Goal: Task Accomplishment & Management: Complete application form

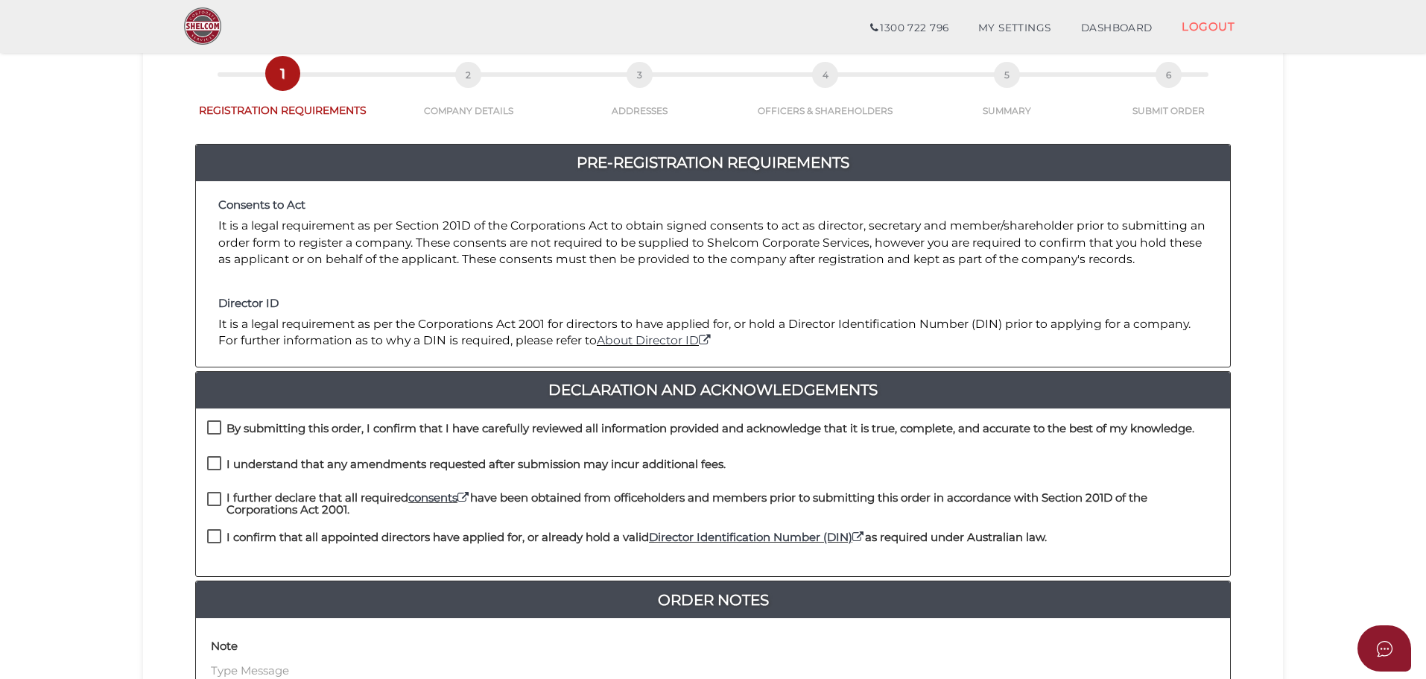
scroll to position [199, 0]
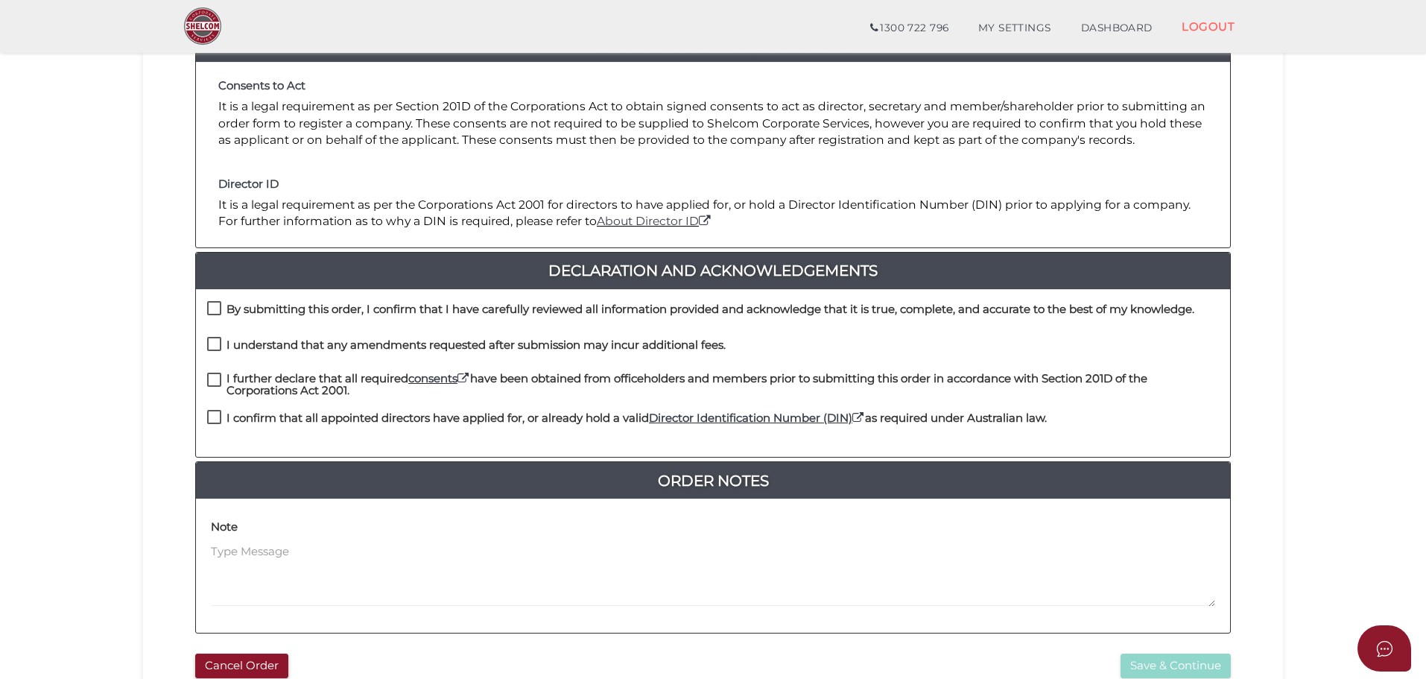
click at [227, 303] on h4 "By submitting this order, I confirm that I have carefully reviewed all informat…" at bounding box center [711, 309] width 968 height 13
checkbox input "true"
click at [224, 343] on label "I understand that any amendments requested after submission may incur additiona…" at bounding box center [466, 348] width 519 height 19
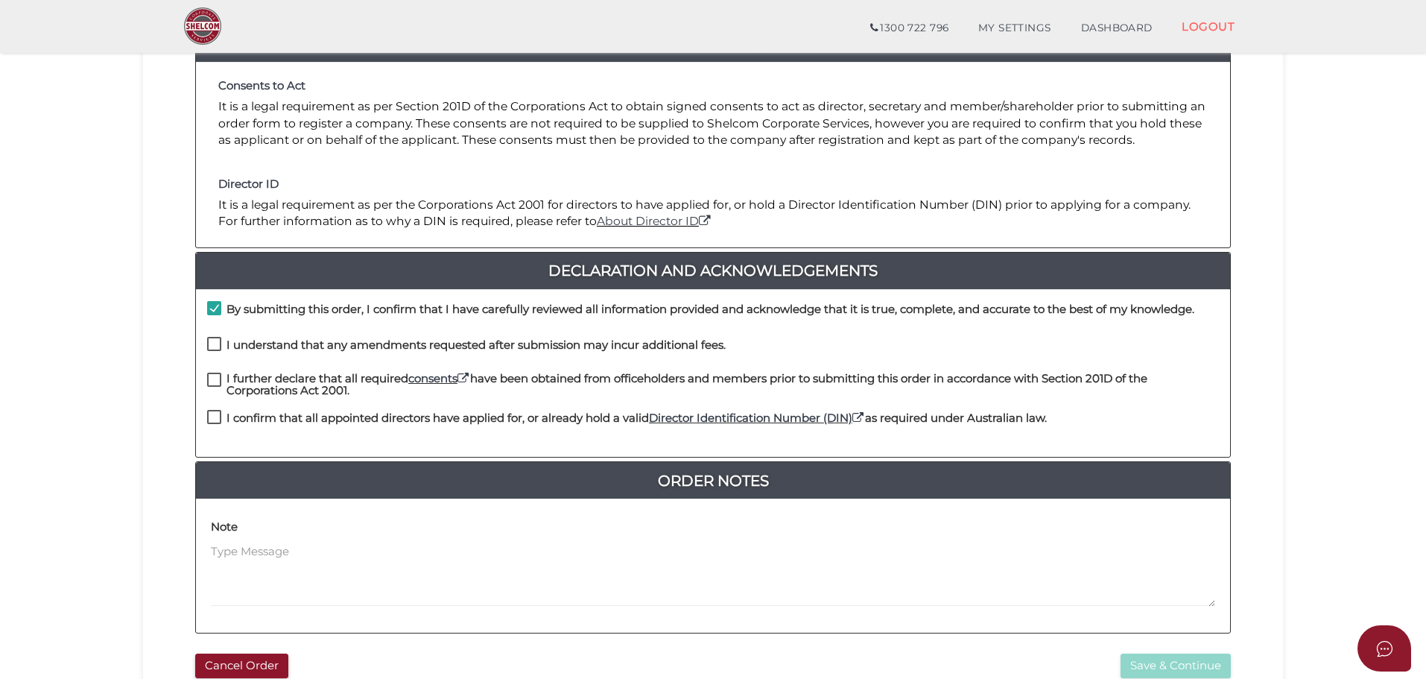
checkbox input "true"
click at [226, 382] on label "I further declare that all required consents have been obtained from officehold…" at bounding box center [713, 382] width 1012 height 19
checkbox input "true"
click at [234, 417] on h4 "I confirm that all appointed directors have applied for, or already hold a vali…" at bounding box center [637, 418] width 820 height 13
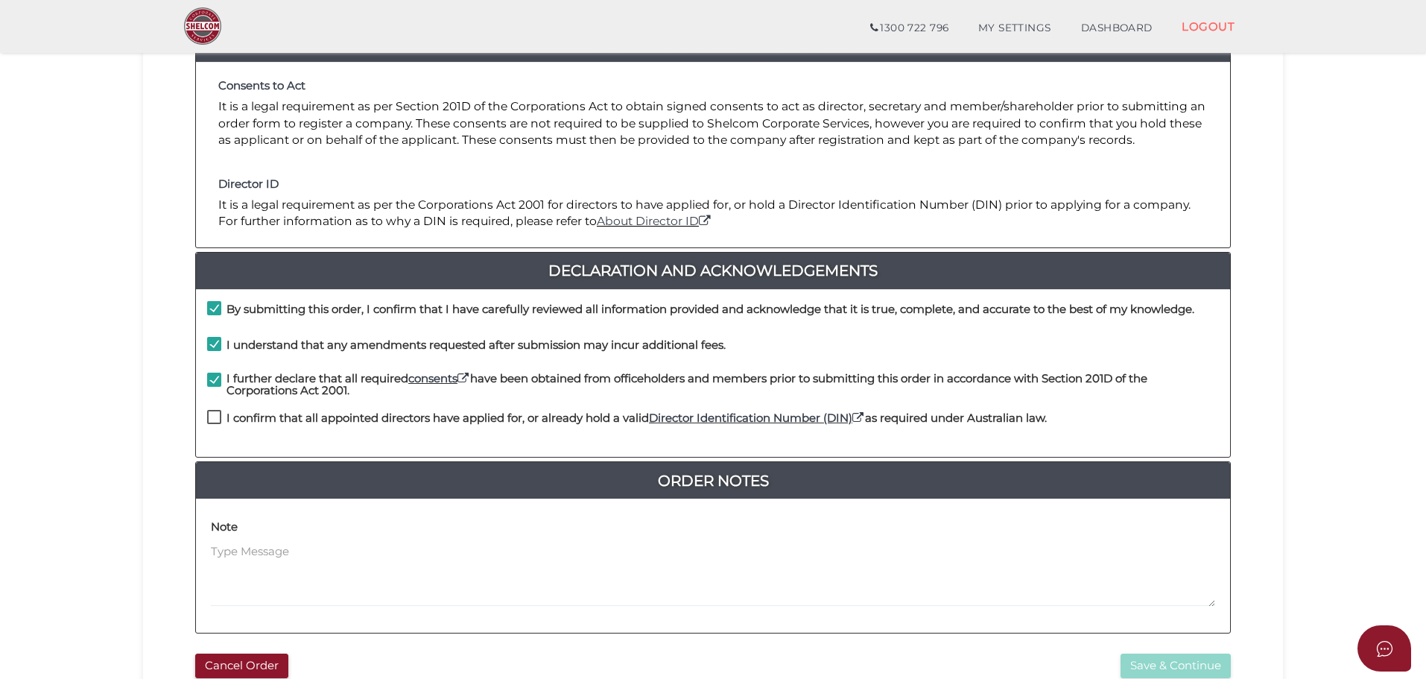
checkbox input "true"
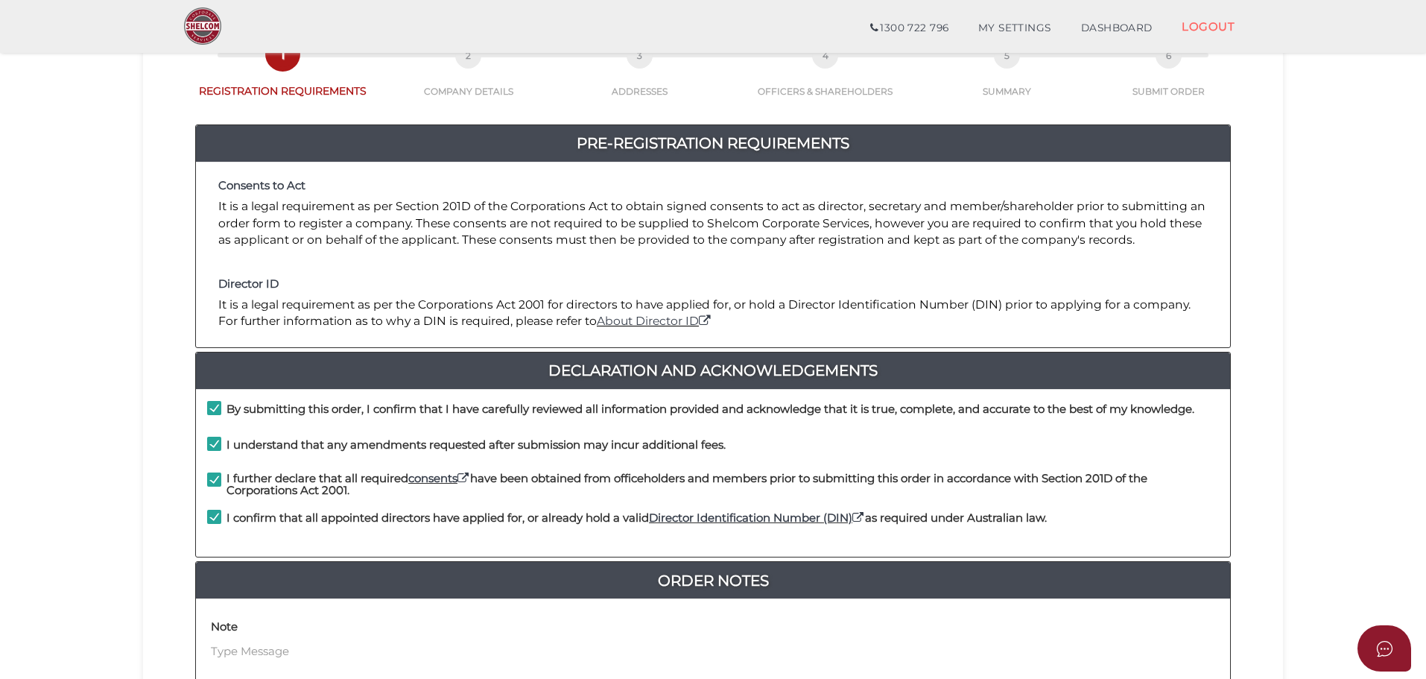
scroll to position [344, 0]
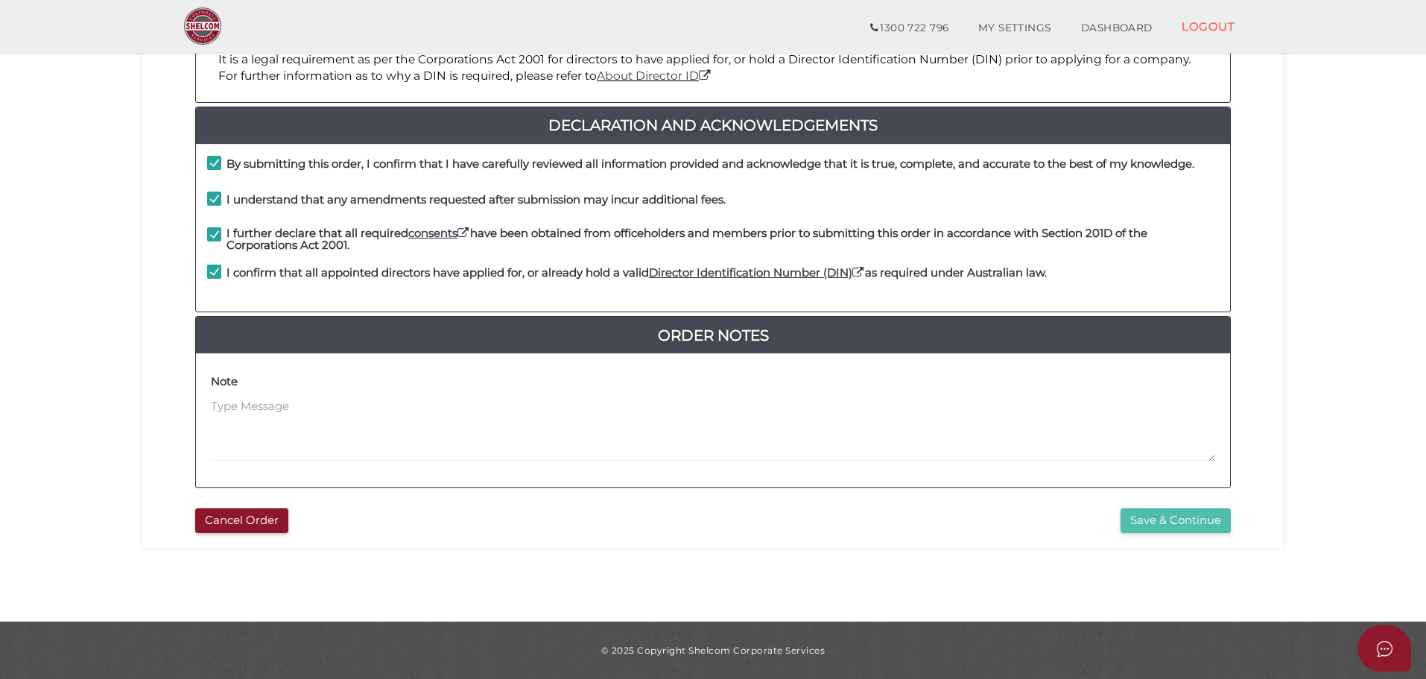
click at [1140, 518] on button "Save & Continue" at bounding box center [1176, 520] width 110 height 25
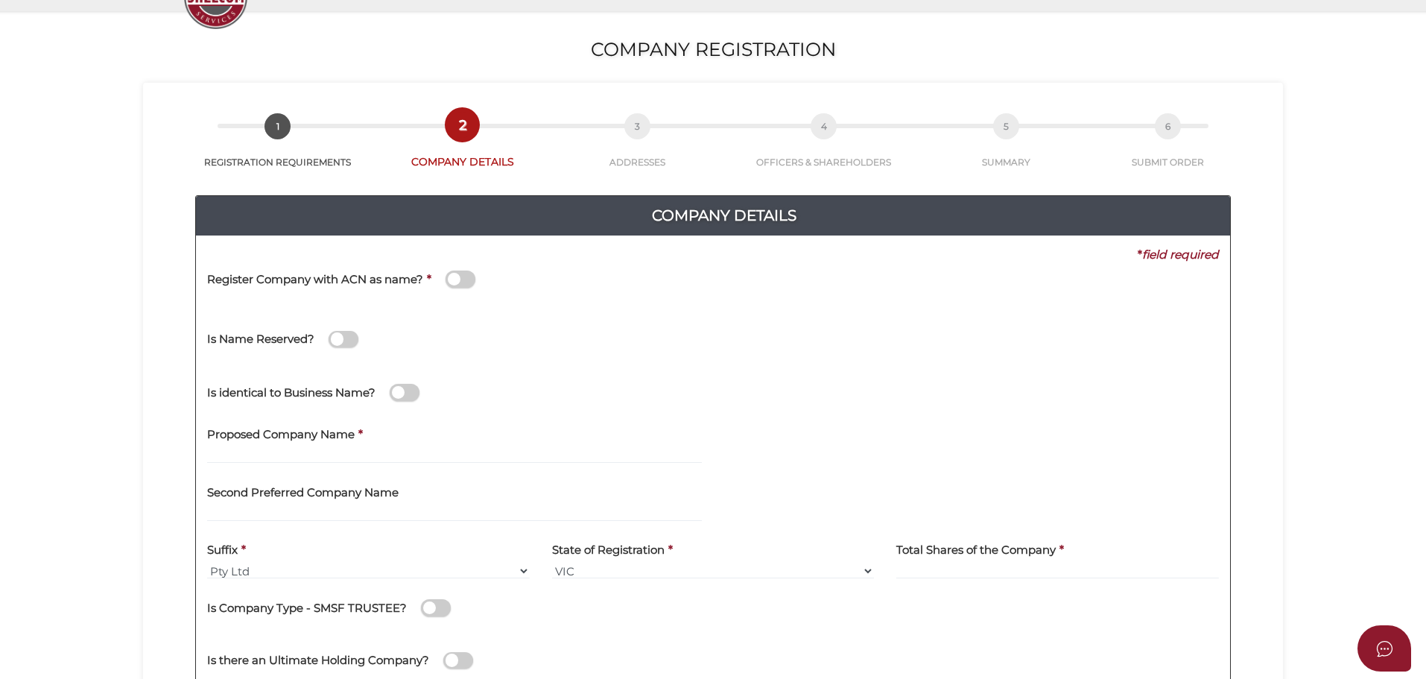
scroll to position [199, 0]
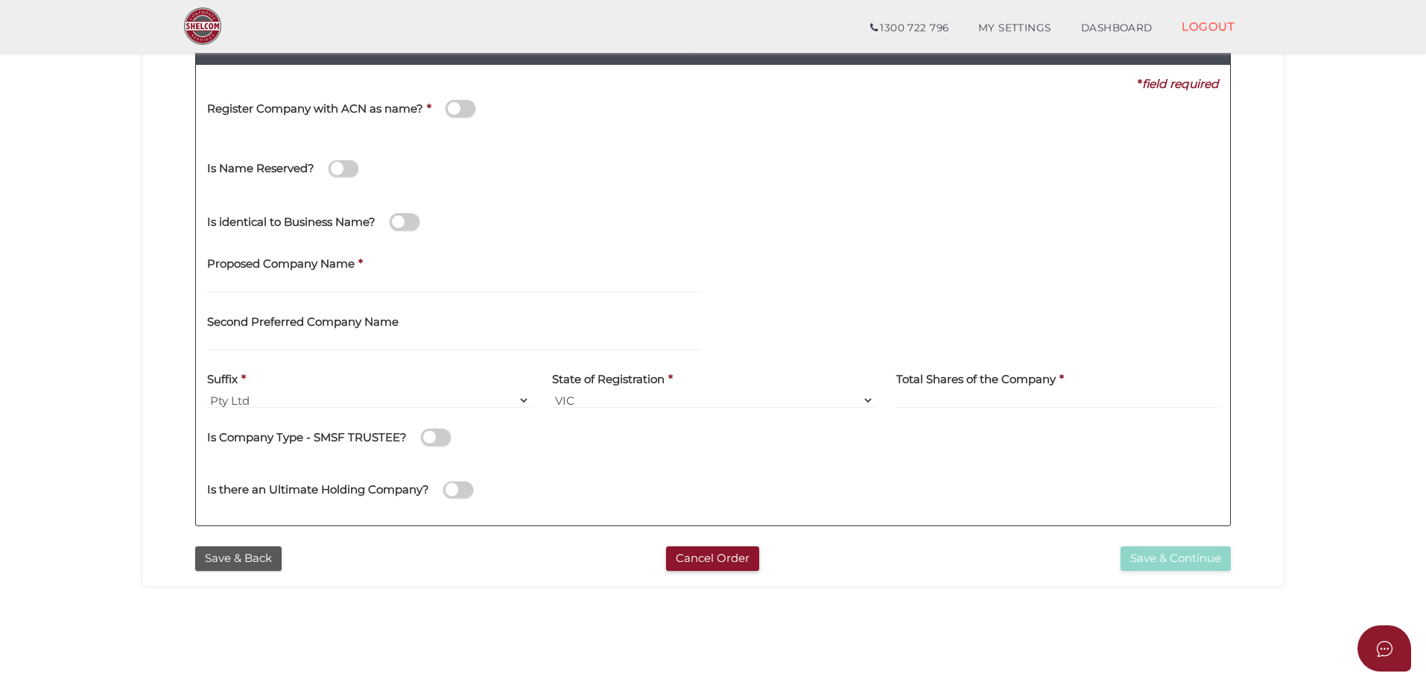
click at [457, 113] on span at bounding box center [461, 108] width 30 height 17
click at [0, 0] on input "checkbox" at bounding box center [0, 0] width 0 height 0
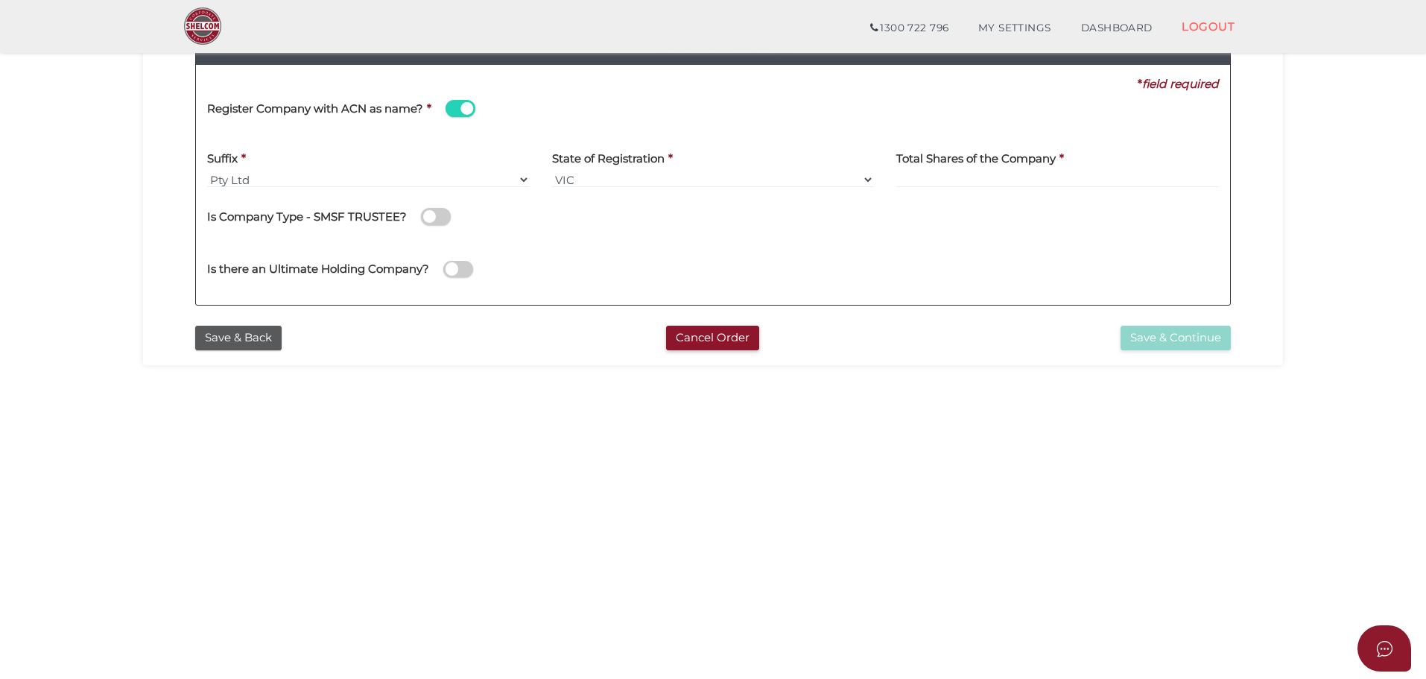
click at [460, 108] on span at bounding box center [461, 108] width 30 height 17
click at [0, 0] on input "checkbox" at bounding box center [0, 0] width 0 height 0
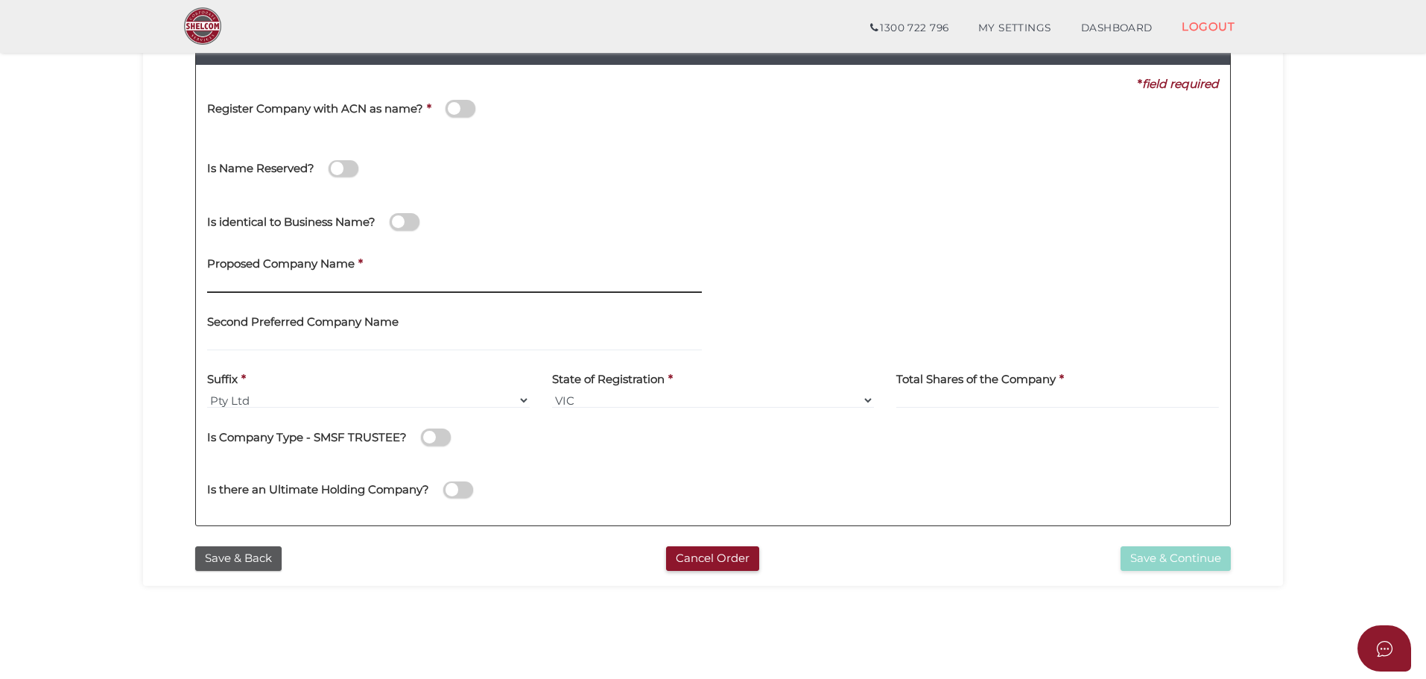
click at [260, 287] on input "text" at bounding box center [454, 284] width 495 height 16
click at [276, 285] on input "text" at bounding box center [454, 284] width 495 height 16
paste input "Loumae Property"
type input "Loumae Property"
click at [115, 311] on section "Company Registration 56e14a53048afbe196d7493b4e2971f3 1 REGISTRATION REQUIREMEN…" at bounding box center [713, 304] width 1426 height 926
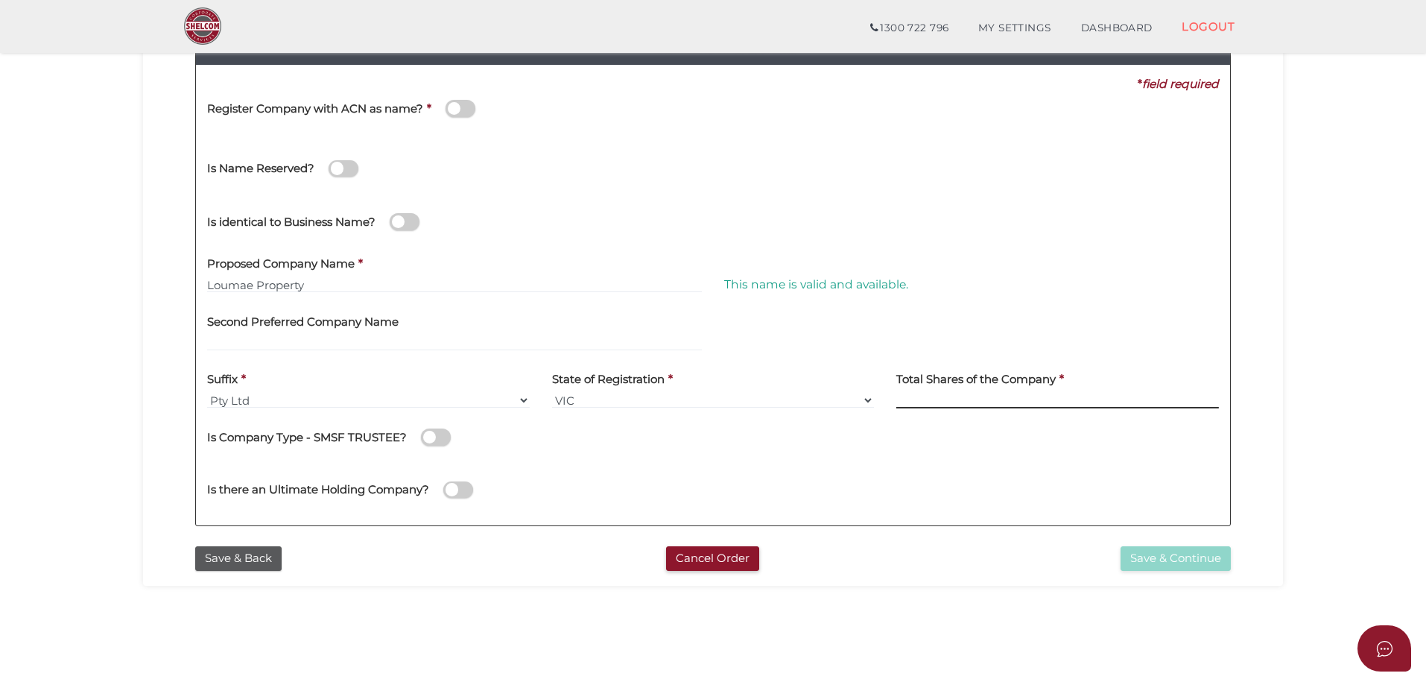
click at [999, 399] on input at bounding box center [1057, 400] width 323 height 16
type input "12"
click at [68, 320] on section "Company Registration 56e14a53048afbe196d7493b4e2971f3 1 REGISTRATION REQUIREMEN…" at bounding box center [713, 304] width 1426 height 926
click at [1142, 560] on button "Save & Continue" at bounding box center [1176, 558] width 110 height 25
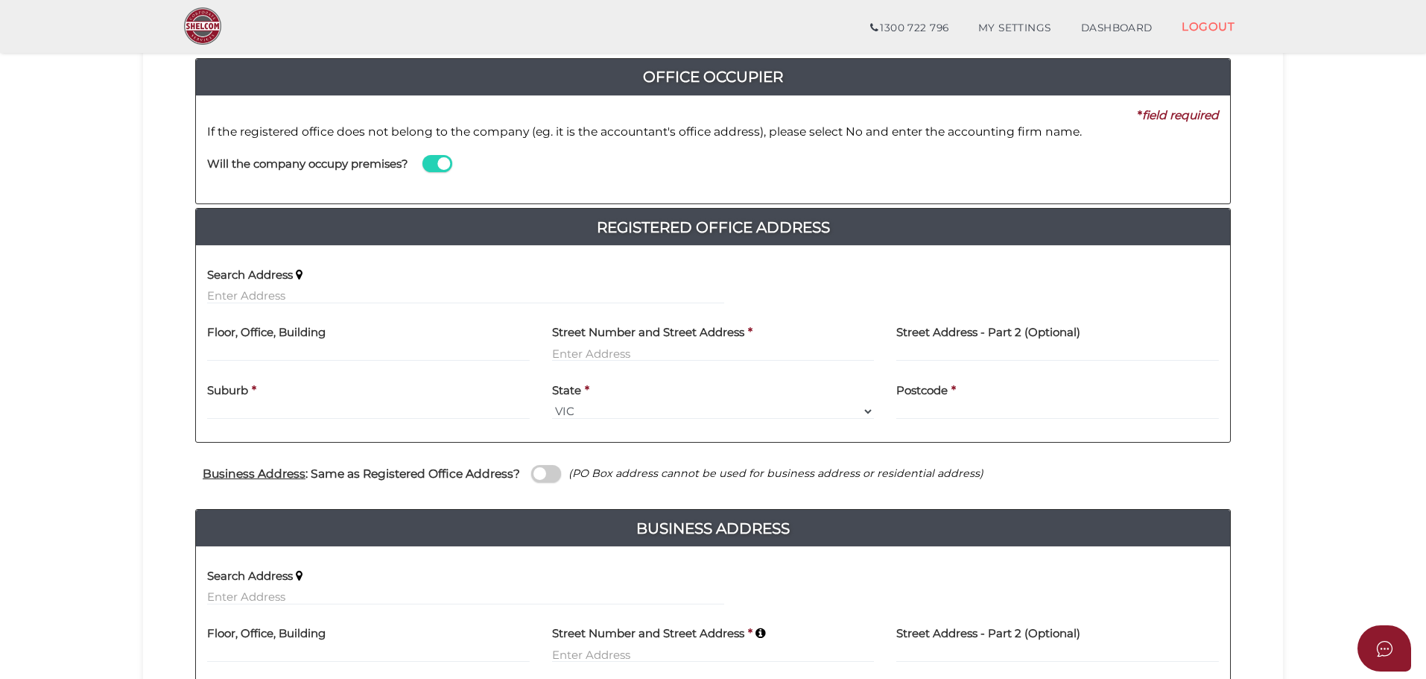
scroll to position [199, 0]
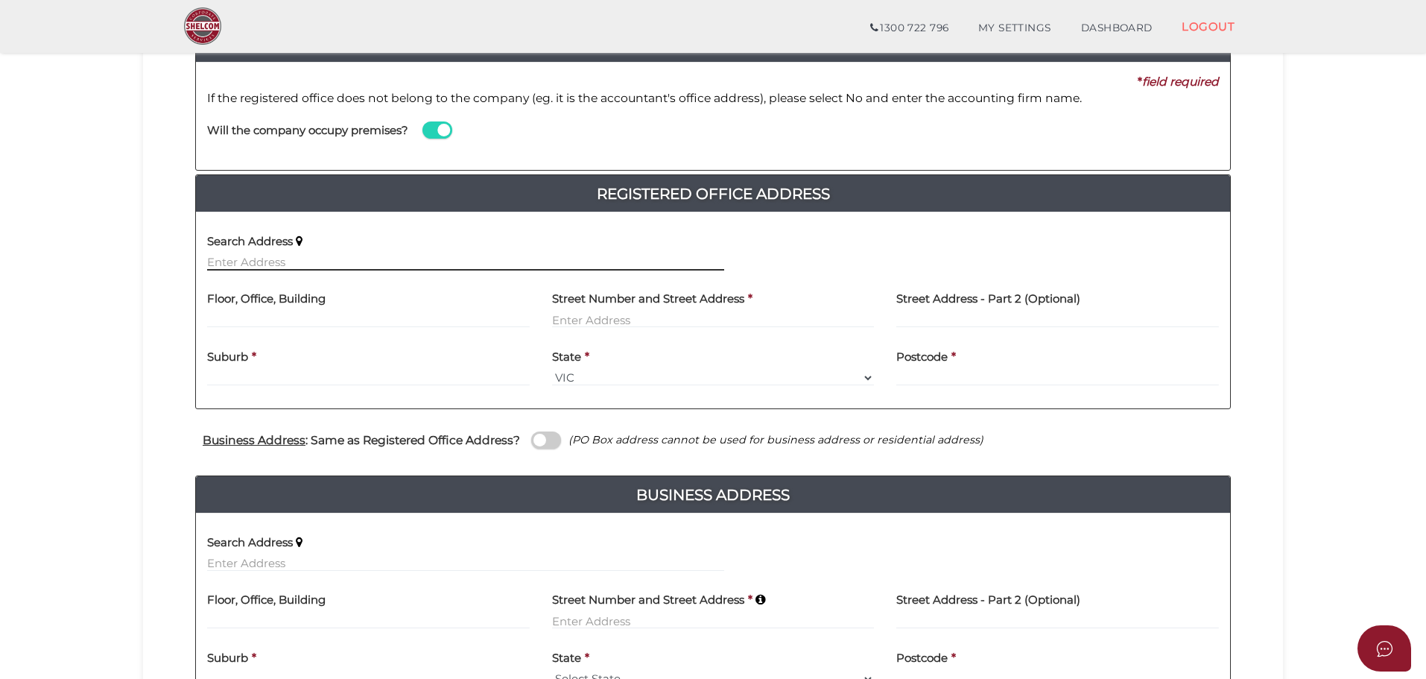
click at [259, 270] on input "text" at bounding box center [465, 262] width 517 height 16
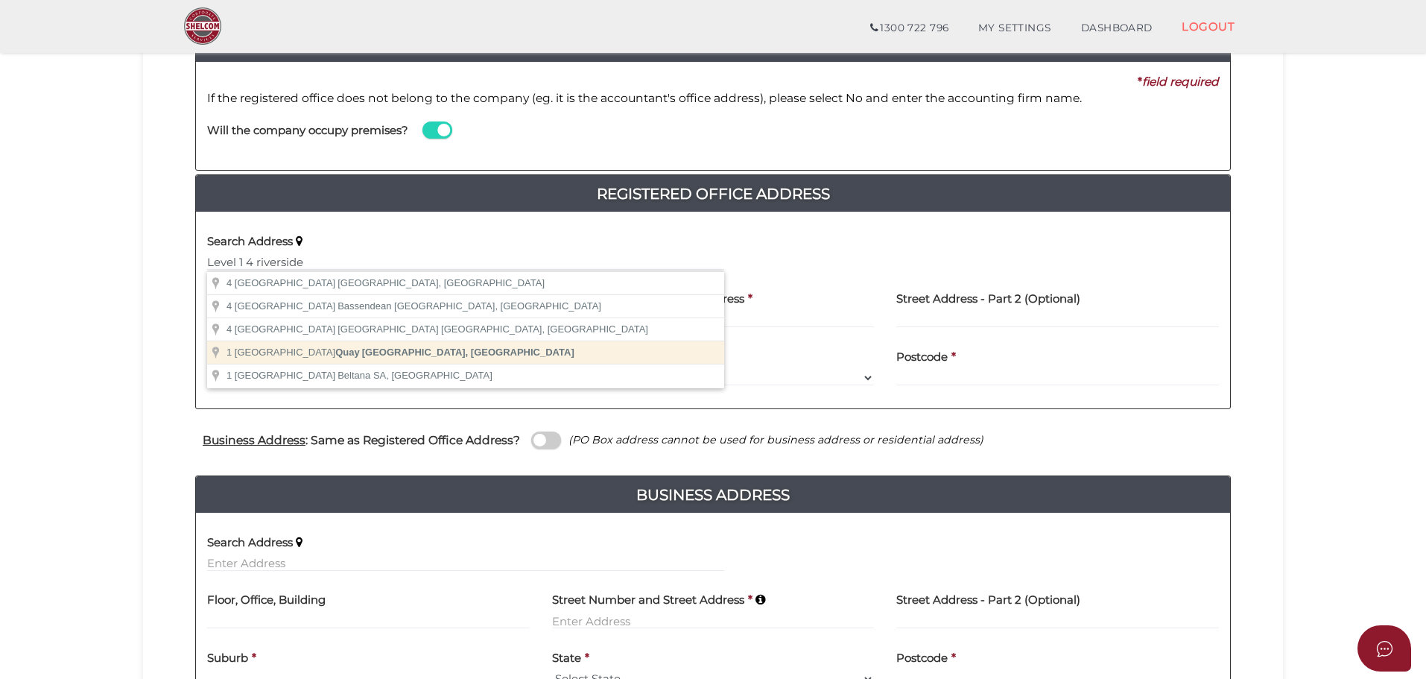
type input "1 Riverside Quay, Southbank VIC, Australia"
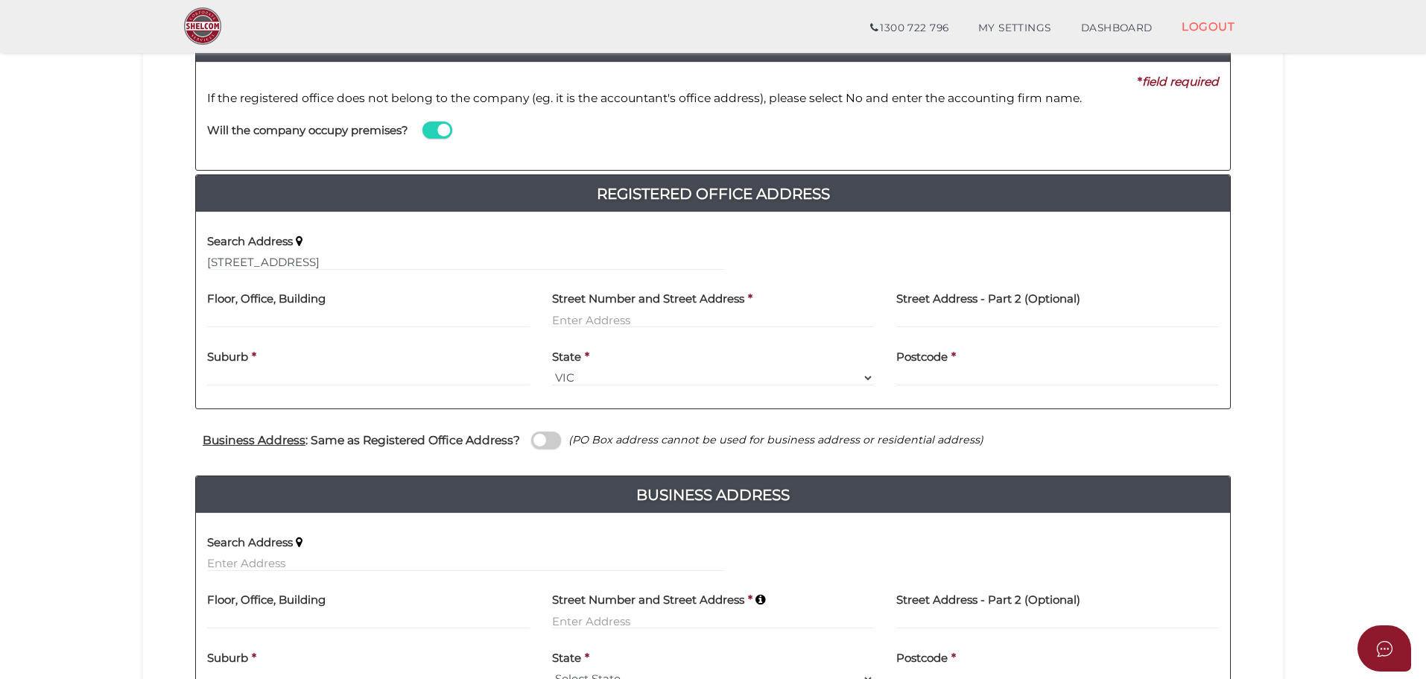
type input "1 Riverside Quay"
type input "Southbank"
select select "VIC"
type input "3006"
drag, startPoint x: 557, startPoint y: 320, endPoint x: 541, endPoint y: 319, distance: 16.4
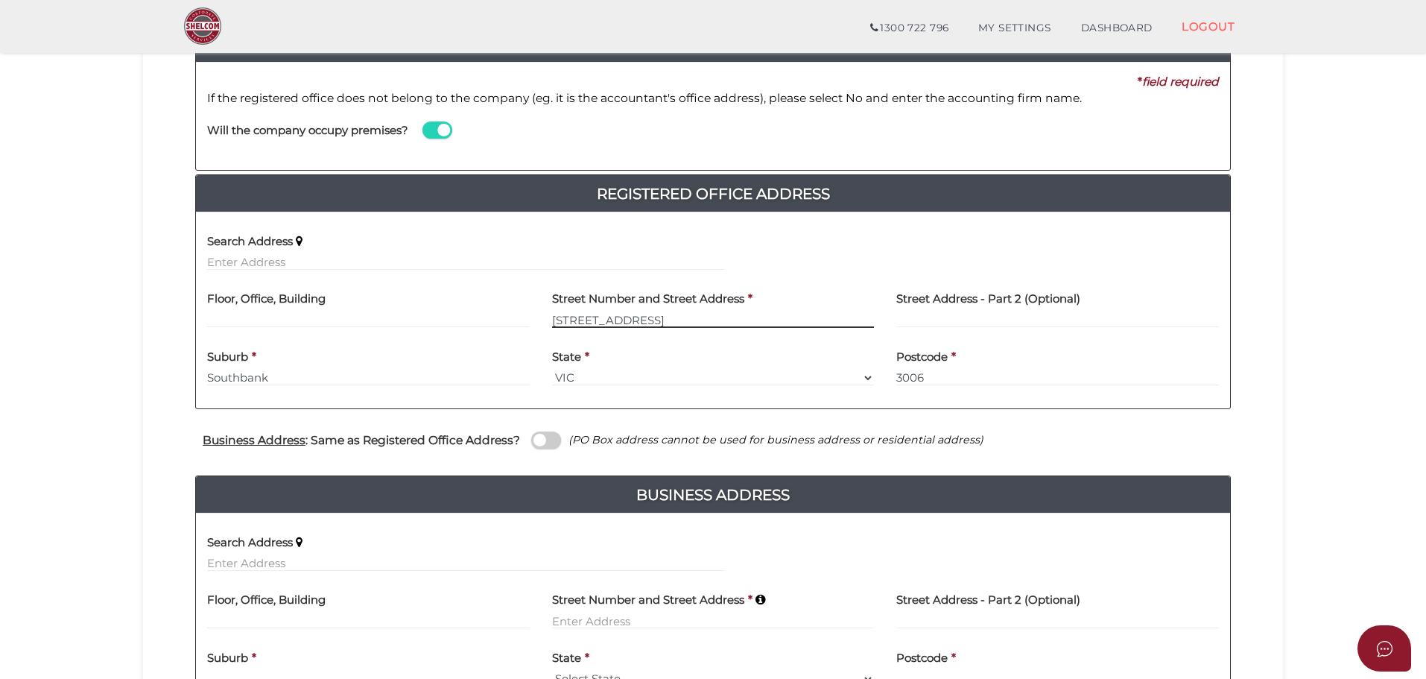
click at [541, 319] on div "Street Number and Street Address * 1 Riverside Quay" at bounding box center [713, 311] width 345 height 58
type input "4 Riverside Quay"
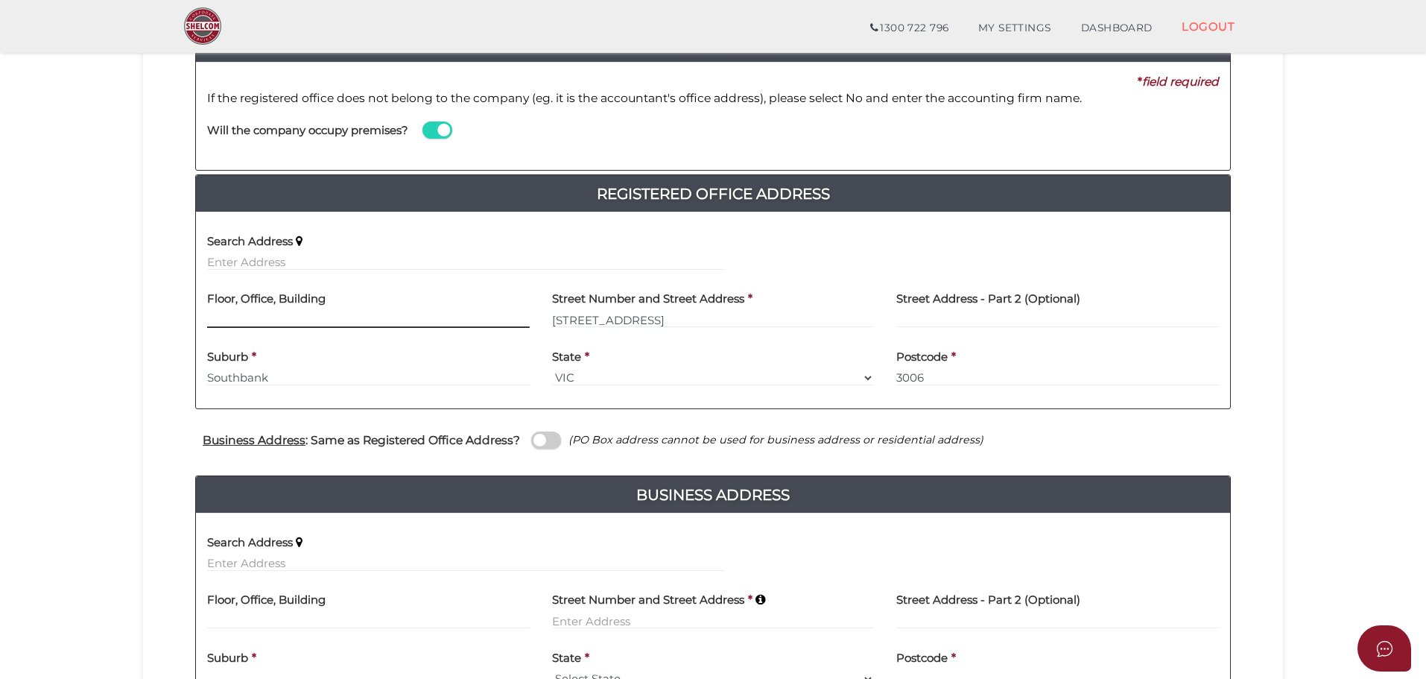
click at [385, 317] on input "text" at bounding box center [368, 319] width 323 height 16
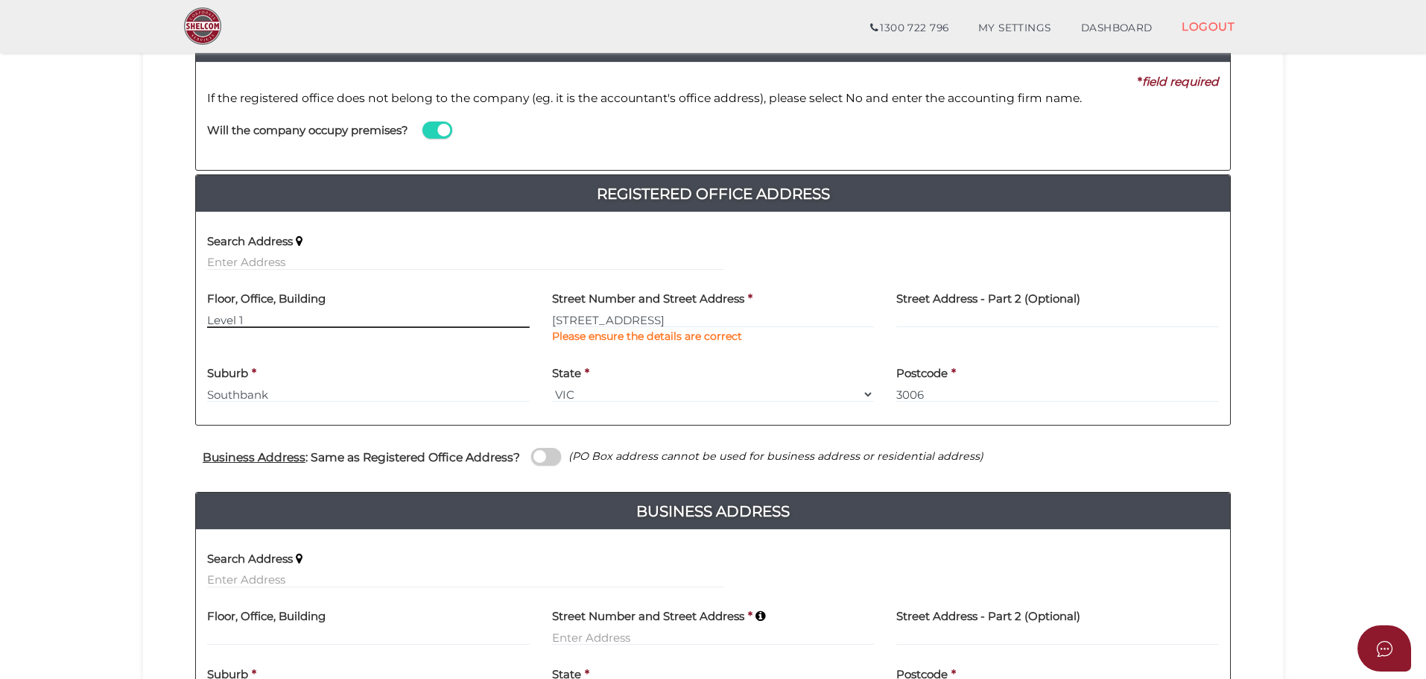
type input "Level 1"
click at [91, 324] on section "Company Registration 56e14a53048afbe196d7493b4e2971f3 1 REGISTRATION REQUIREMEN…" at bounding box center [713, 344] width 1426 height 1006
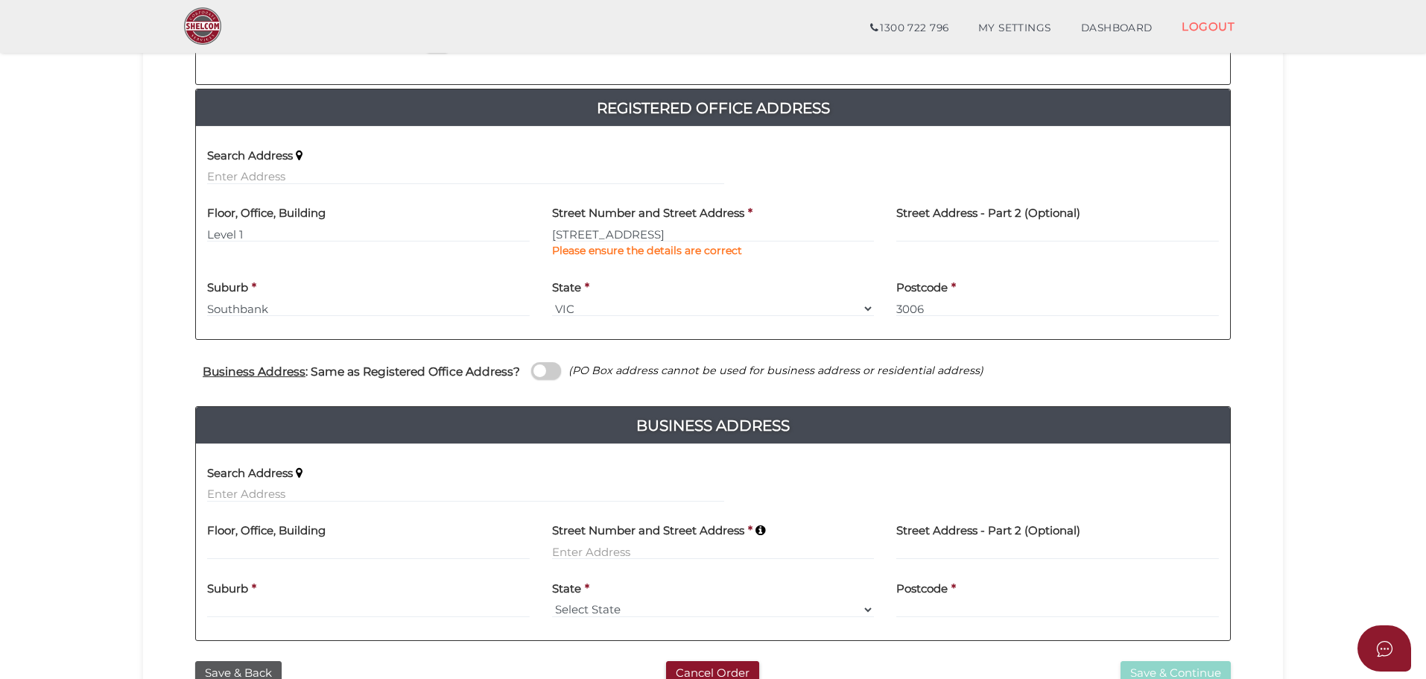
scroll to position [397, 0]
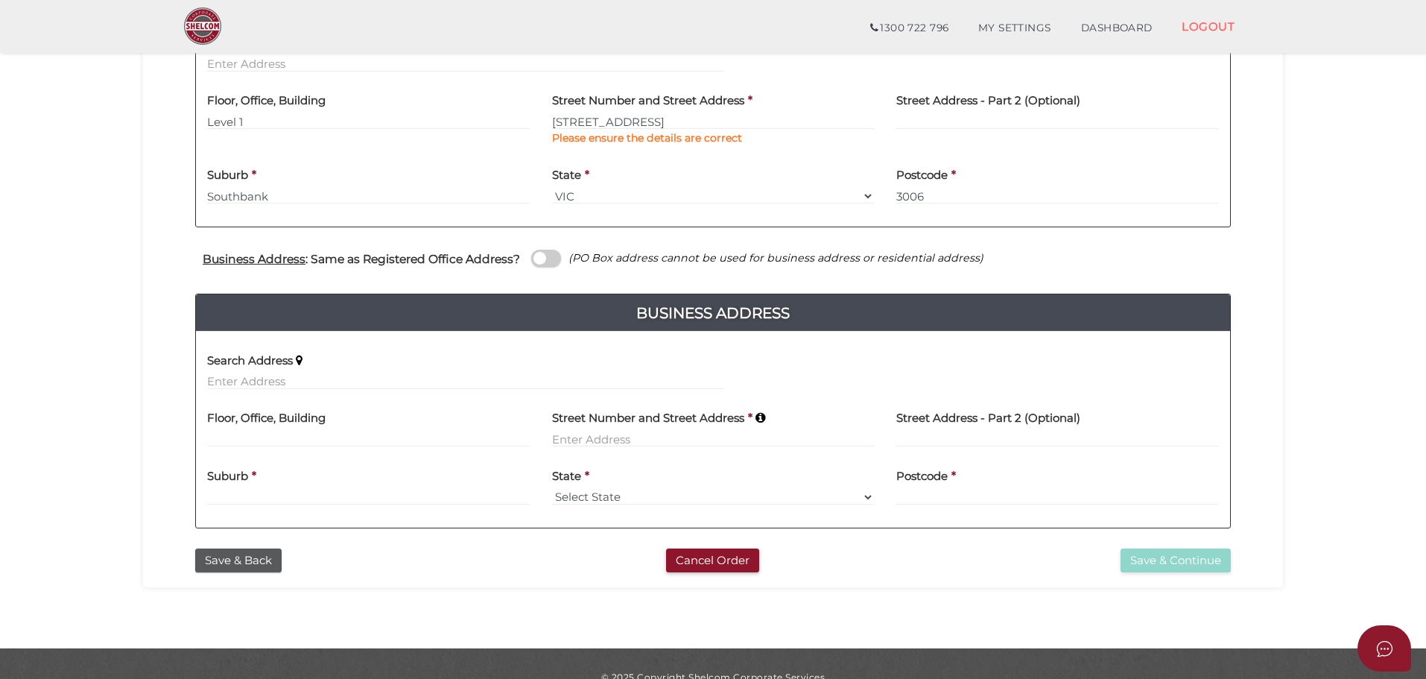
click at [541, 263] on span at bounding box center [546, 258] width 30 height 17
click at [0, 0] on input "checkbox" at bounding box center [0, 0] width 0 height 0
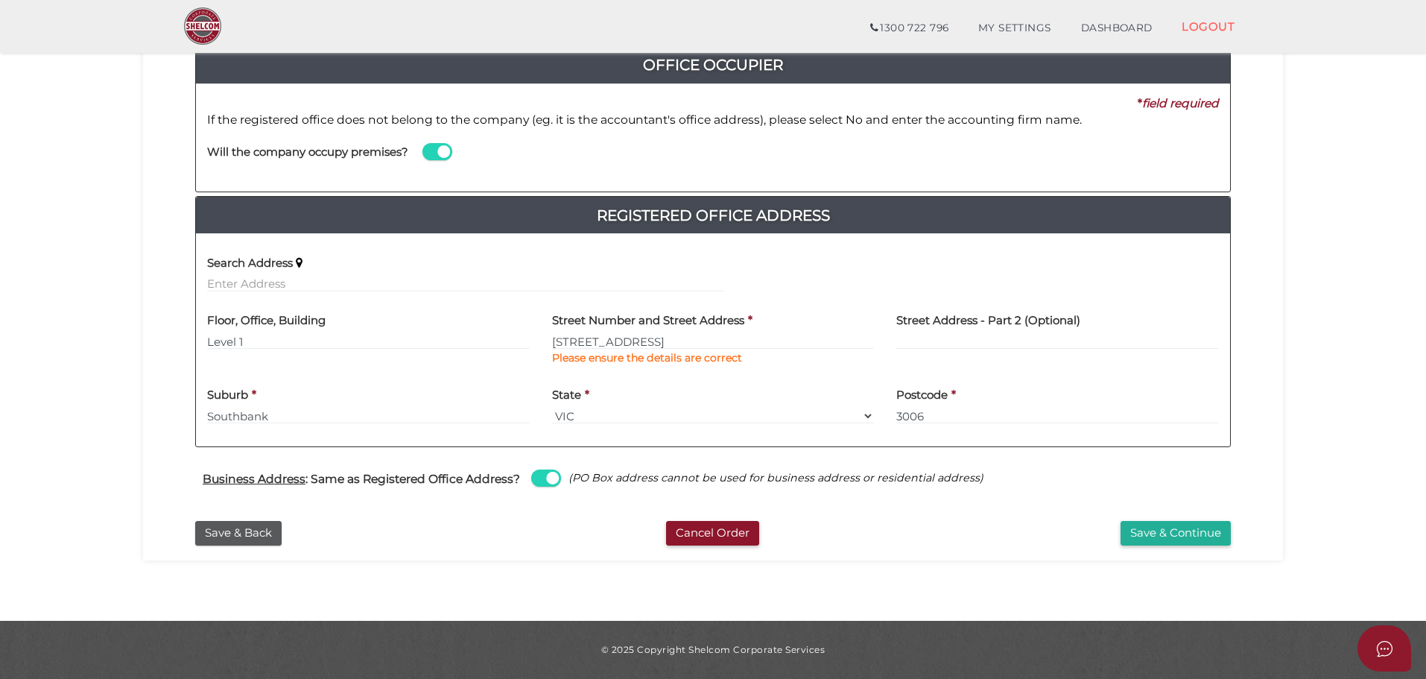
click at [92, 210] on section "Company Registration 56e14a53048afbe196d7493b4e2971f3 1 REGISTRATION REQUIREMEN…" at bounding box center [713, 241] width 1426 height 759
drag, startPoint x: 1172, startPoint y: 537, endPoint x: 490, endPoint y: 184, distance: 768.2
click at [496, 193] on article "56e14a53048afbe196d7493b4e2971f3 1 REGISTRATION REQUIREMENTS 2 COMPANY DETAILS …" at bounding box center [712, 243] width 1095 height 604
click at [435, 156] on span at bounding box center [438, 151] width 30 height 17
click at [0, 0] on input "checkbox" at bounding box center [0, 0] width 0 height 0
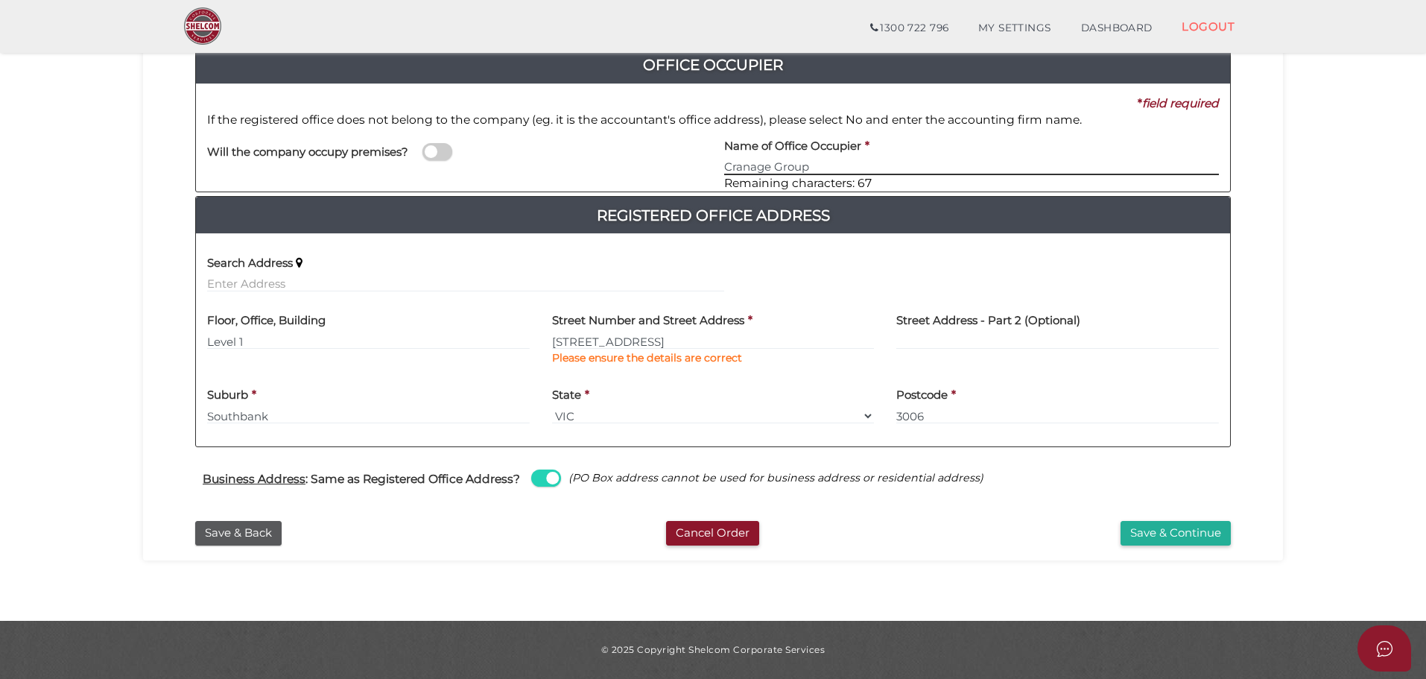
type input "Cranage Group"
drag, startPoint x: 110, startPoint y: 230, endPoint x: 220, endPoint y: 264, distance: 115.3
click at [115, 232] on section "Company Registration 56e14a53048afbe196d7493b4e2971f3 1 REGISTRATION REQUIREMEN…" at bounding box center [713, 241] width 1426 height 759
click at [1186, 529] on button "Save & Continue" at bounding box center [1176, 533] width 110 height 25
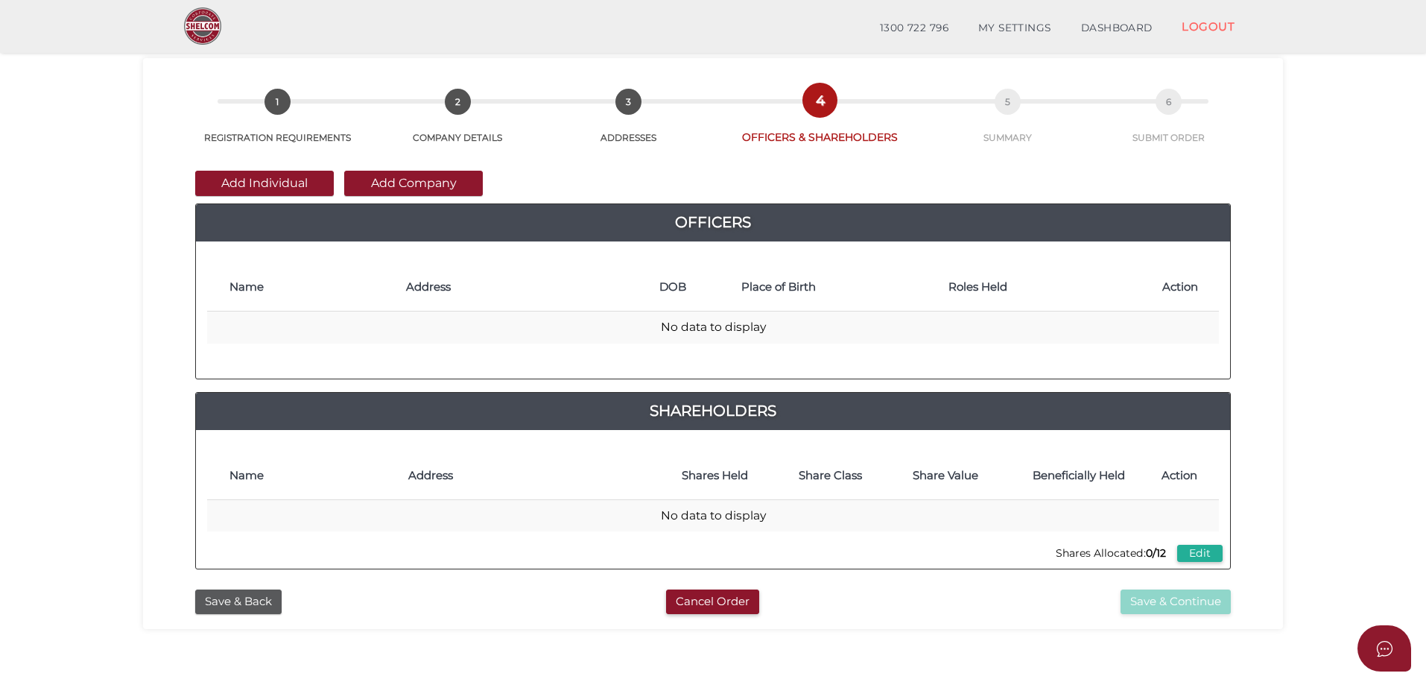
scroll to position [99, 0]
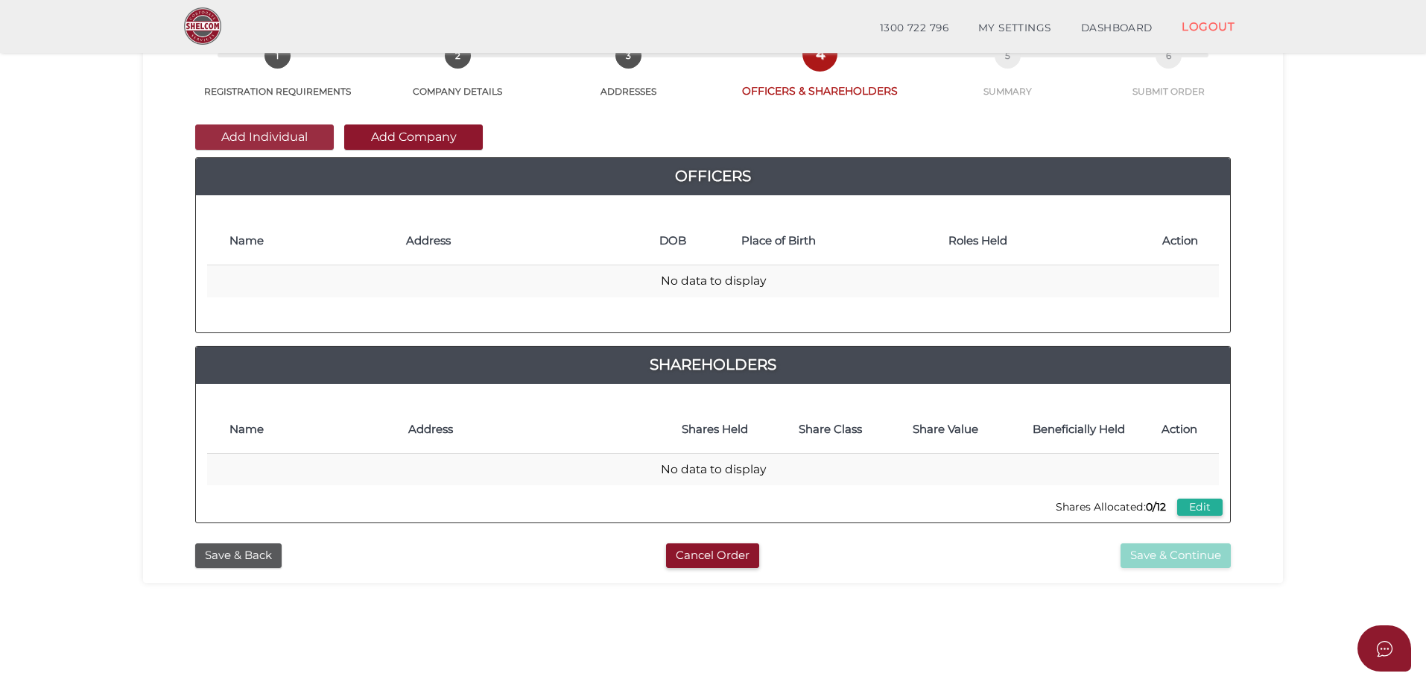
click at [216, 131] on button "Add Individual" at bounding box center [264, 136] width 139 height 25
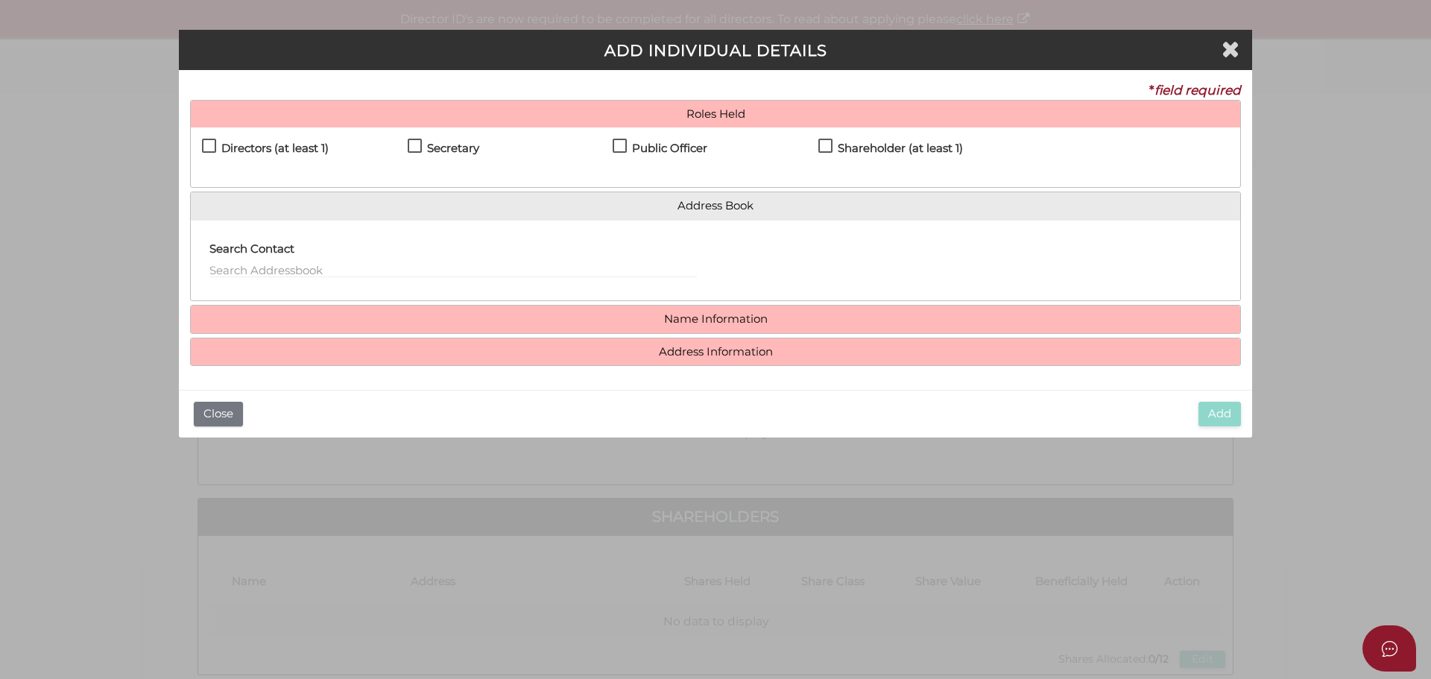
click at [244, 149] on h4 "Directors (at least 1)" at bounding box center [274, 148] width 107 height 13
checkbox input "true"
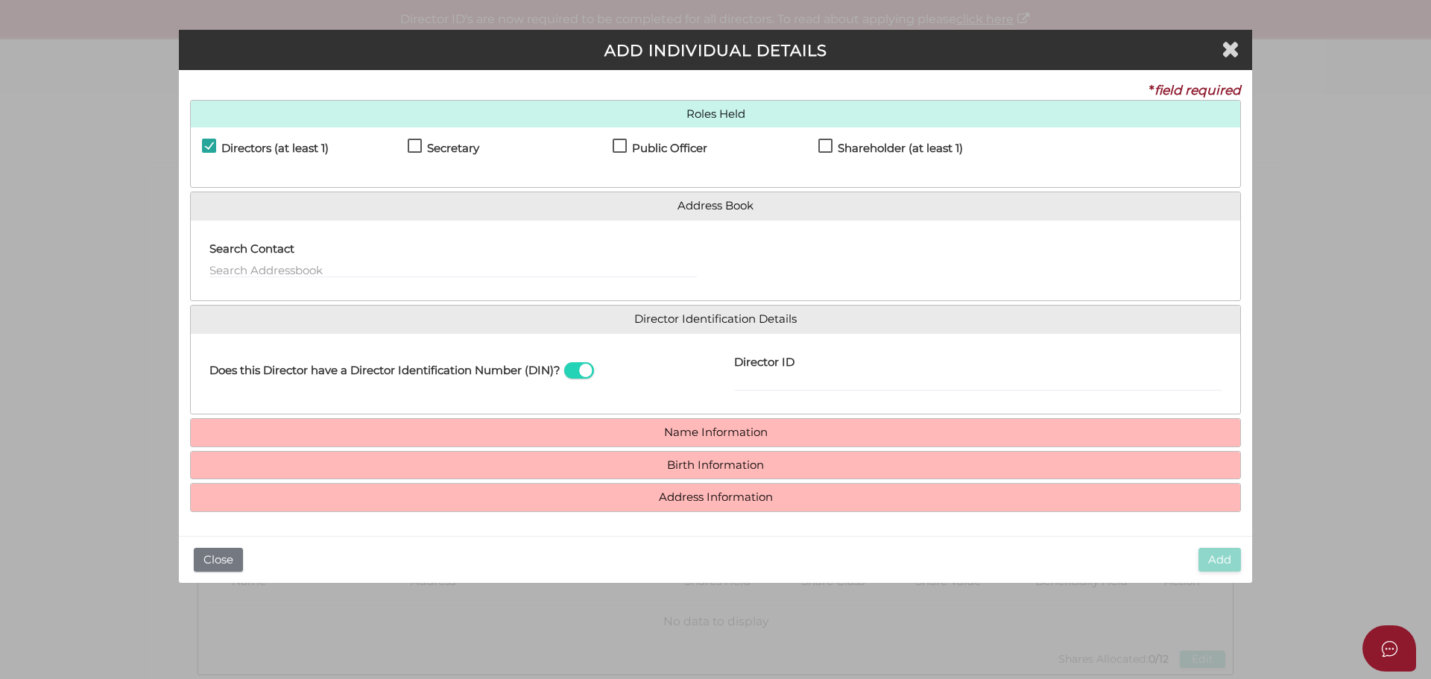
click at [444, 152] on h4 "Secretary" at bounding box center [453, 148] width 52 height 13
checkbox input "true"
click at [668, 149] on h4 "Public Officer" at bounding box center [669, 148] width 75 height 13
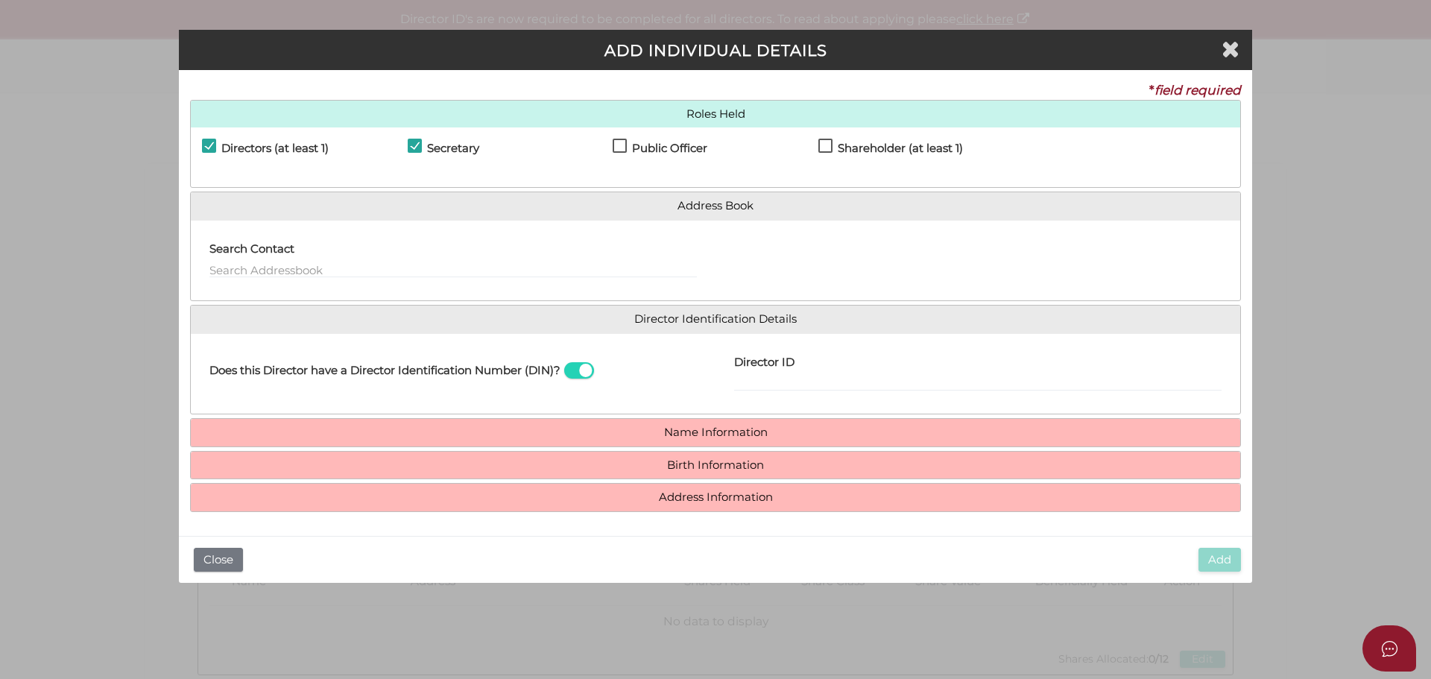
checkbox input "true"
click at [829, 143] on label "Shareholder (at least 1)" at bounding box center [890, 151] width 145 height 19
checkbox input "true"
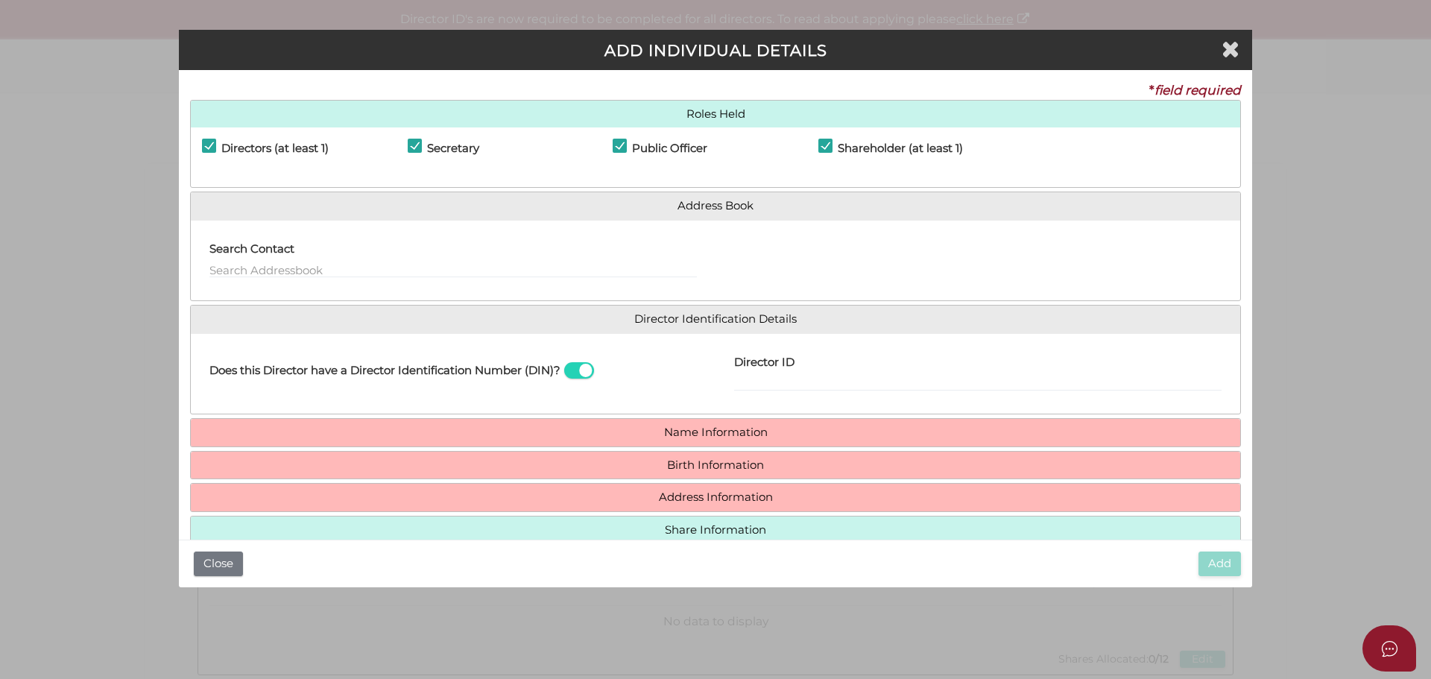
click at [692, 149] on h4 "Public Officer" at bounding box center [669, 148] width 75 height 13
checkbox input "false"
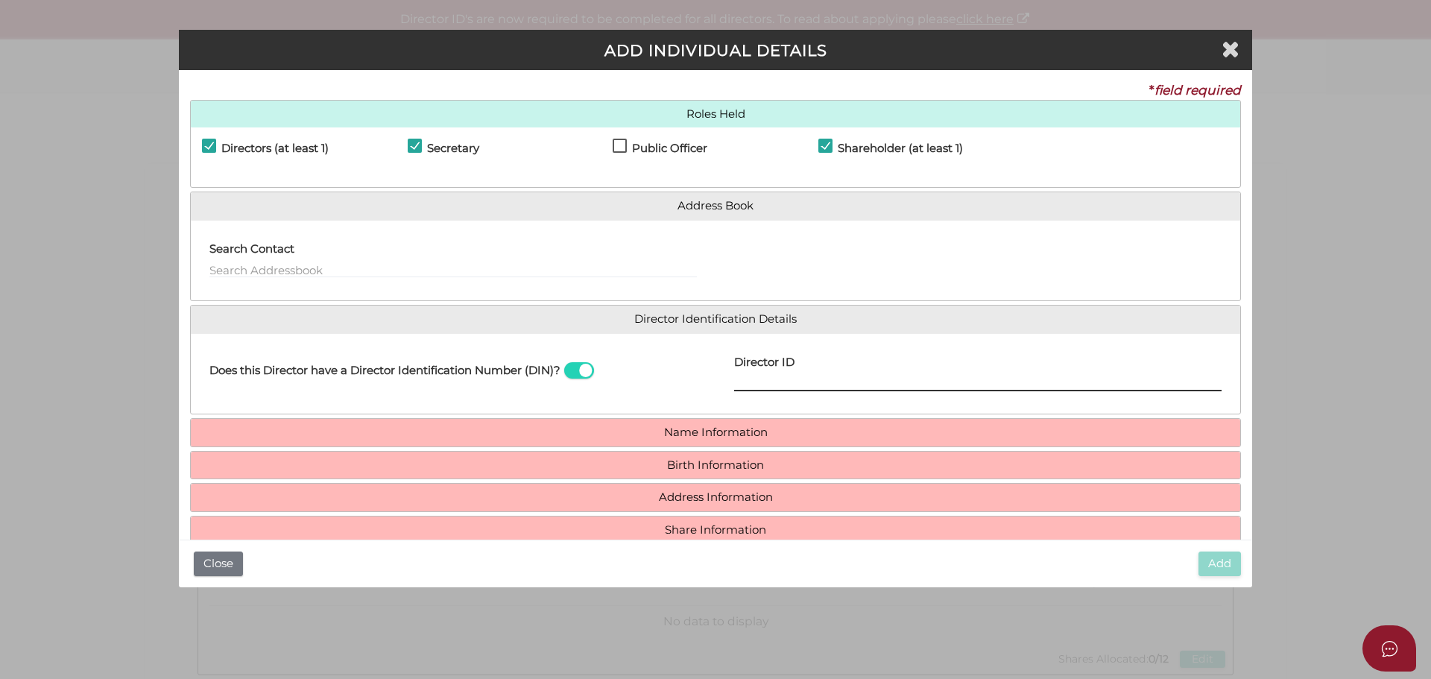
click at [782, 382] on input "Director ID" at bounding box center [977, 383] width 487 height 16
click at [813, 374] on div "Director ID" at bounding box center [977, 368] width 487 height 47
click at [821, 386] on input "Director ID" at bounding box center [977, 383] width 487 height 16
paste input "036 37303 42764"
click at [790, 380] on input "036 37303 42764" at bounding box center [977, 383] width 487 height 16
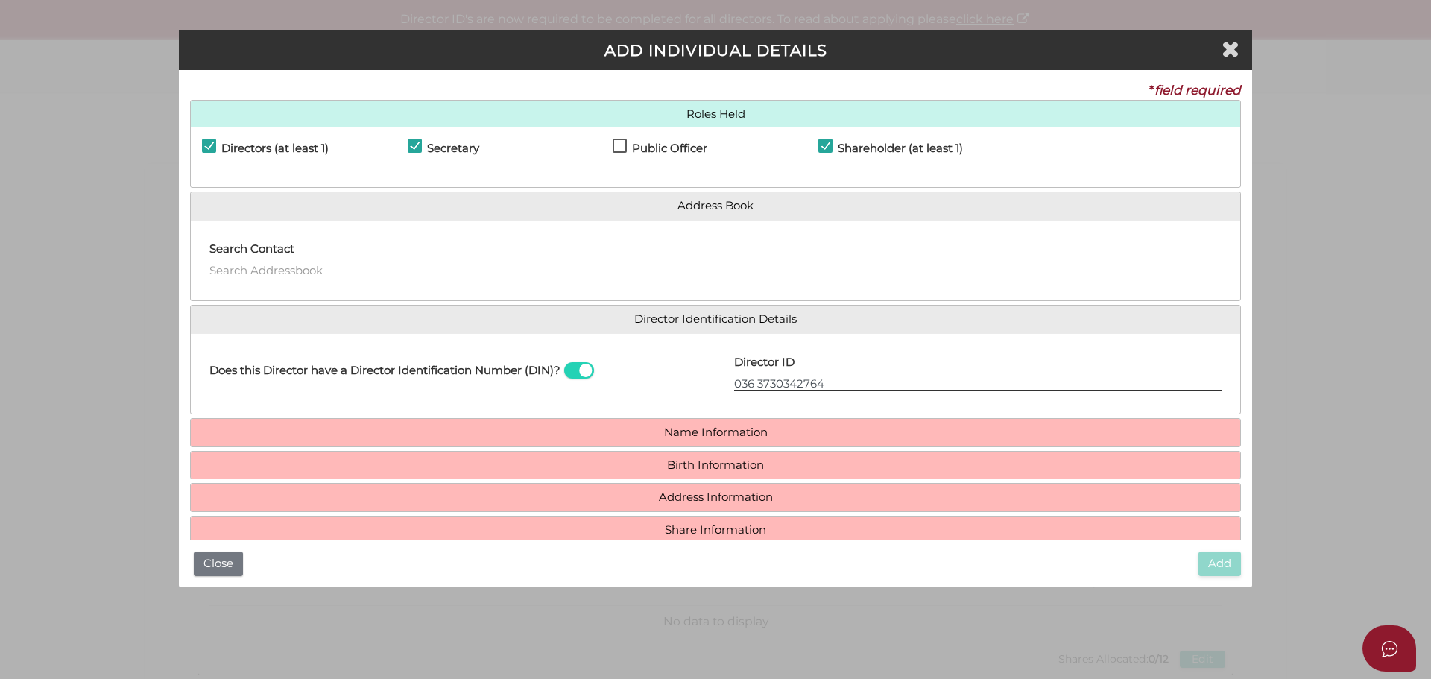
click at [753, 385] on input "036 3730342764" at bounding box center [977, 383] width 487 height 16
click at [859, 385] on input "0363730342764" at bounding box center [977, 383] width 487 height 16
type input "036373034276449"
click at [924, 258] on div at bounding box center [977, 261] width 525 height 58
click at [618, 440] on h4 "Name Information" at bounding box center [715, 433] width 1049 height 28
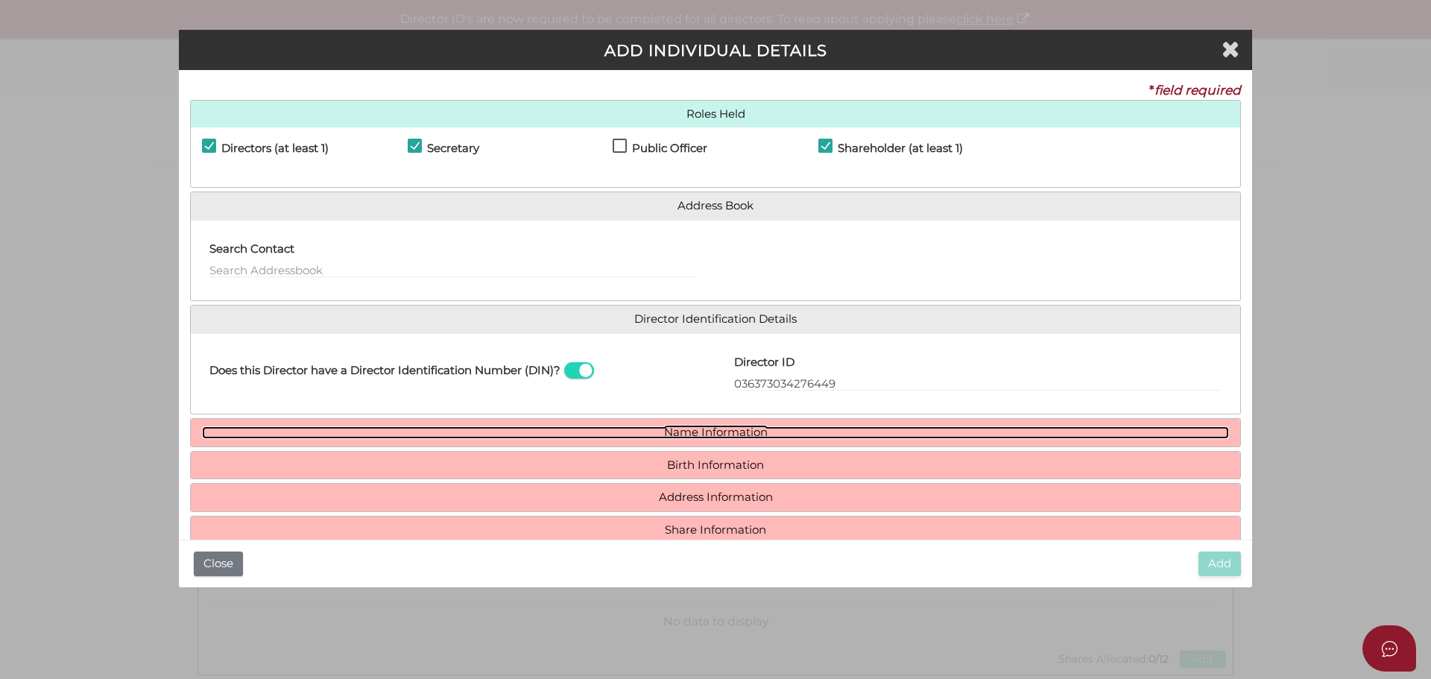
click at [656, 434] on link "Name Information" at bounding box center [715, 432] width 1027 height 13
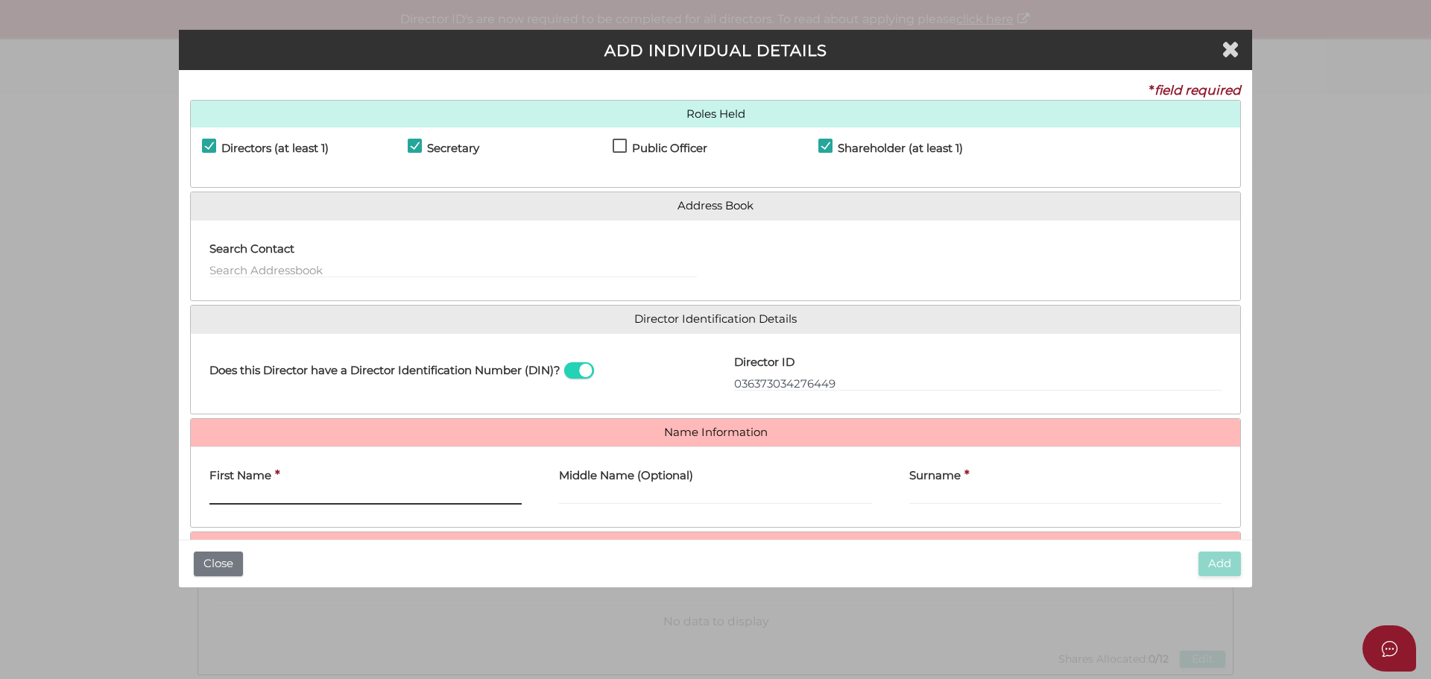
click at [329, 493] on input "First Name" at bounding box center [365, 496] width 312 height 16
type input "Brenton"
type input "James"
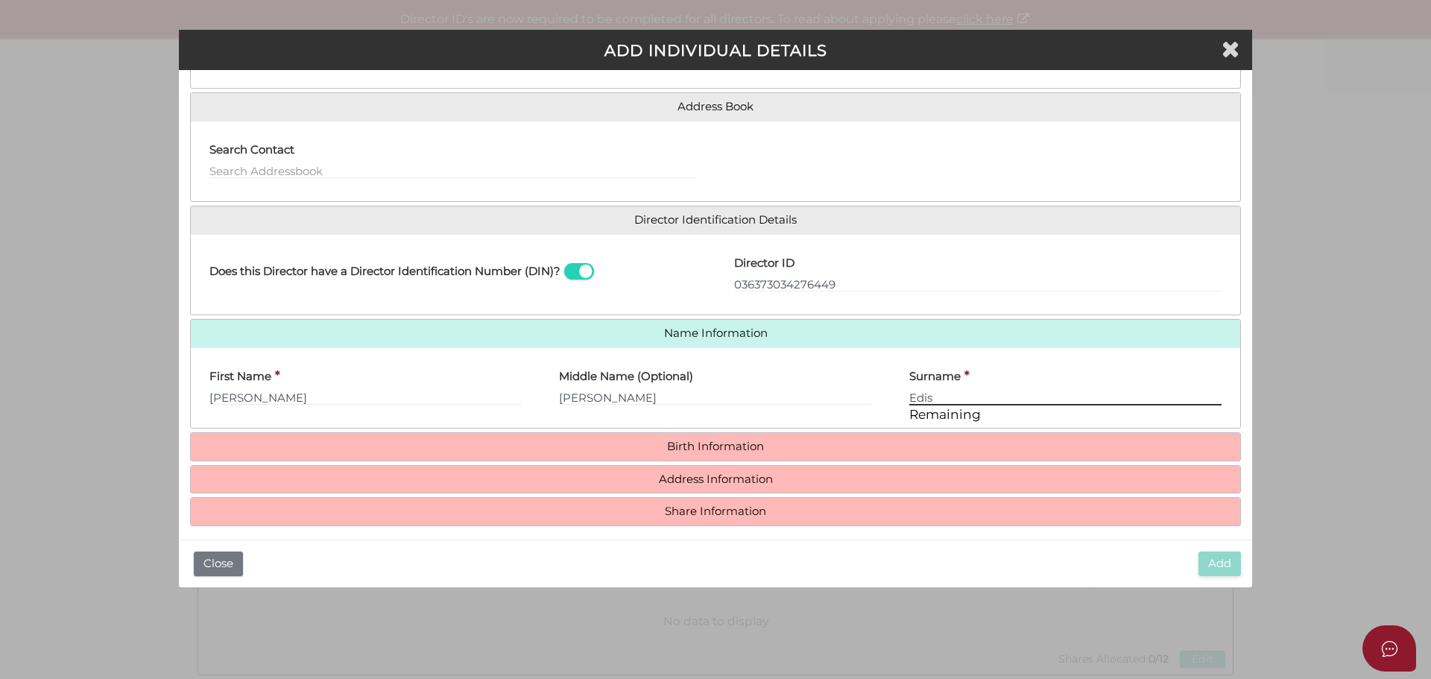
scroll to position [110, 0]
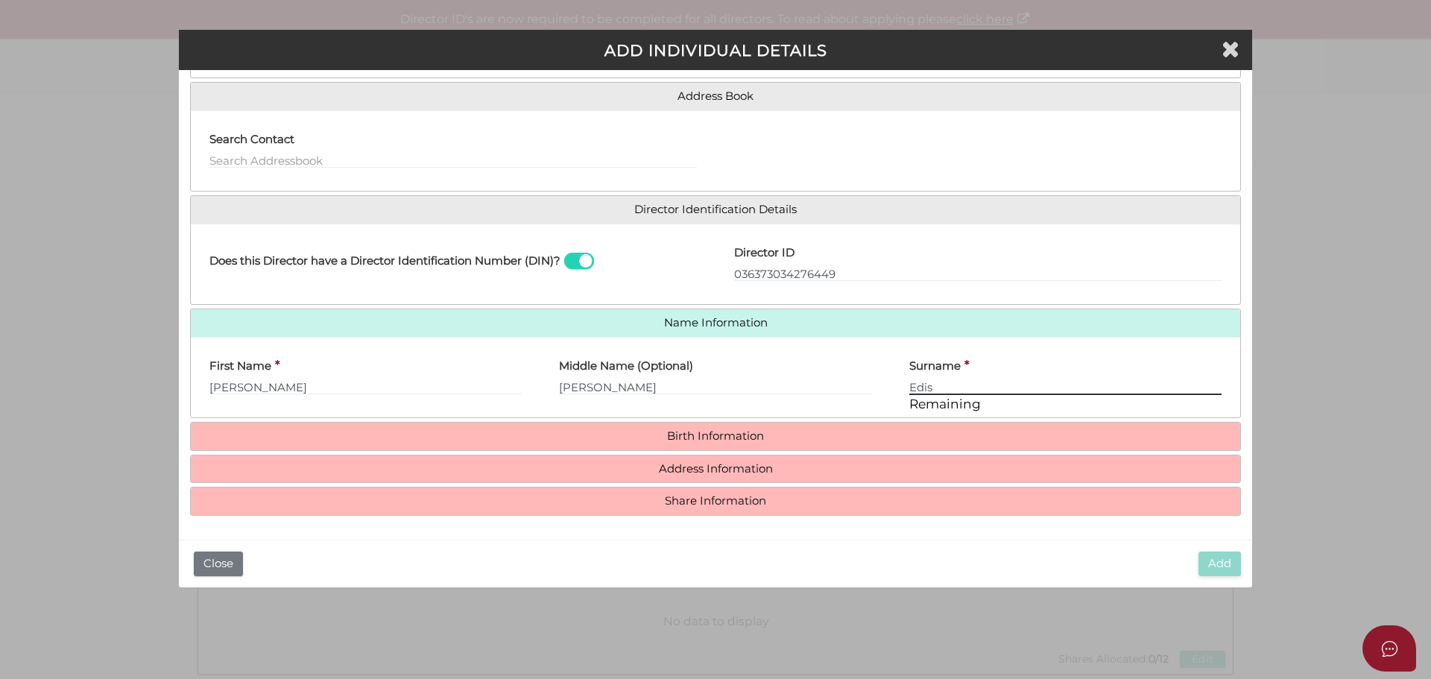
type input "Edis"
click at [747, 420] on div "Roles Held Directors (at least 1) Secretary Public Officer Member Shareholder (…" at bounding box center [715, 252] width 1051 height 525
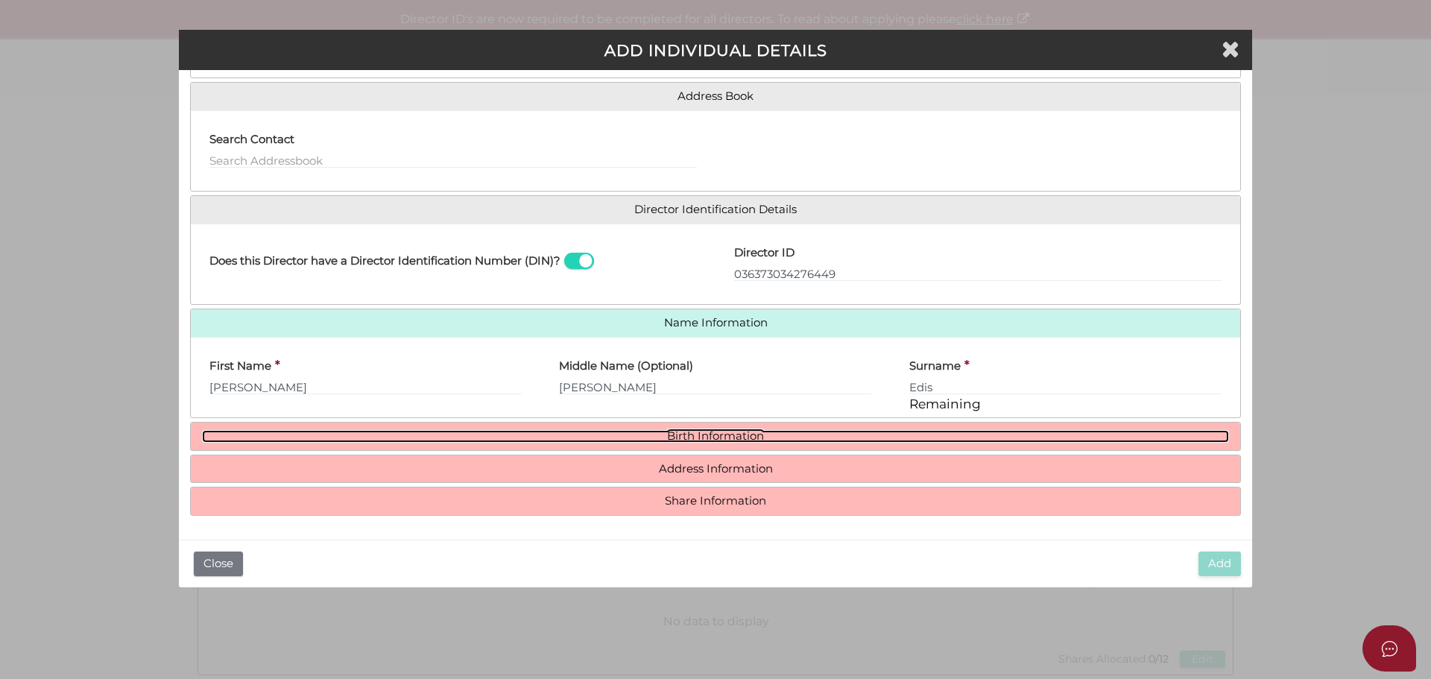
click at [744, 434] on link "Birth Information" at bounding box center [715, 436] width 1027 height 13
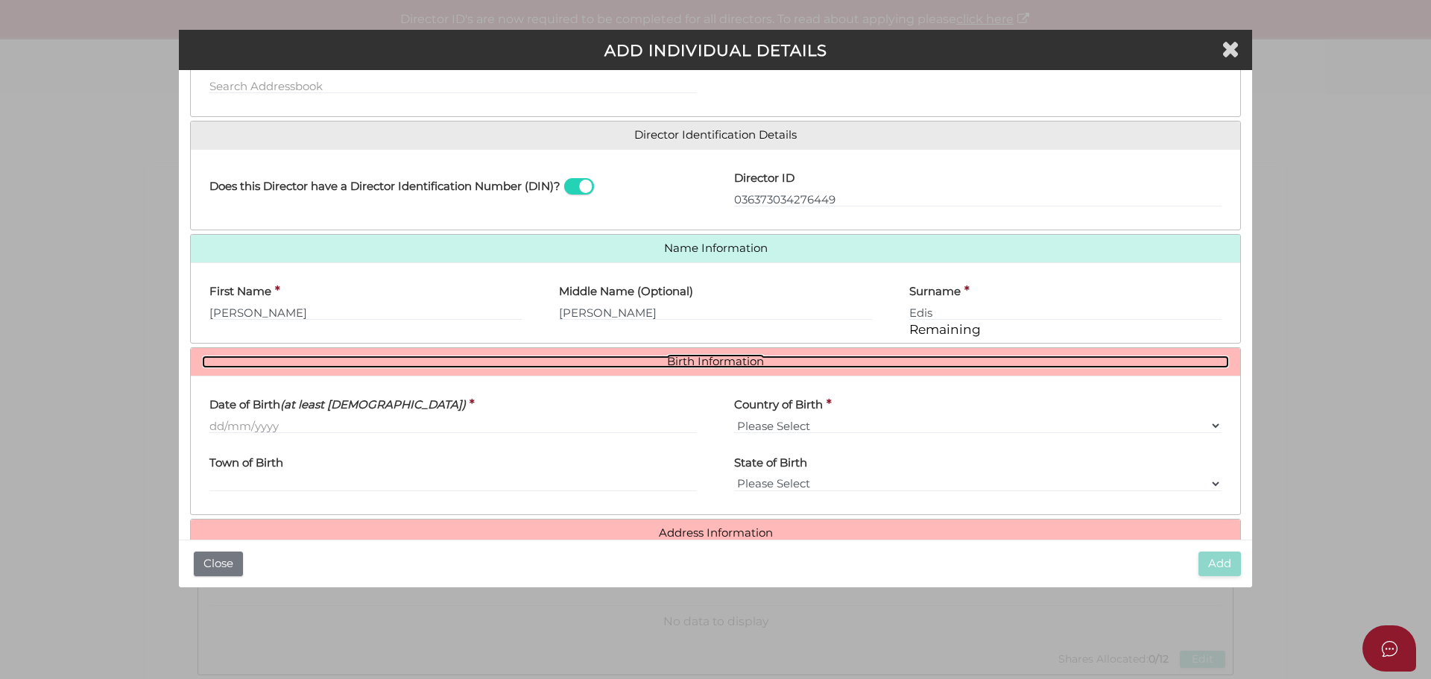
scroll to position [248, 0]
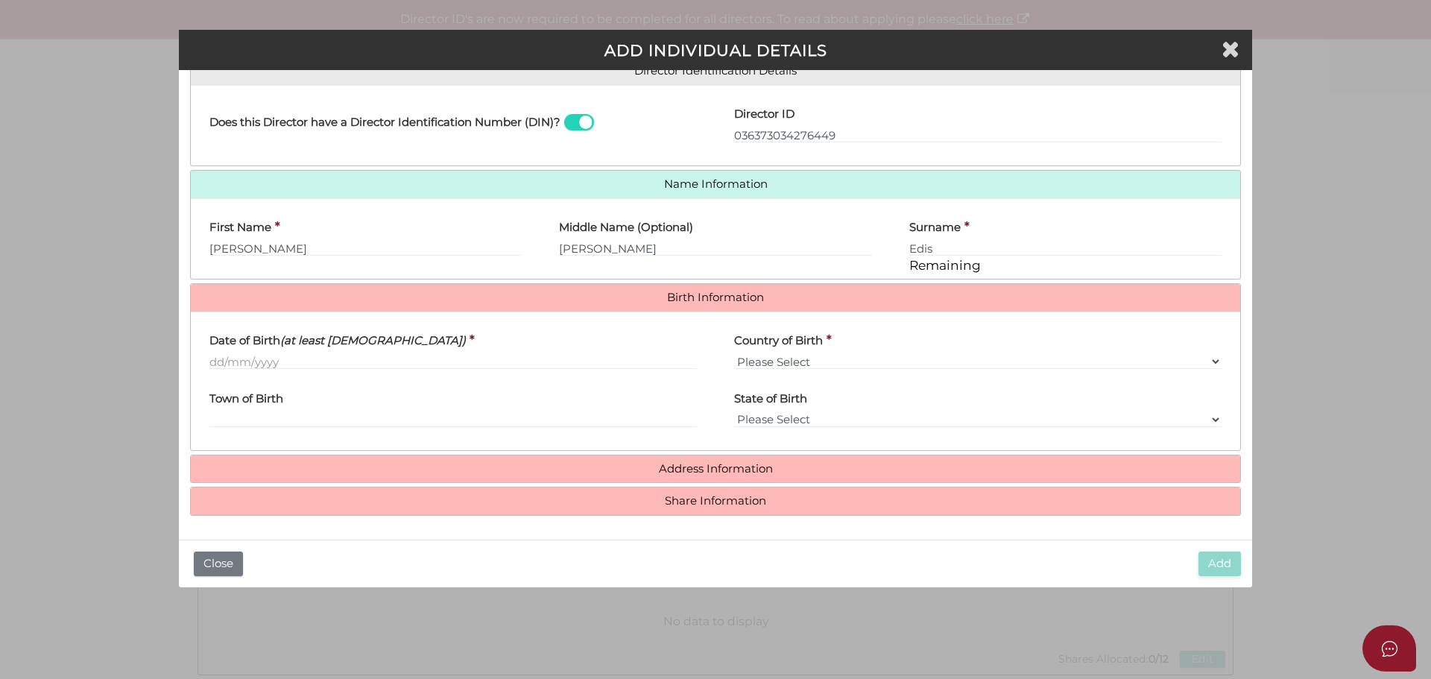
click at [206, 360] on div "Date of Birth (at least 18 years old) *" at bounding box center [453, 352] width 525 height 58
click at [212, 355] on input "Date of Birth (at least [DEMOGRAPHIC_DATA])" at bounding box center [452, 361] width 487 height 16
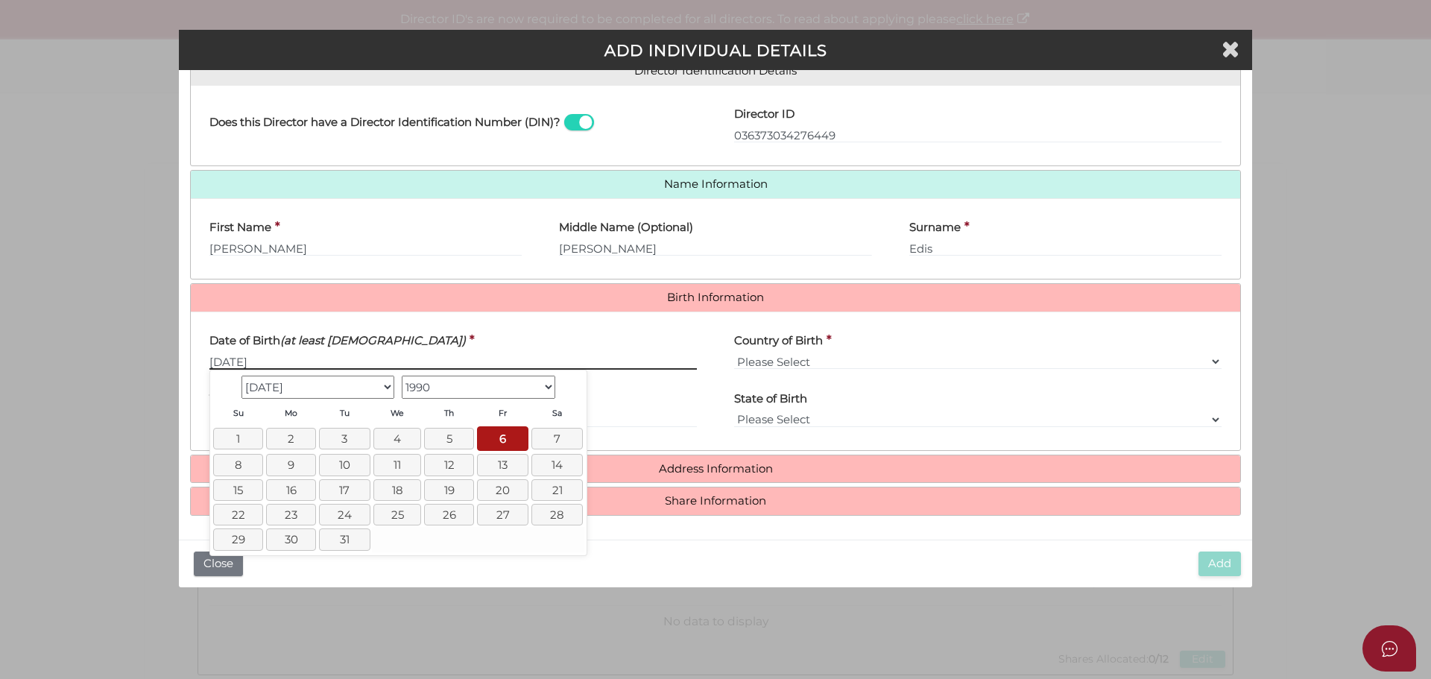
type input "[DATE]"
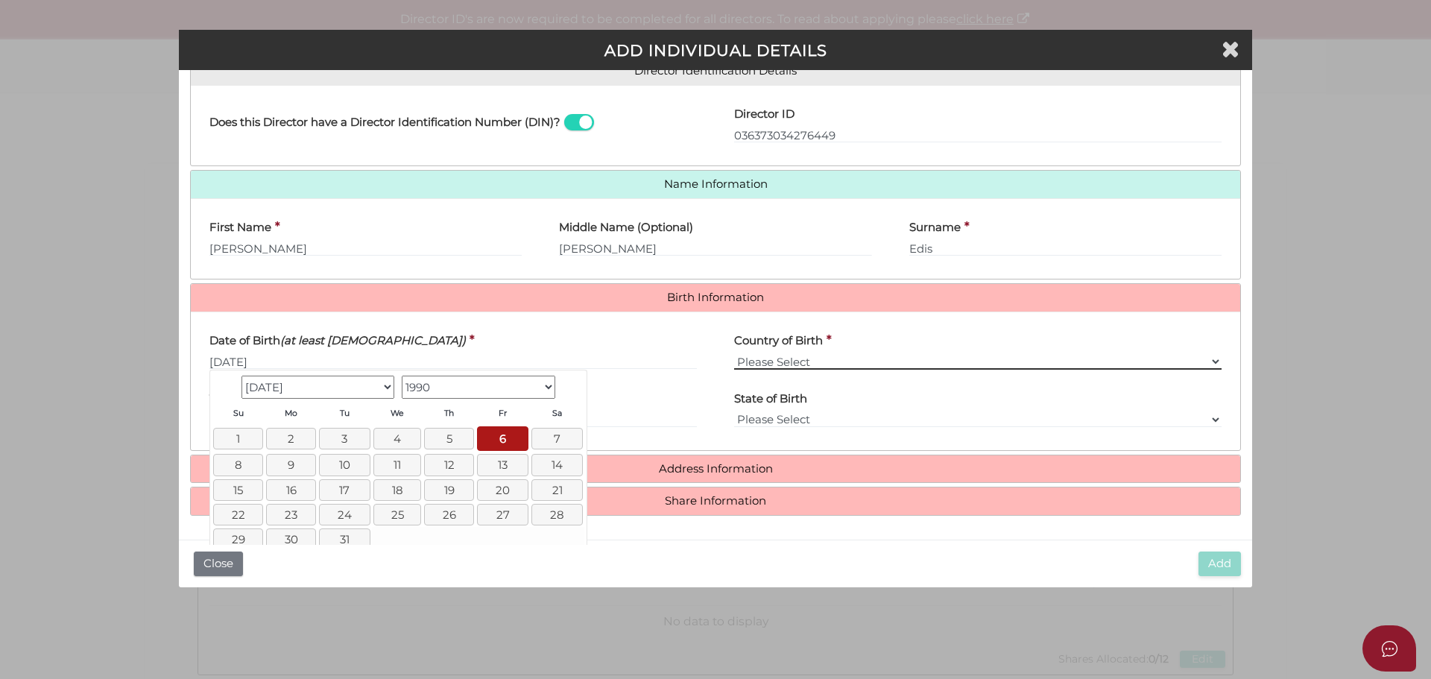
click at [812, 359] on select "Please Select v [GEOGRAPHIC_DATA] [GEOGRAPHIC_DATA] [GEOGRAPHIC_DATA] [GEOGRAPH…" at bounding box center [977, 361] width 487 height 16
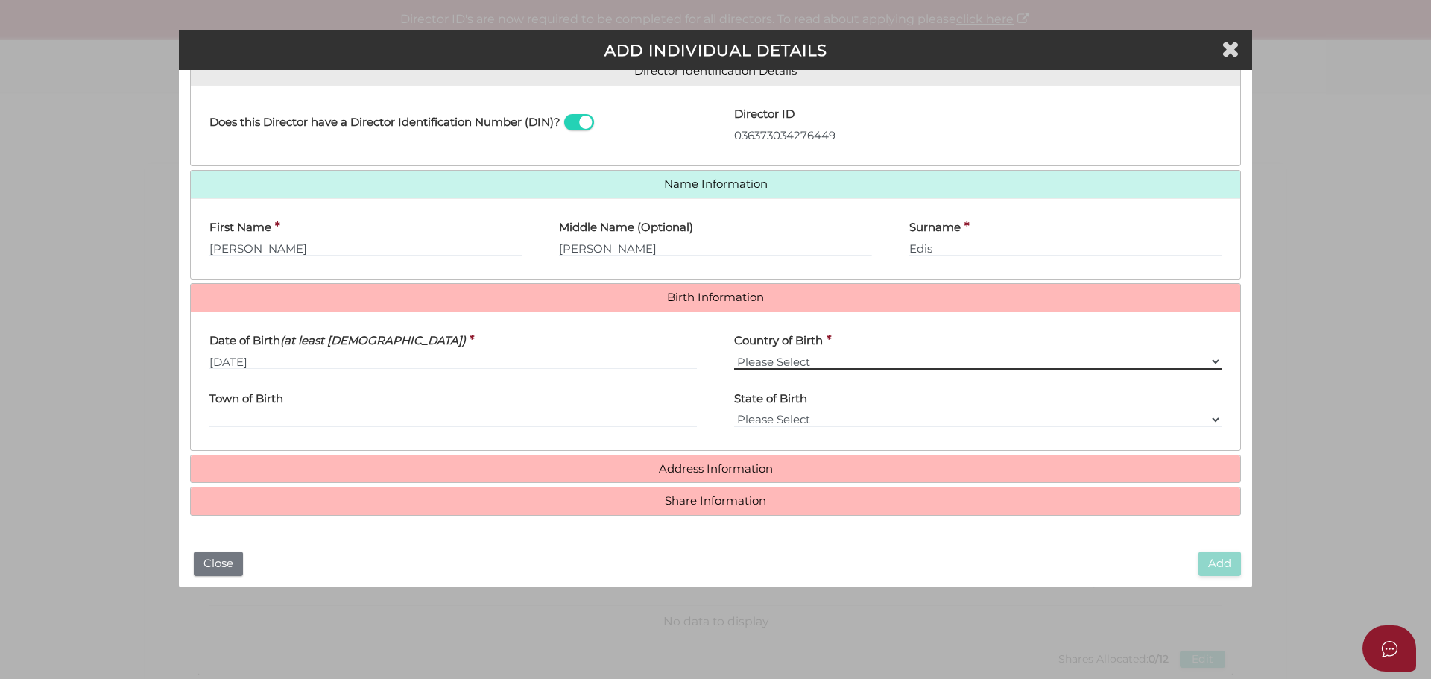
select select "[GEOGRAPHIC_DATA]"
click at [734, 353] on select "Please Select v [GEOGRAPHIC_DATA] [GEOGRAPHIC_DATA] [GEOGRAPHIC_DATA] [GEOGRAPH…" at bounding box center [977, 361] width 487 height 16
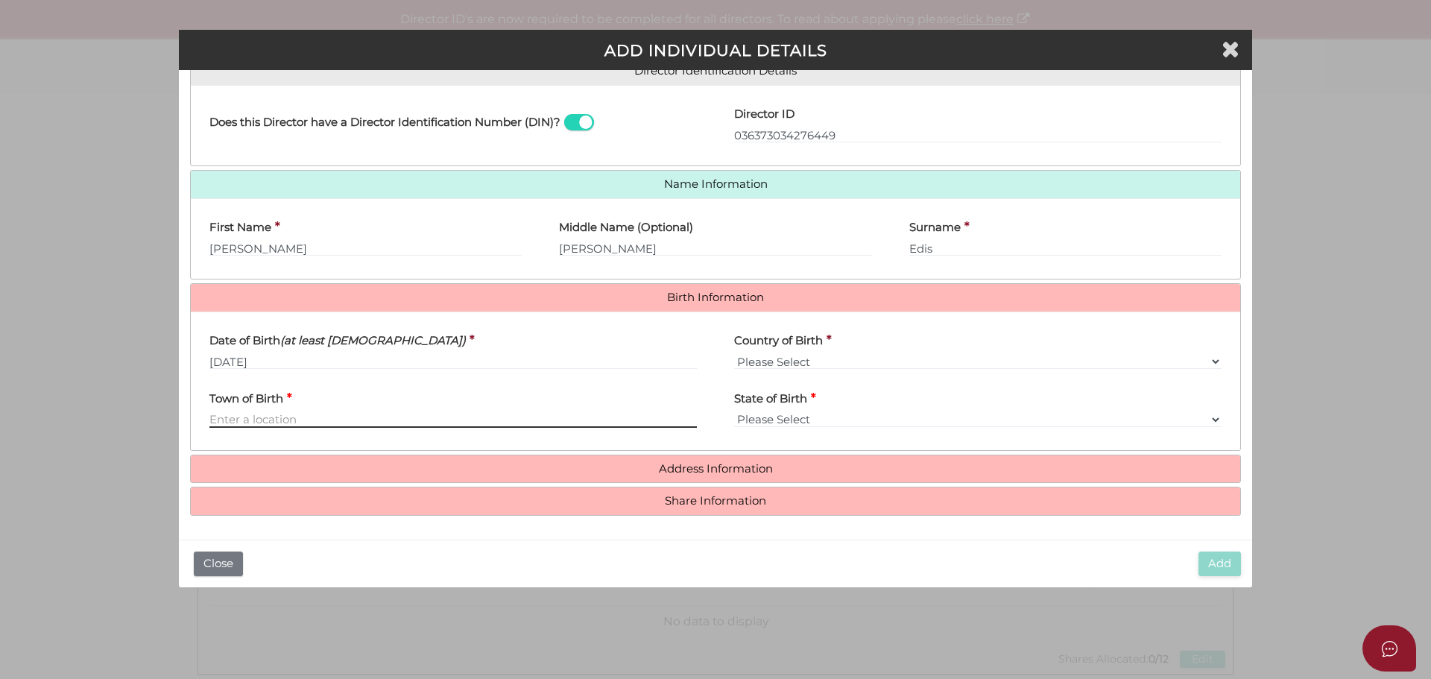
click at [319, 415] on input "Town of Birth" at bounding box center [452, 419] width 487 height 16
type input "Kew"
select select "VIC"
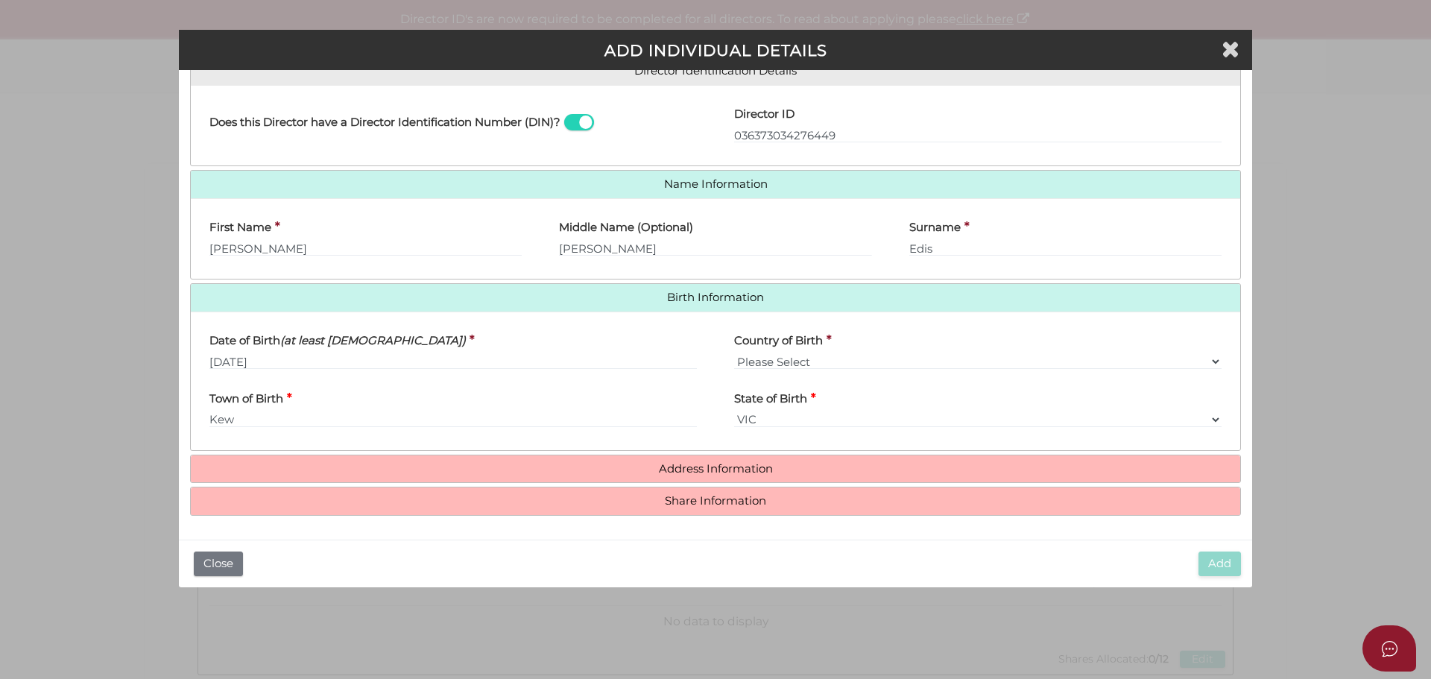
click at [723, 458] on h4 "Address Information" at bounding box center [715, 469] width 1049 height 28
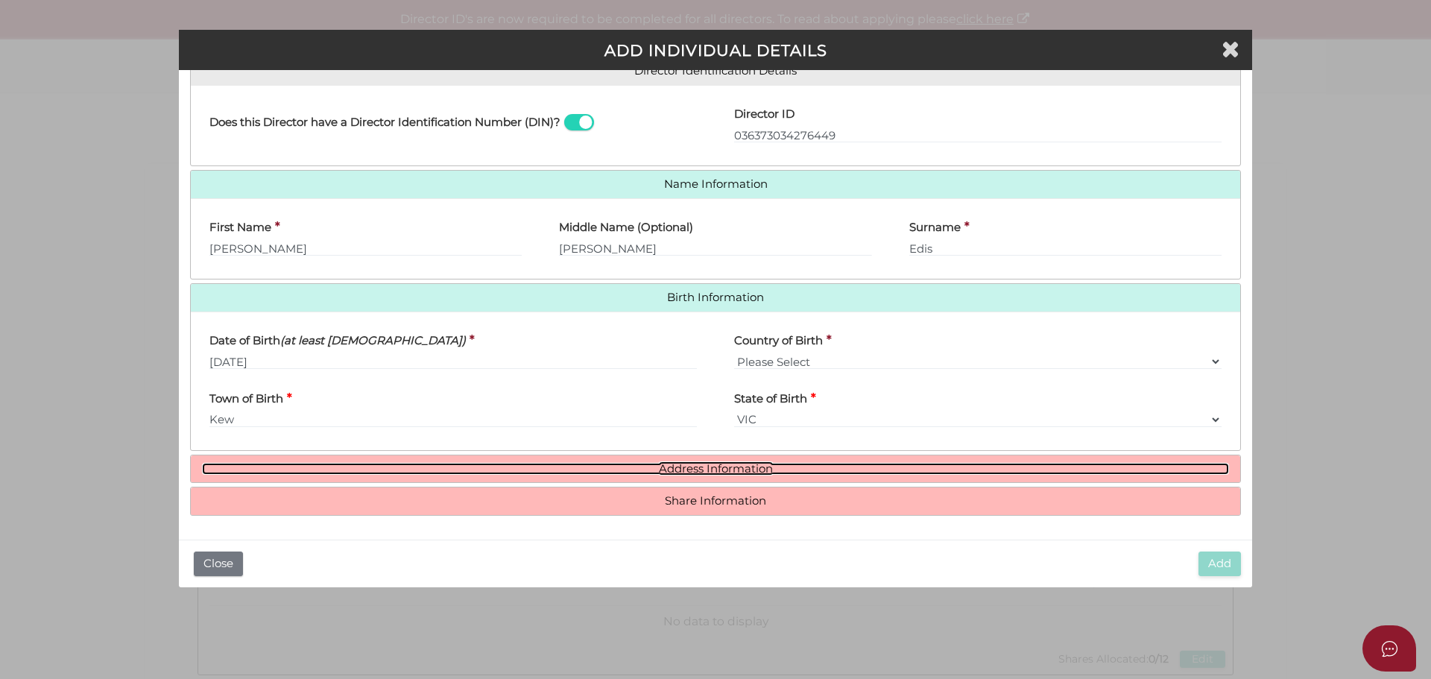
click at [718, 468] on link "Address Information" at bounding box center [715, 469] width 1027 height 13
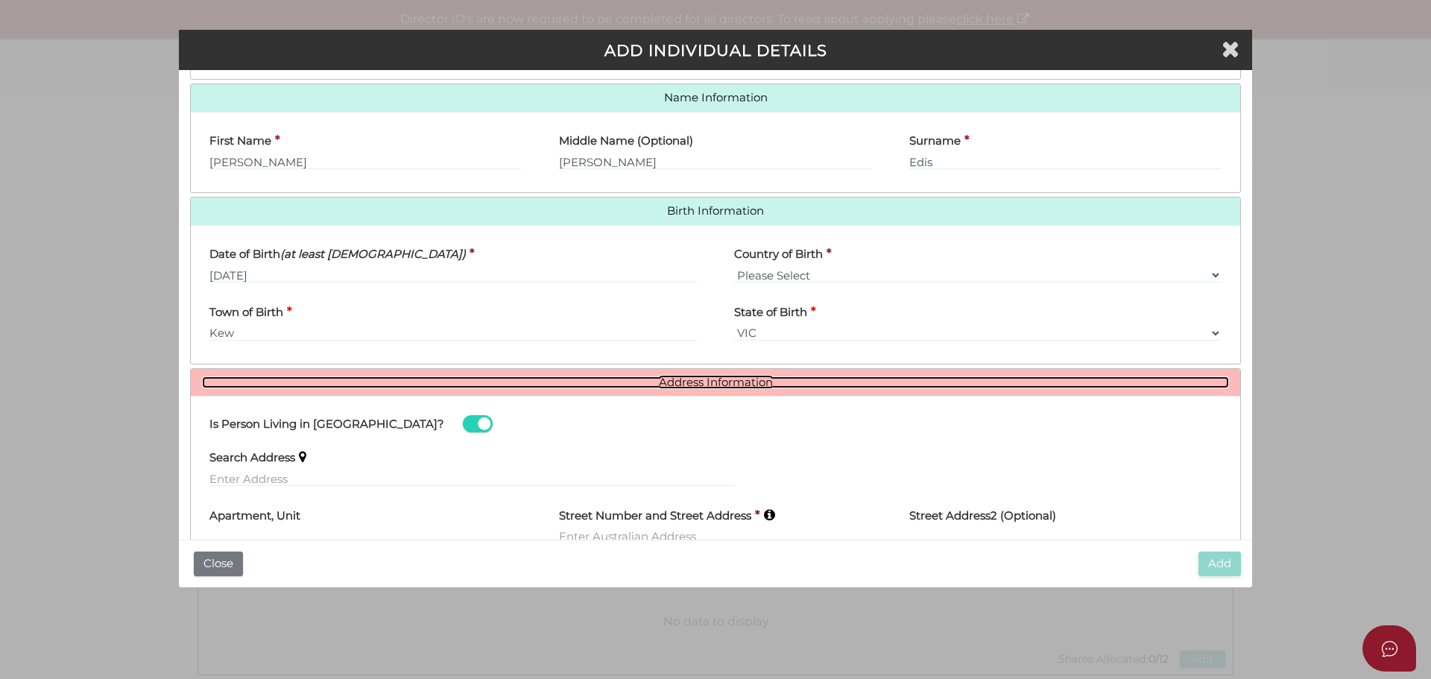
scroll to position [447, 0]
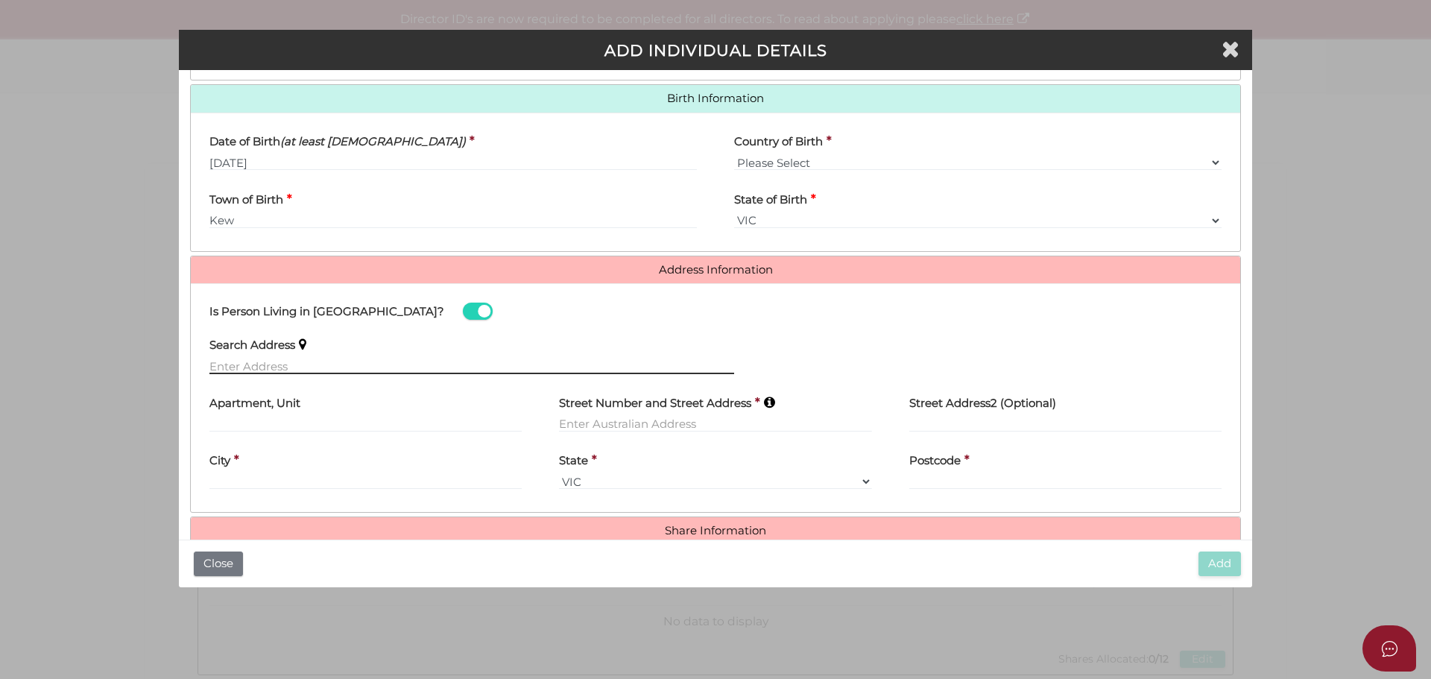
click at [284, 362] on input "text" at bounding box center [471, 366] width 525 height 16
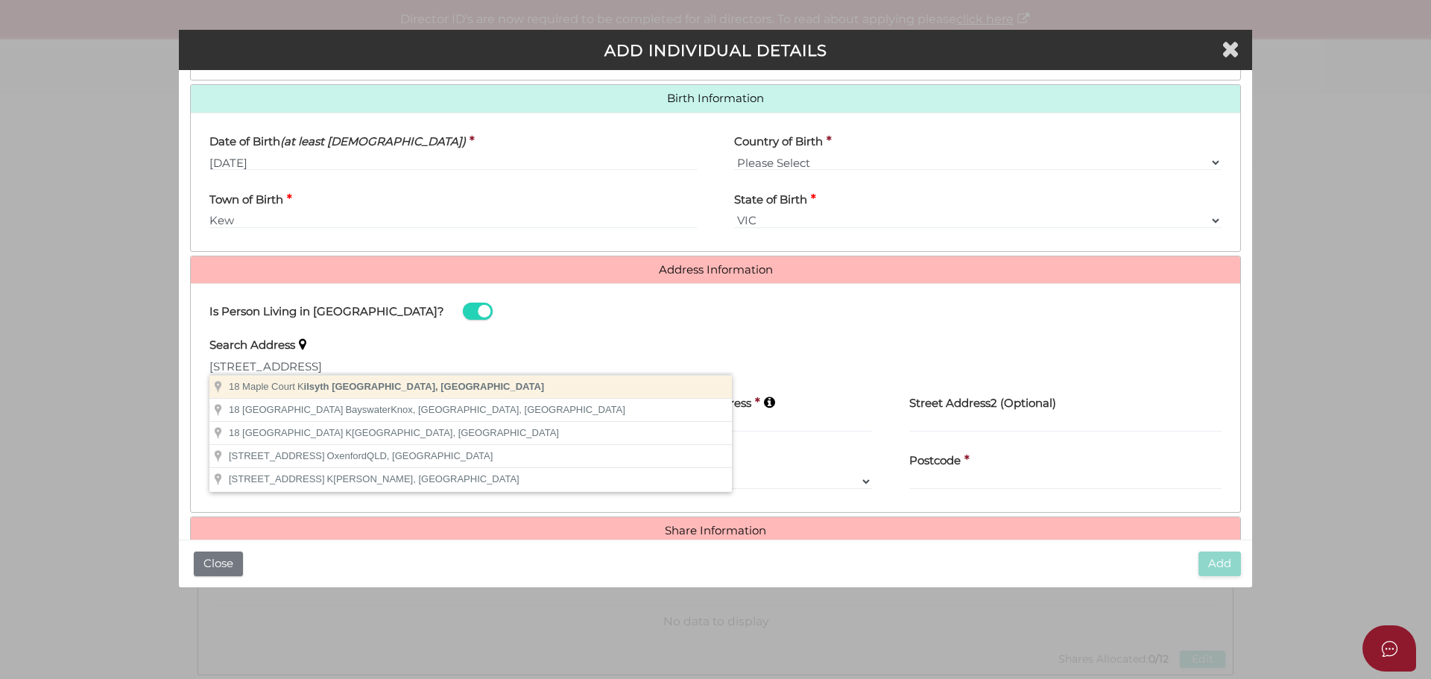
type input "18 Maple Court, Kilsyth VIC, Australia"
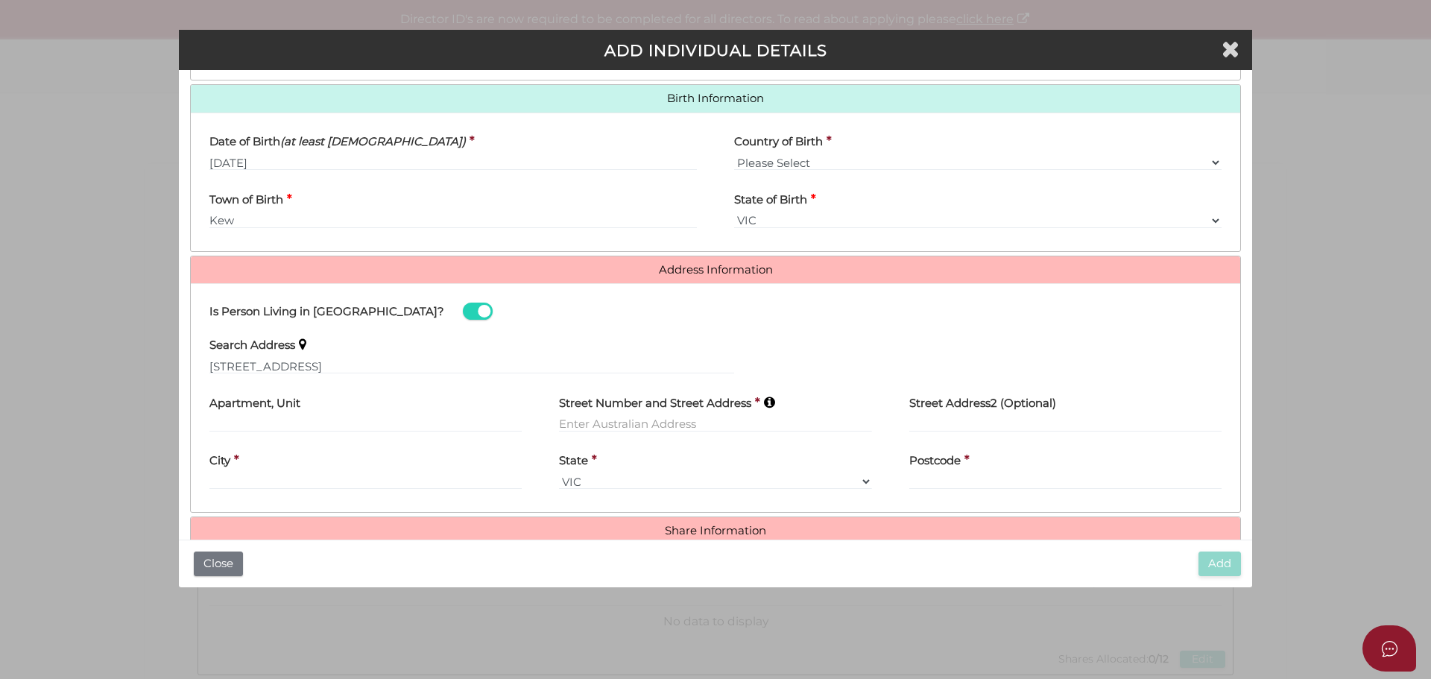
type input "[STREET_ADDRESS]"
type input "Kilsyth"
select select "VIC"
type input "3137"
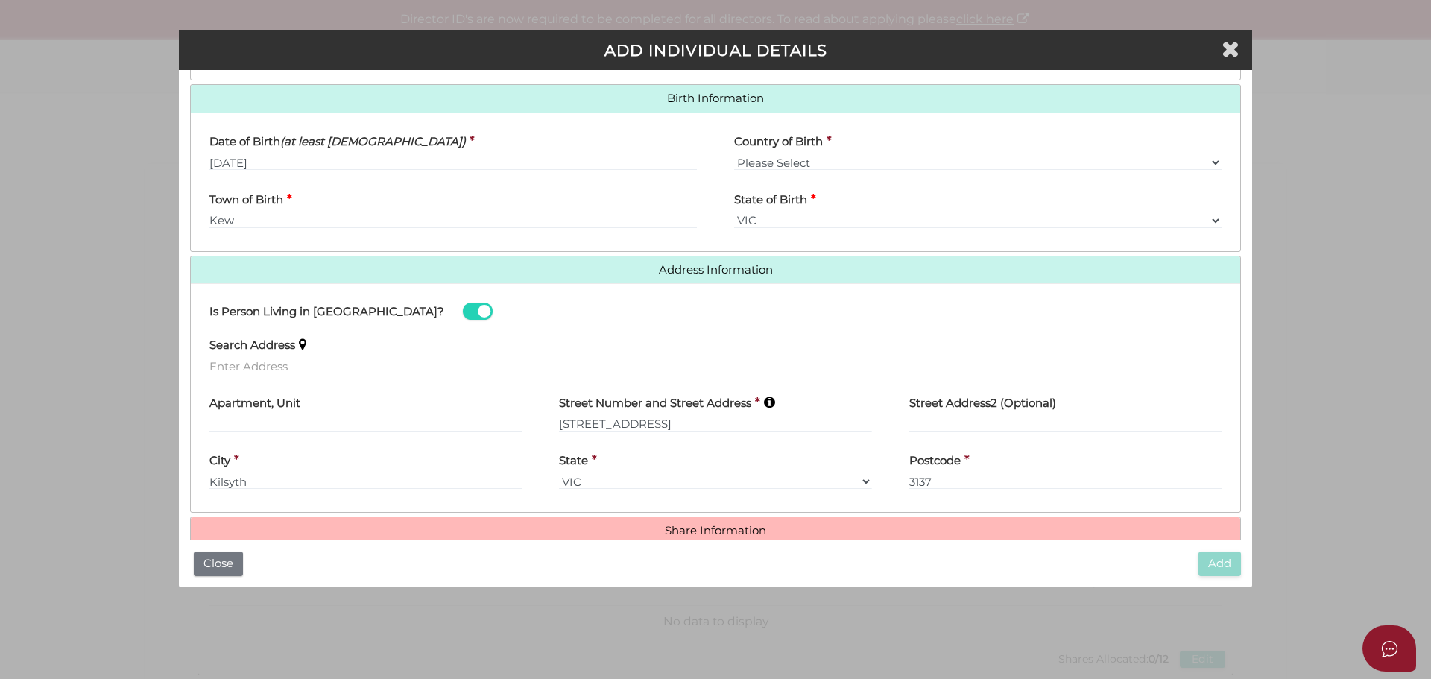
scroll to position [477, 0]
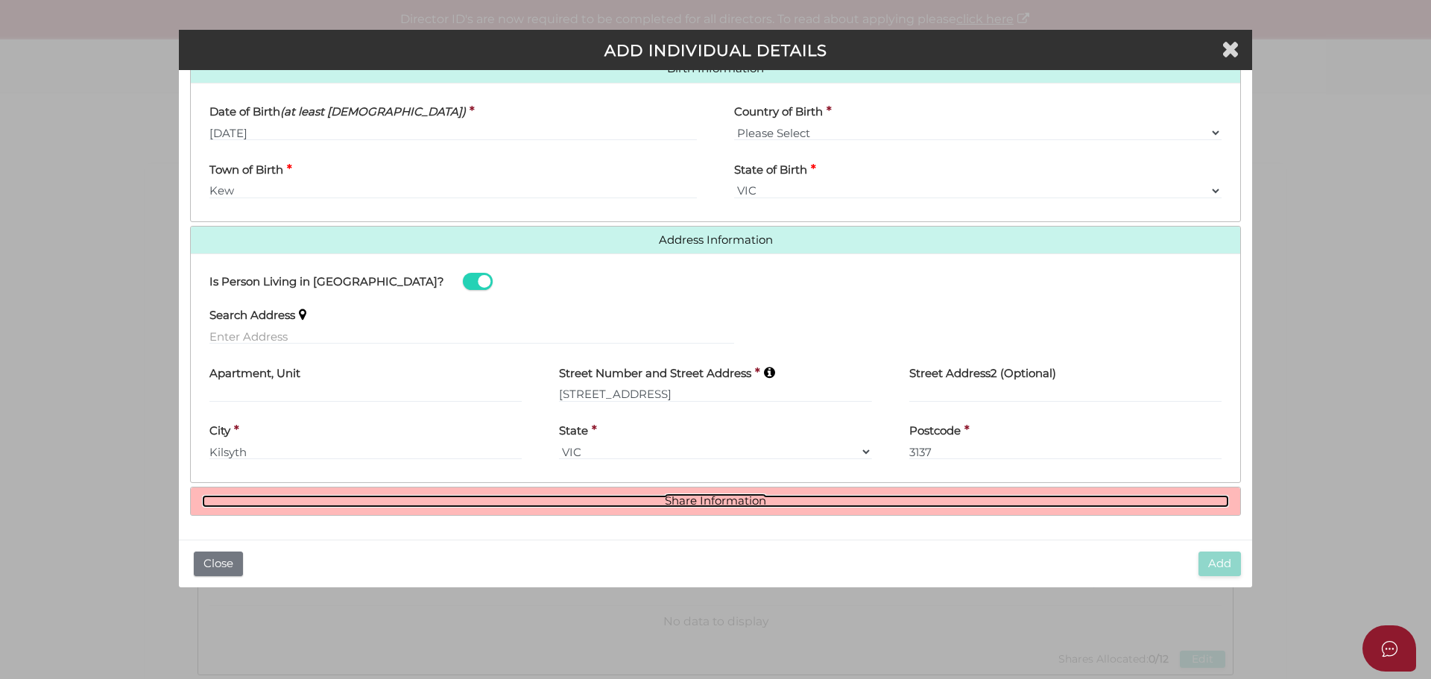
click at [620, 500] on link "Share Information" at bounding box center [715, 501] width 1027 height 13
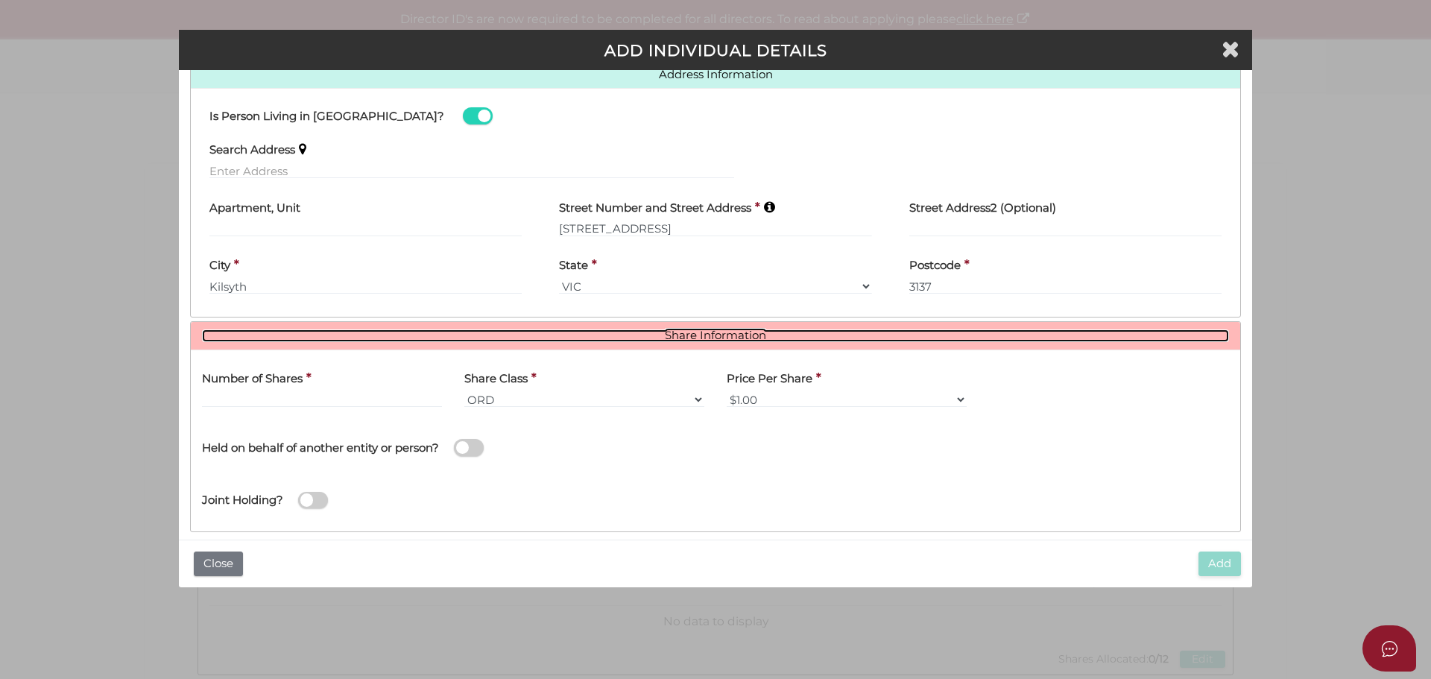
scroll to position [658, 0]
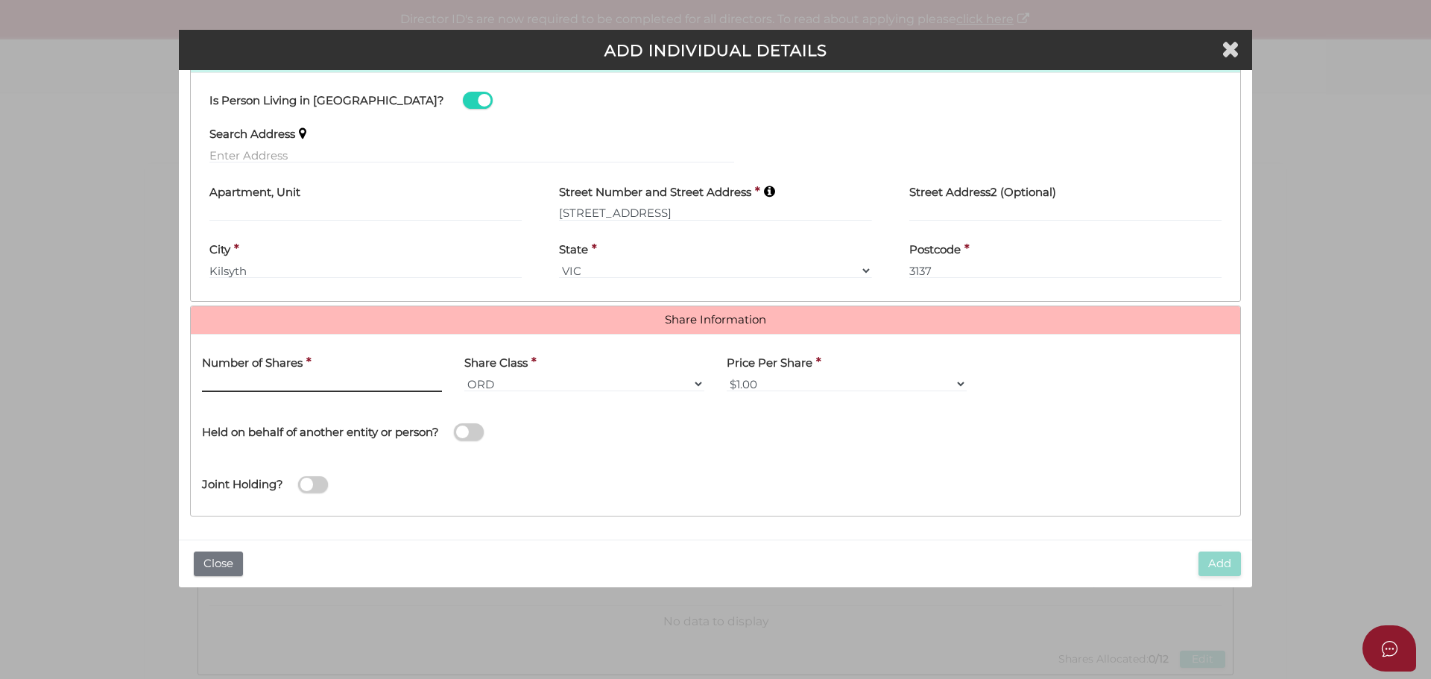
click at [364, 382] on input "text" at bounding box center [322, 384] width 240 height 16
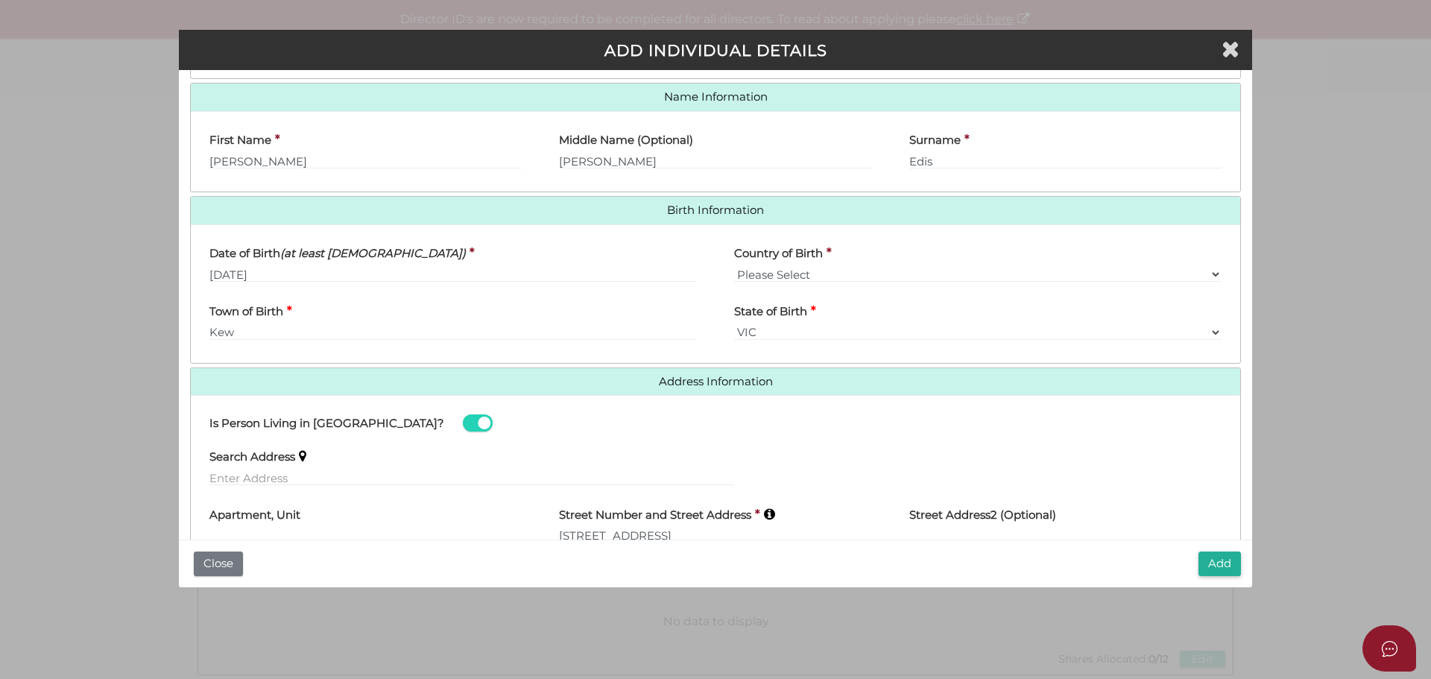
scroll to position [659, 0]
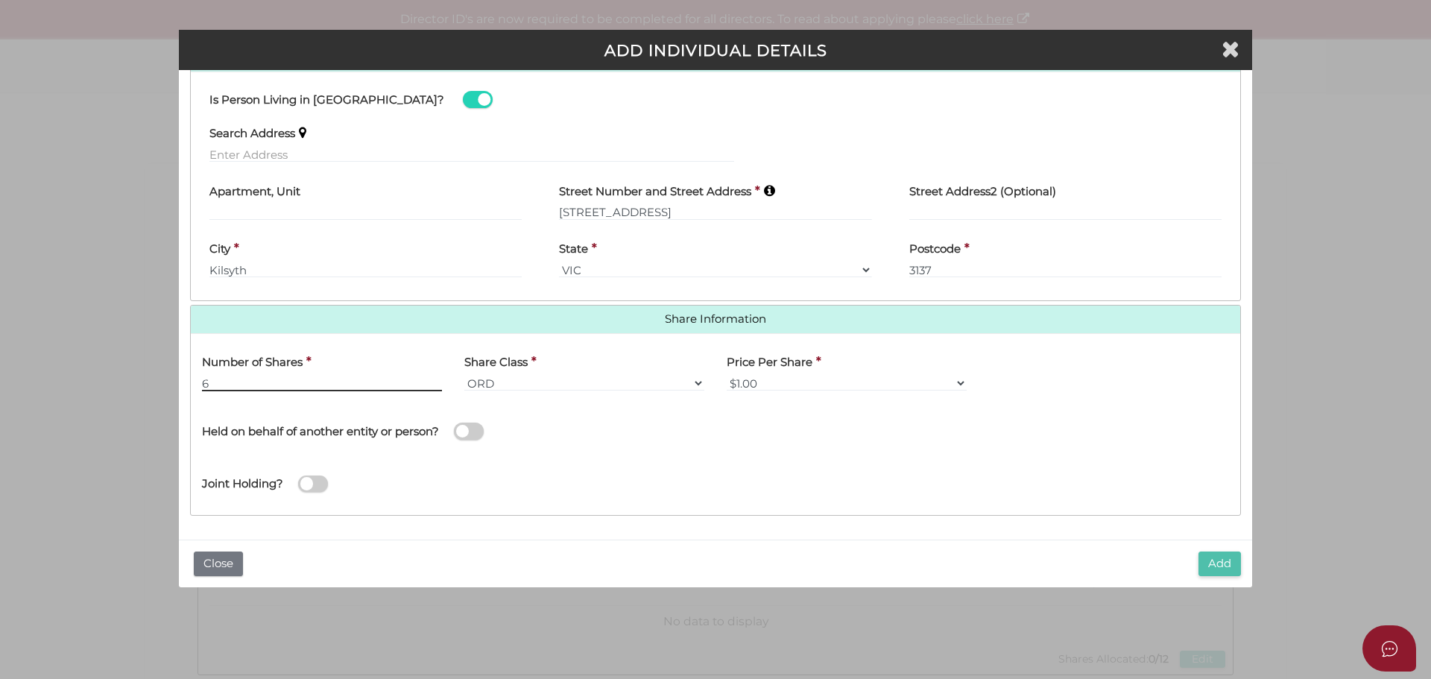
type input "6"
click at [1220, 566] on button "Add" at bounding box center [1219, 563] width 42 height 25
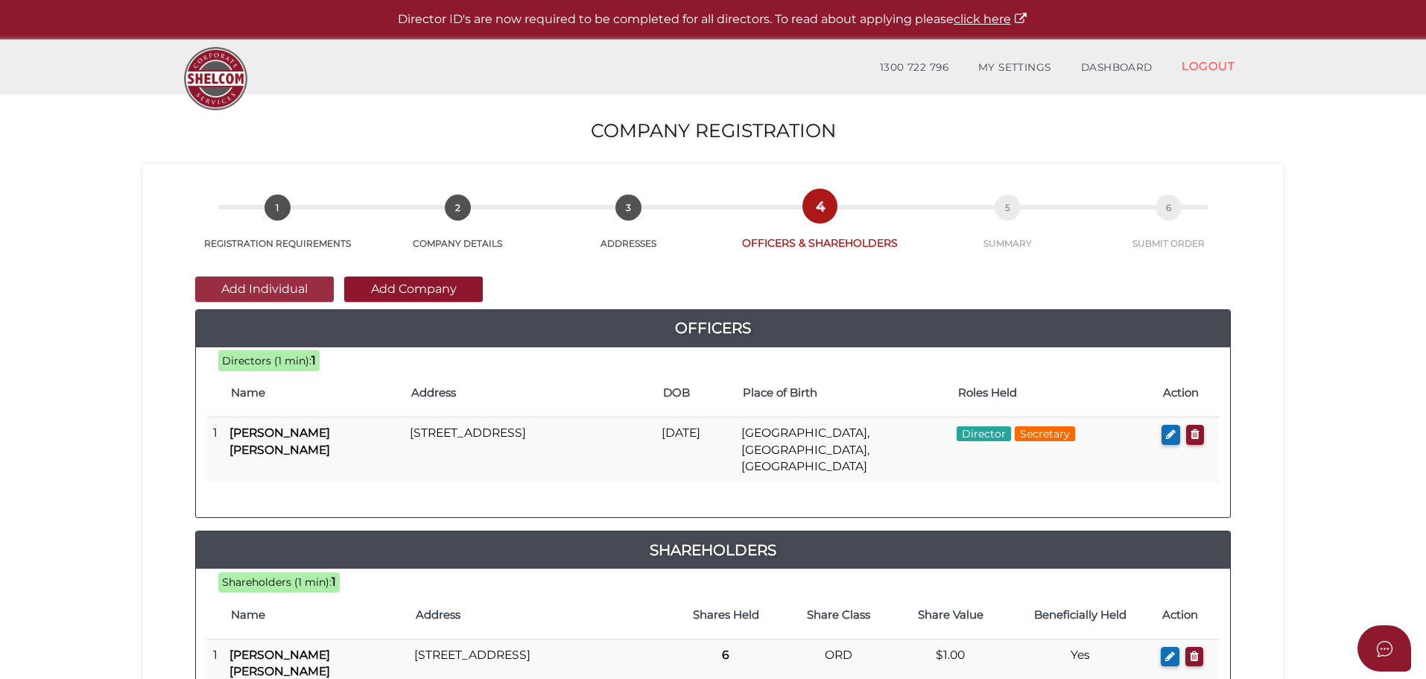
click at [253, 286] on button "Add Individual" at bounding box center [264, 288] width 139 height 25
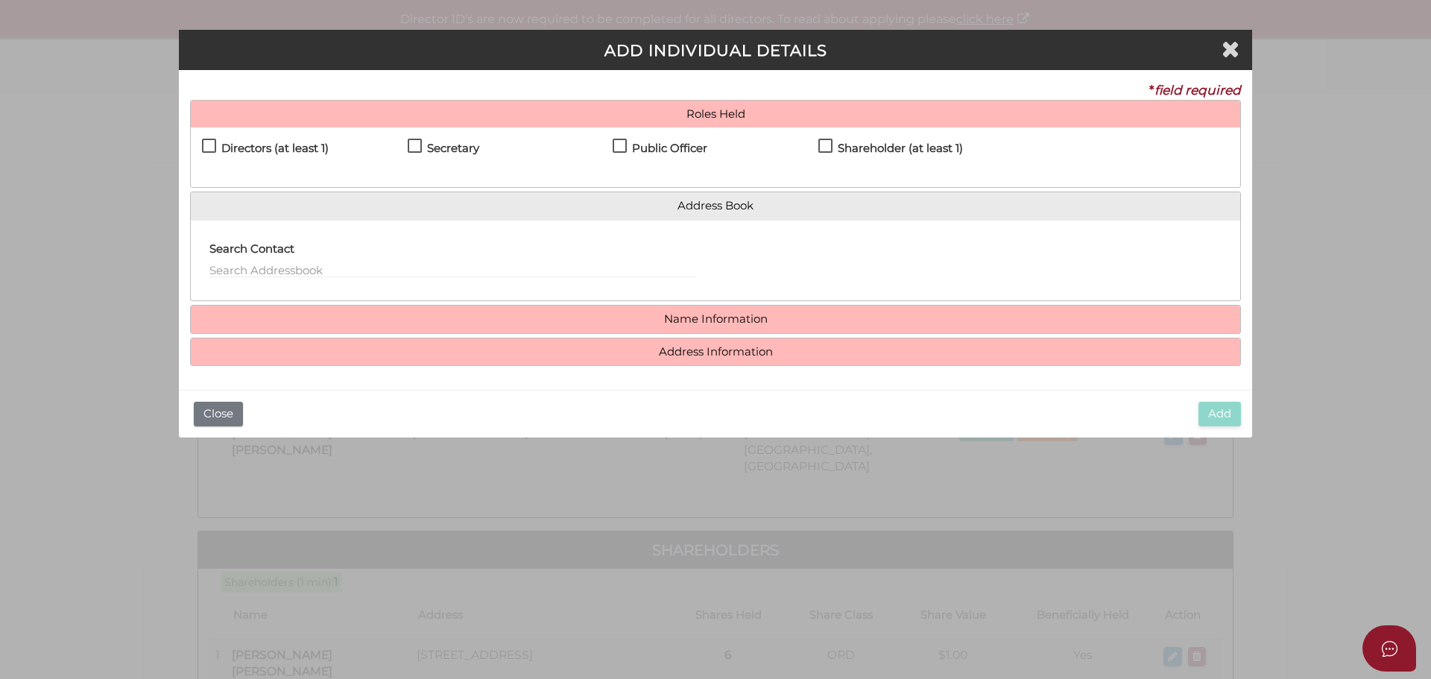
click at [229, 150] on h4 "Directors (at least 1)" at bounding box center [274, 148] width 107 height 13
checkbox input "true"
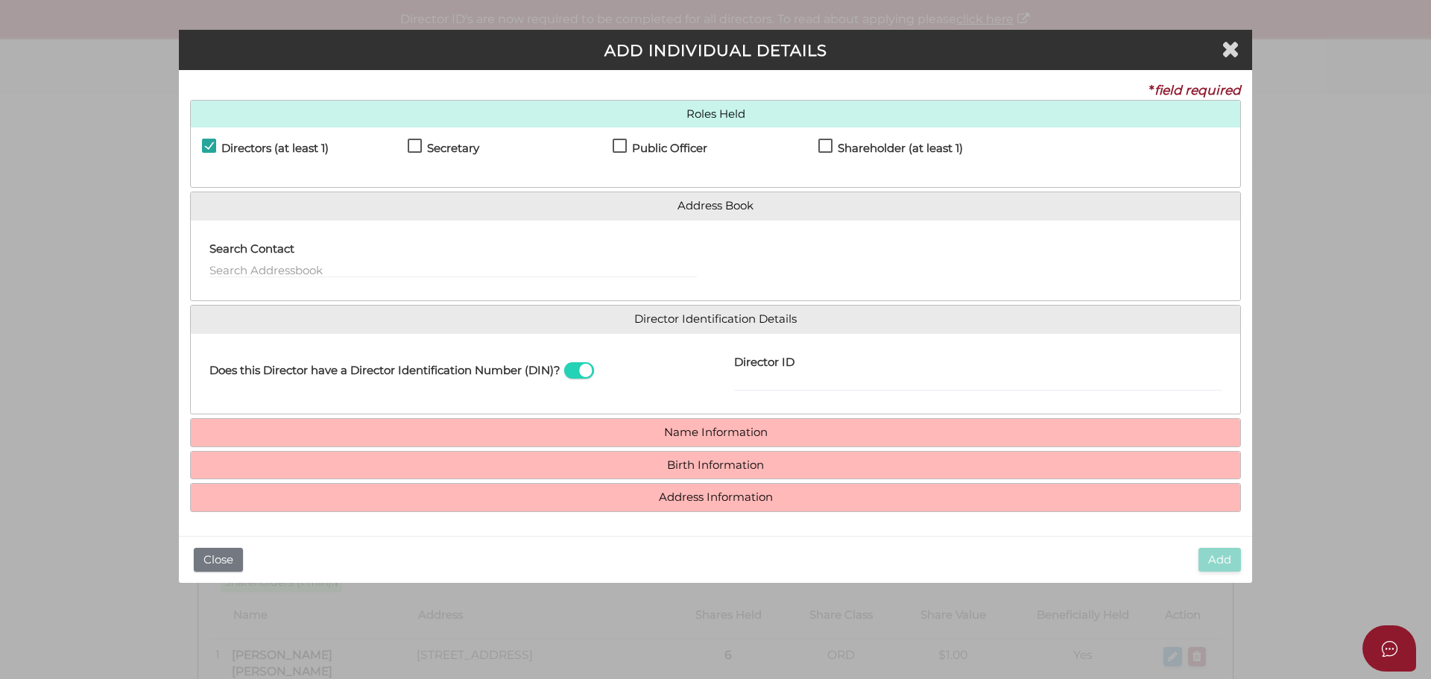
click at [835, 144] on label "Shareholder (at least 1)" at bounding box center [890, 151] width 145 height 19
checkbox input "true"
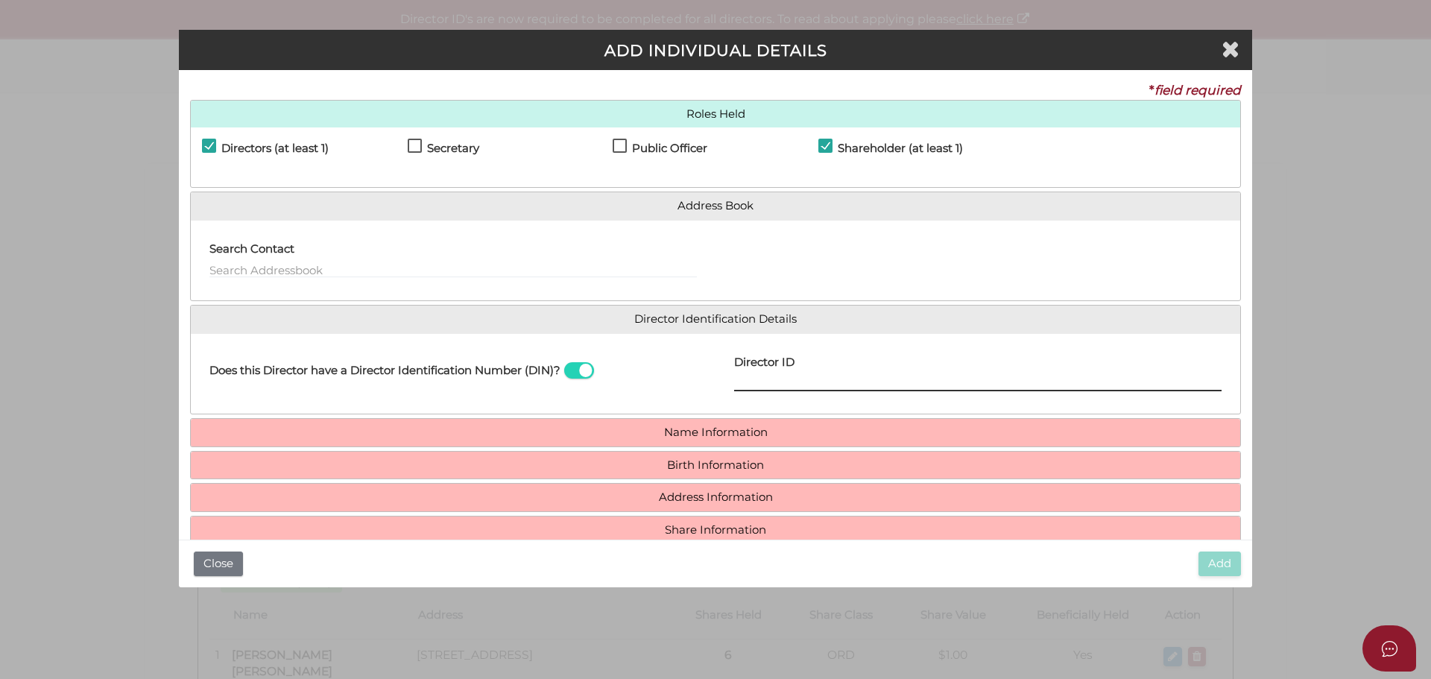
click at [823, 383] on input "Director ID" at bounding box center [977, 383] width 487 height 16
click at [803, 391] on input "Director ID" at bounding box center [977, 383] width 487 height 16
paste input "036 06526 19650"
click at [820, 384] on input "0360652619650" at bounding box center [977, 383] width 487 height 16
type input "036065261965086"
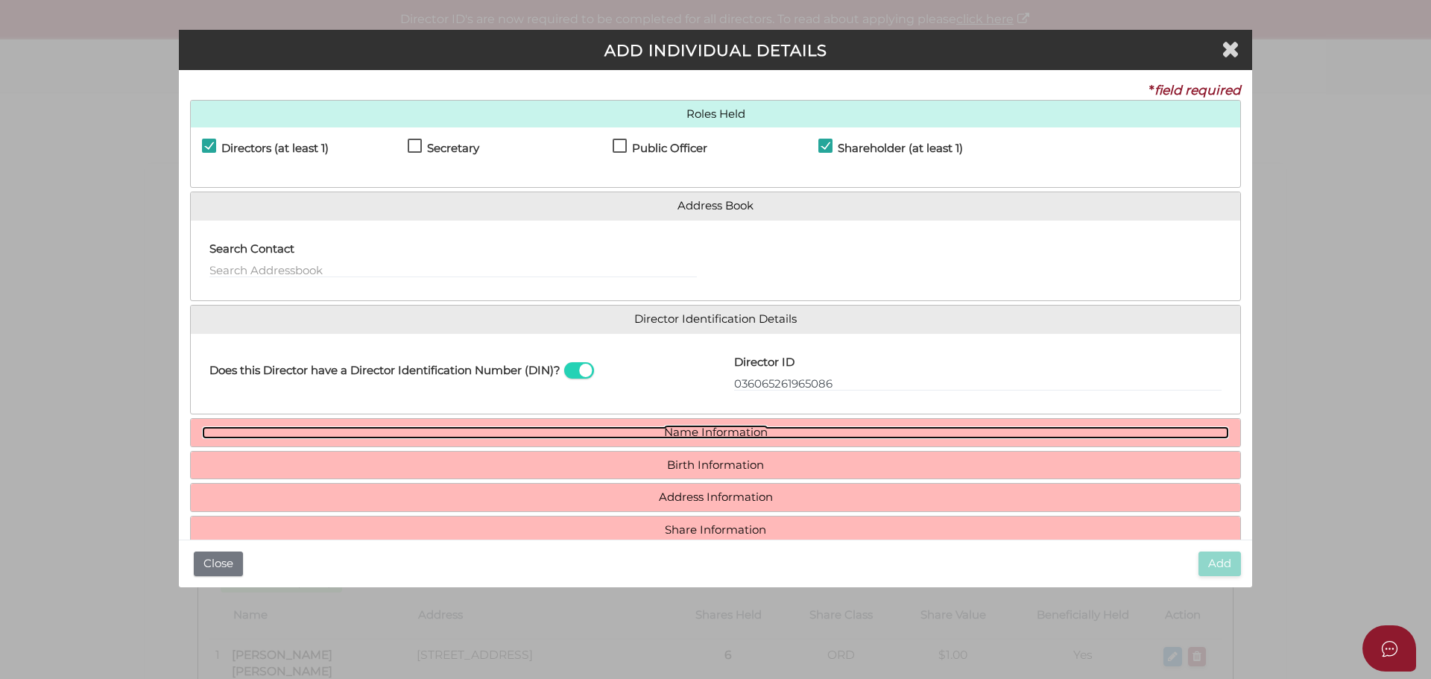
click at [697, 434] on link "Name Information" at bounding box center [715, 432] width 1027 height 13
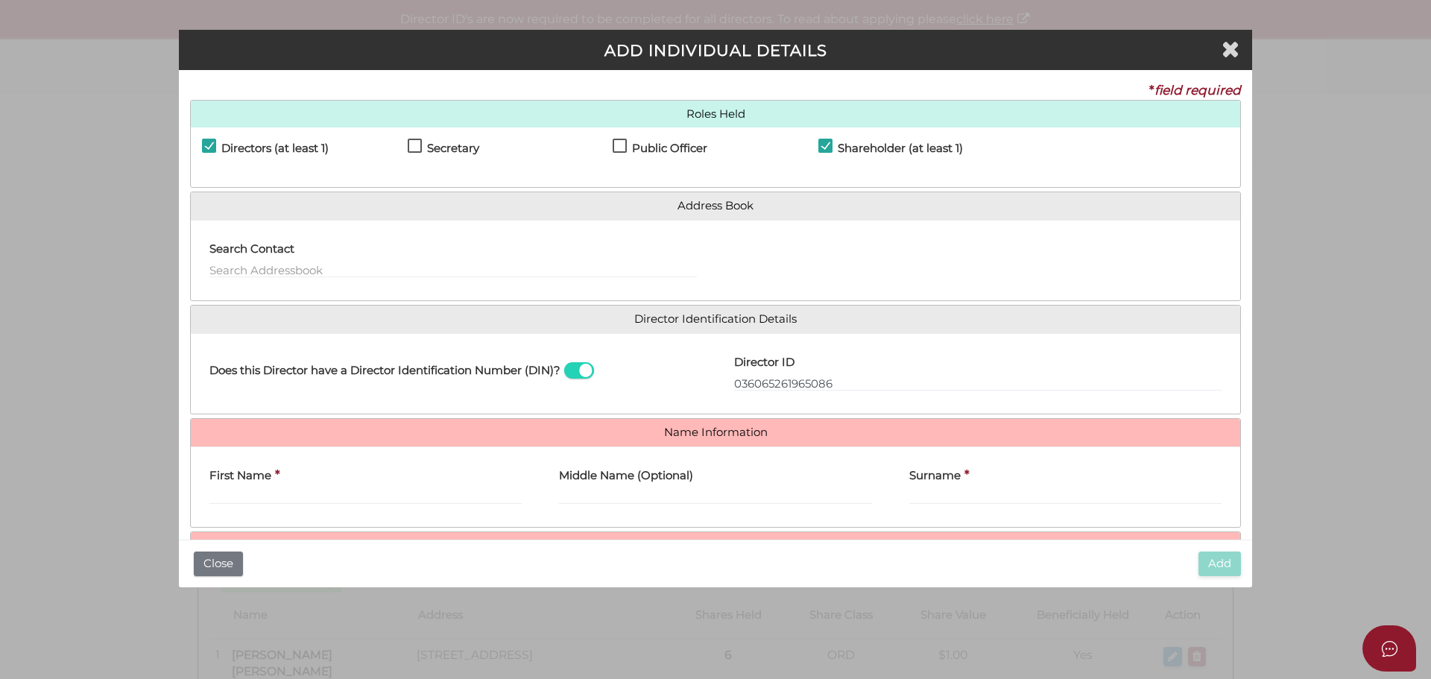
click at [281, 487] on div "First Name *" at bounding box center [365, 481] width 312 height 47
click at [319, 493] on input "First Name" at bounding box center [365, 496] width 312 height 16
type input "[PERSON_NAME]"
type input "Leagh"
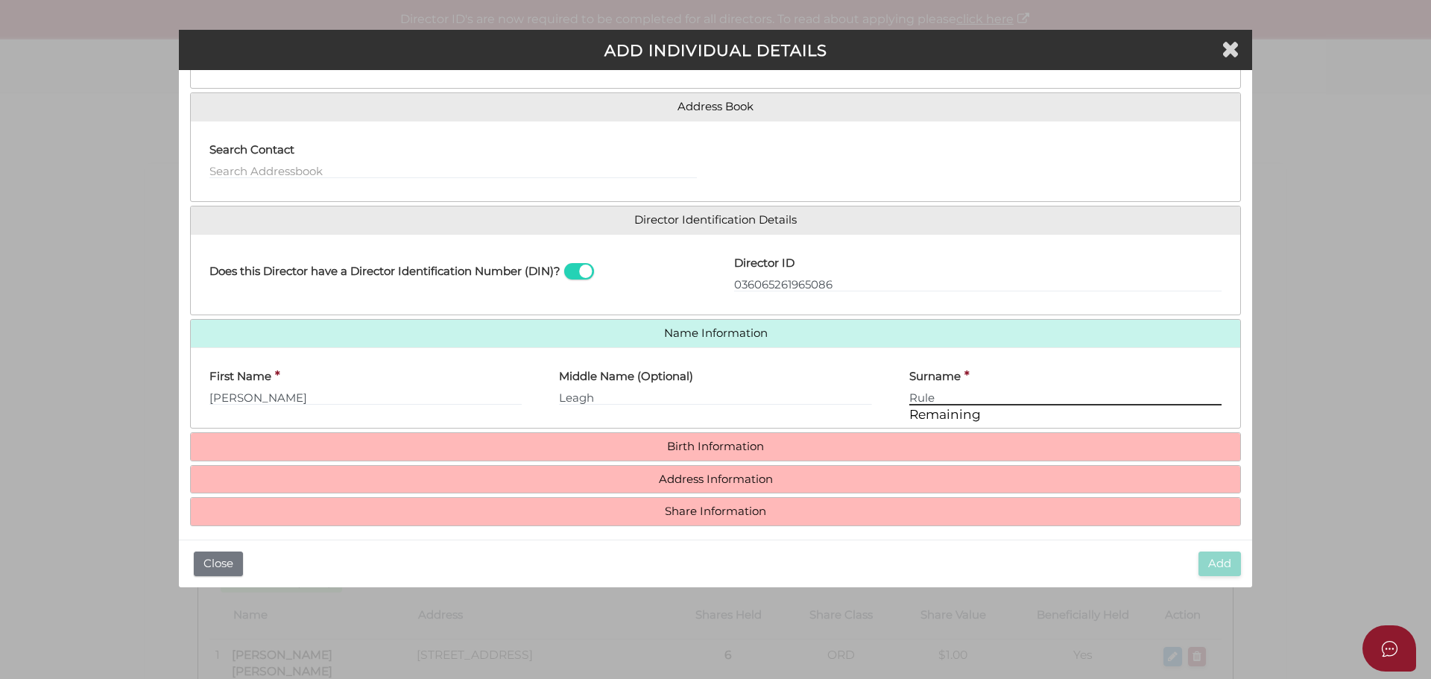
scroll to position [110, 0]
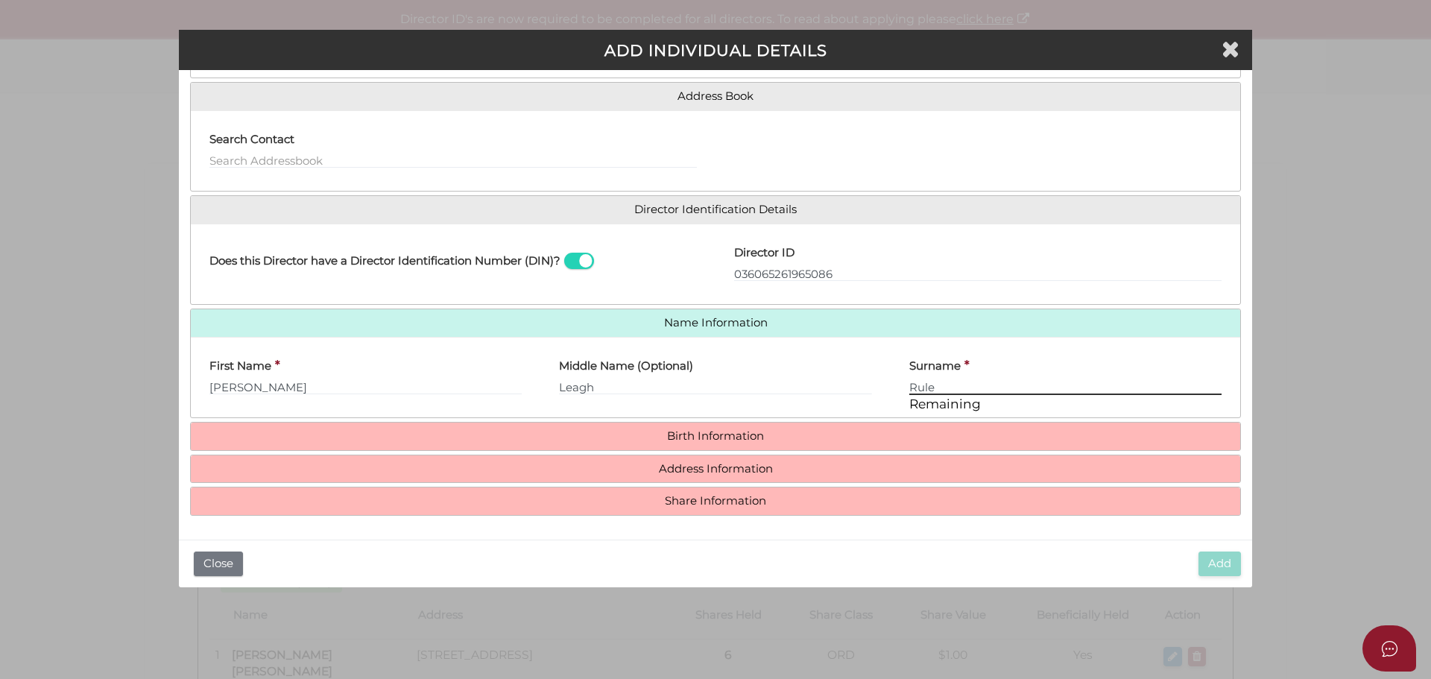
type input "Rule"
click at [714, 448] on h4 "Birth Information" at bounding box center [715, 437] width 1049 height 28
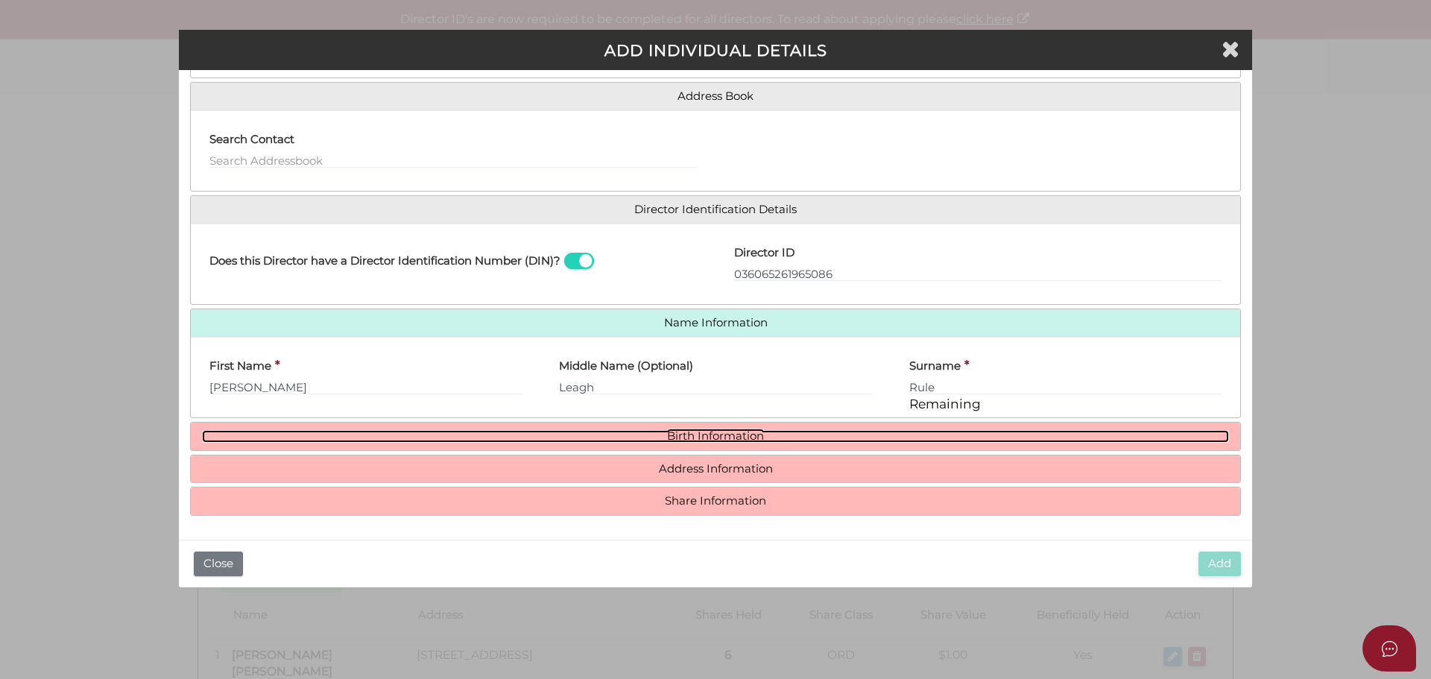
click at [705, 434] on link "Birth Information" at bounding box center [715, 436] width 1027 height 13
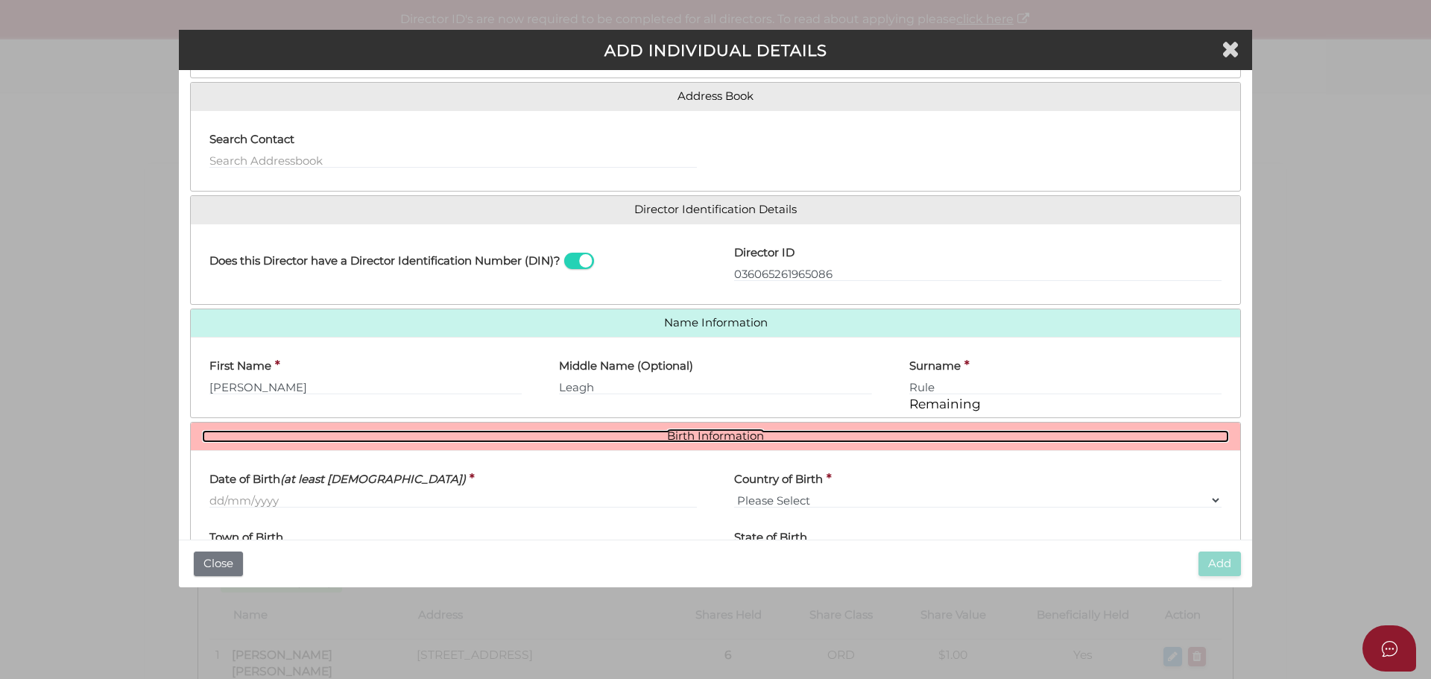
scroll to position [209, 0]
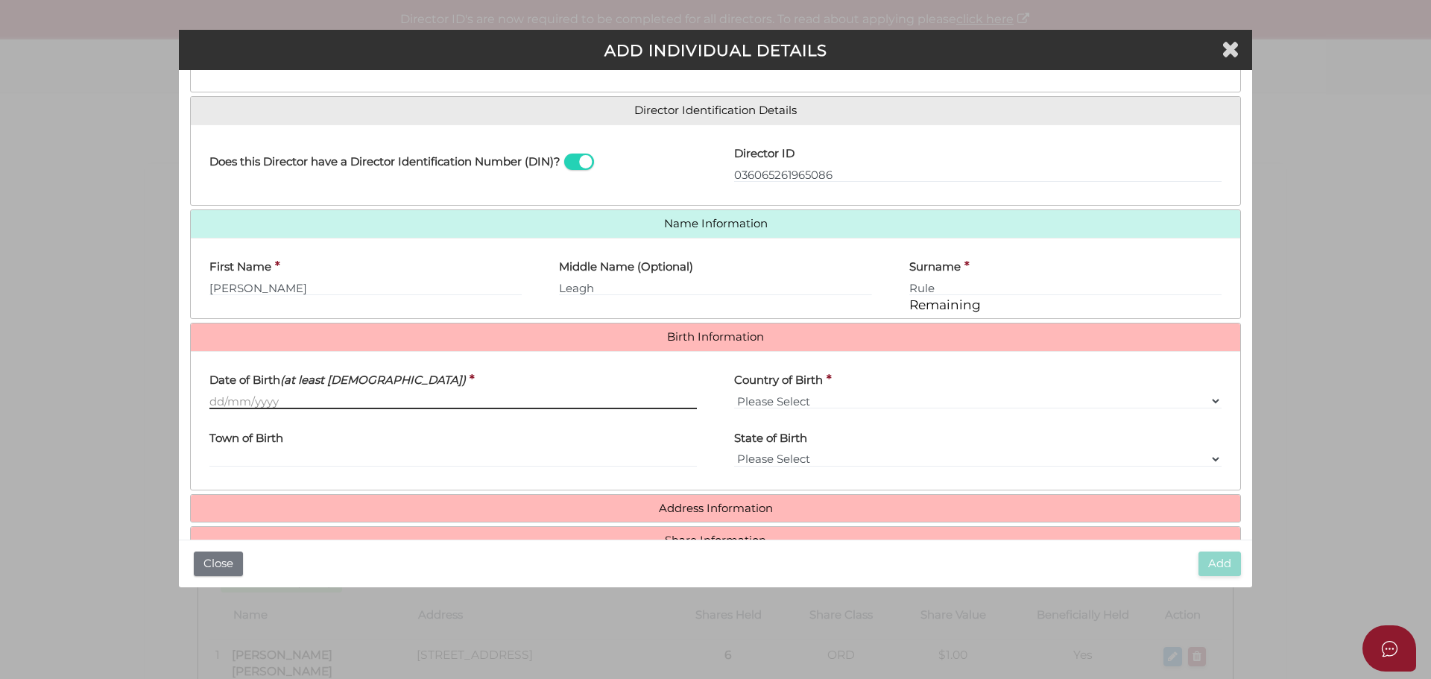
click at [221, 399] on input "Date of Birth (at least [DEMOGRAPHIC_DATA])" at bounding box center [452, 401] width 487 height 16
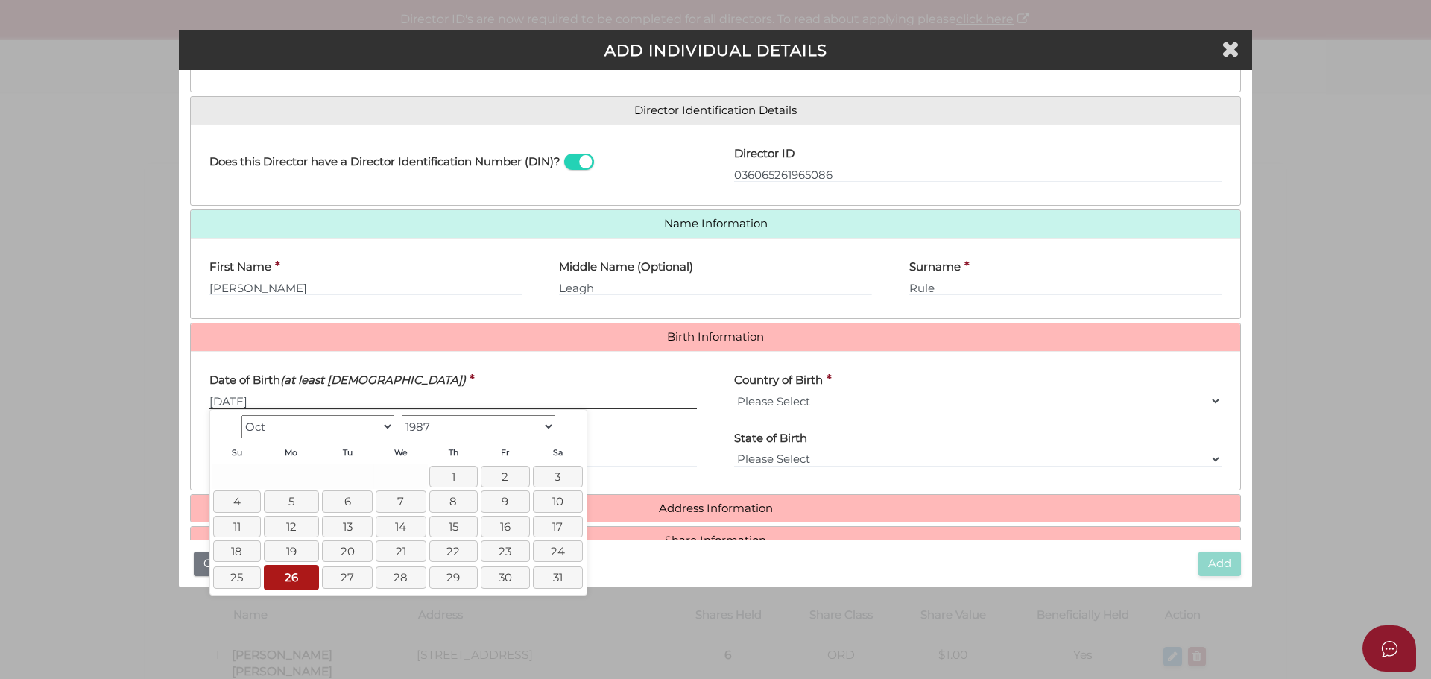
type input "[DATE]"
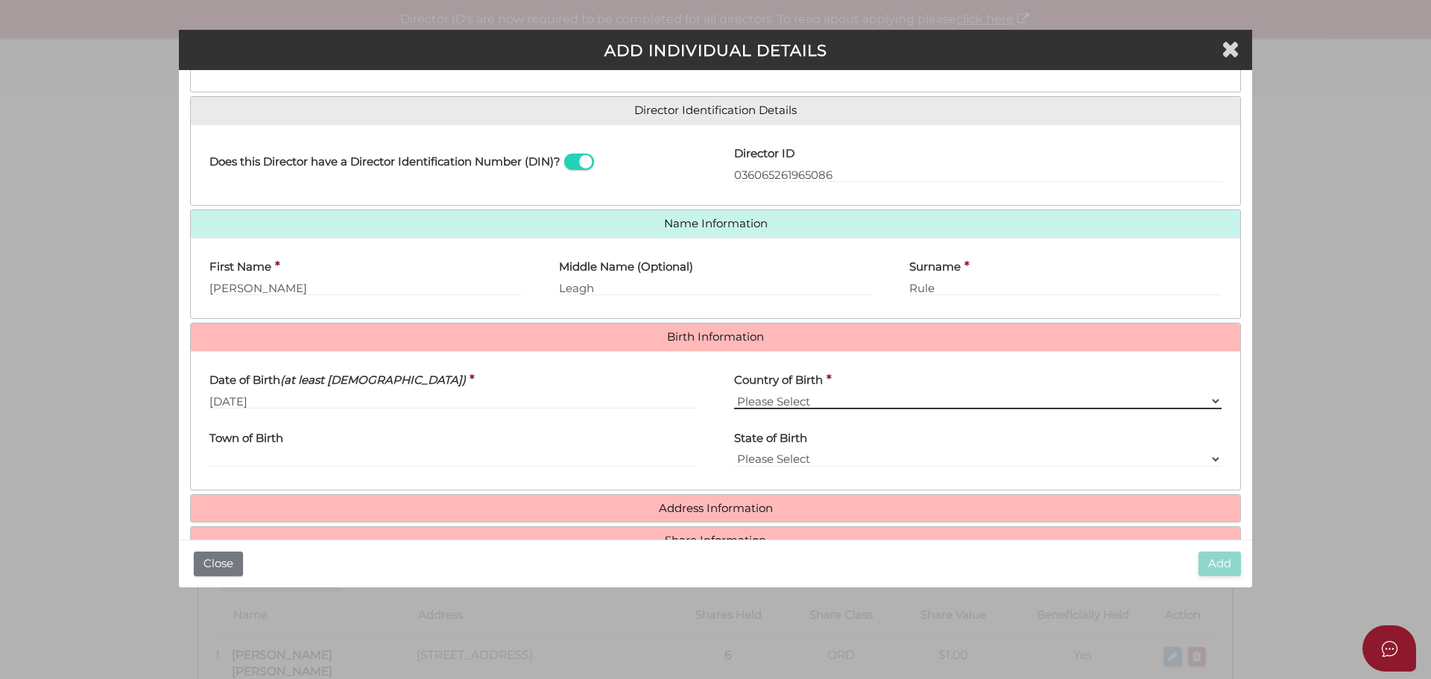
select select "[GEOGRAPHIC_DATA]"
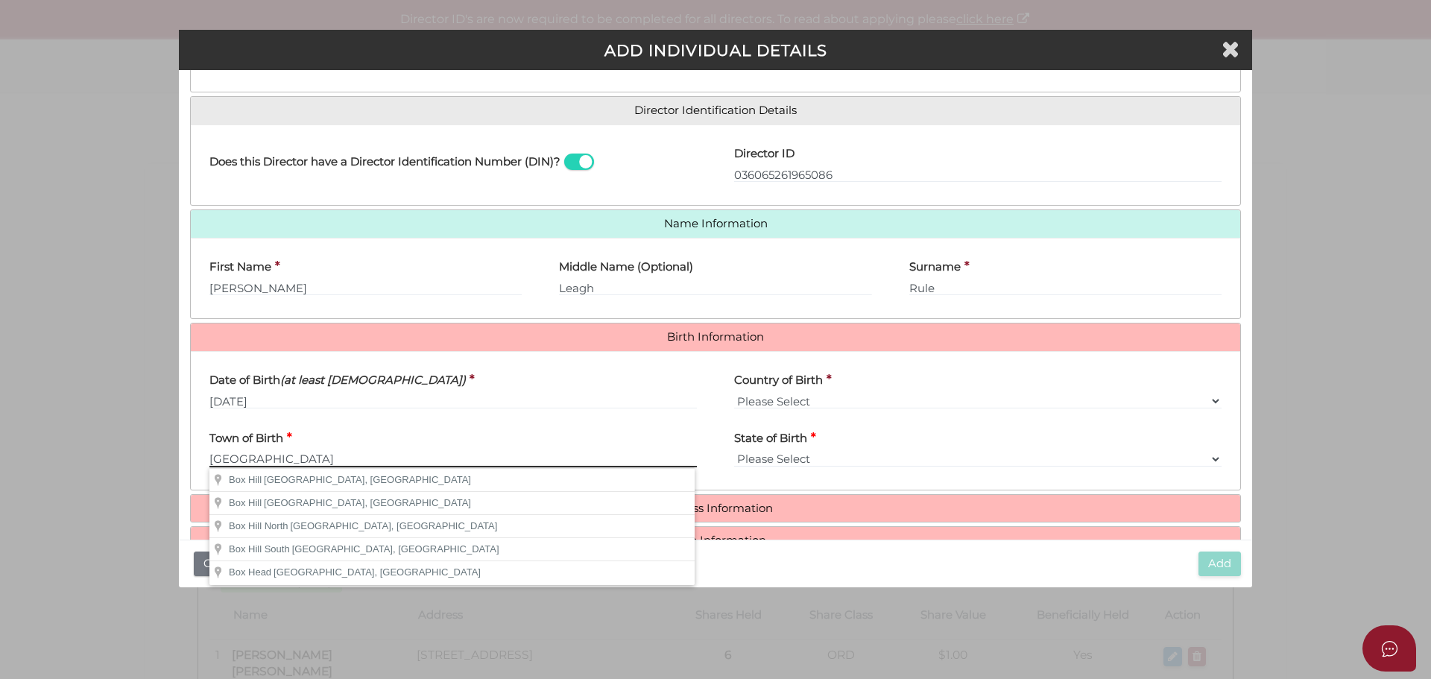
type input "[GEOGRAPHIC_DATA]"
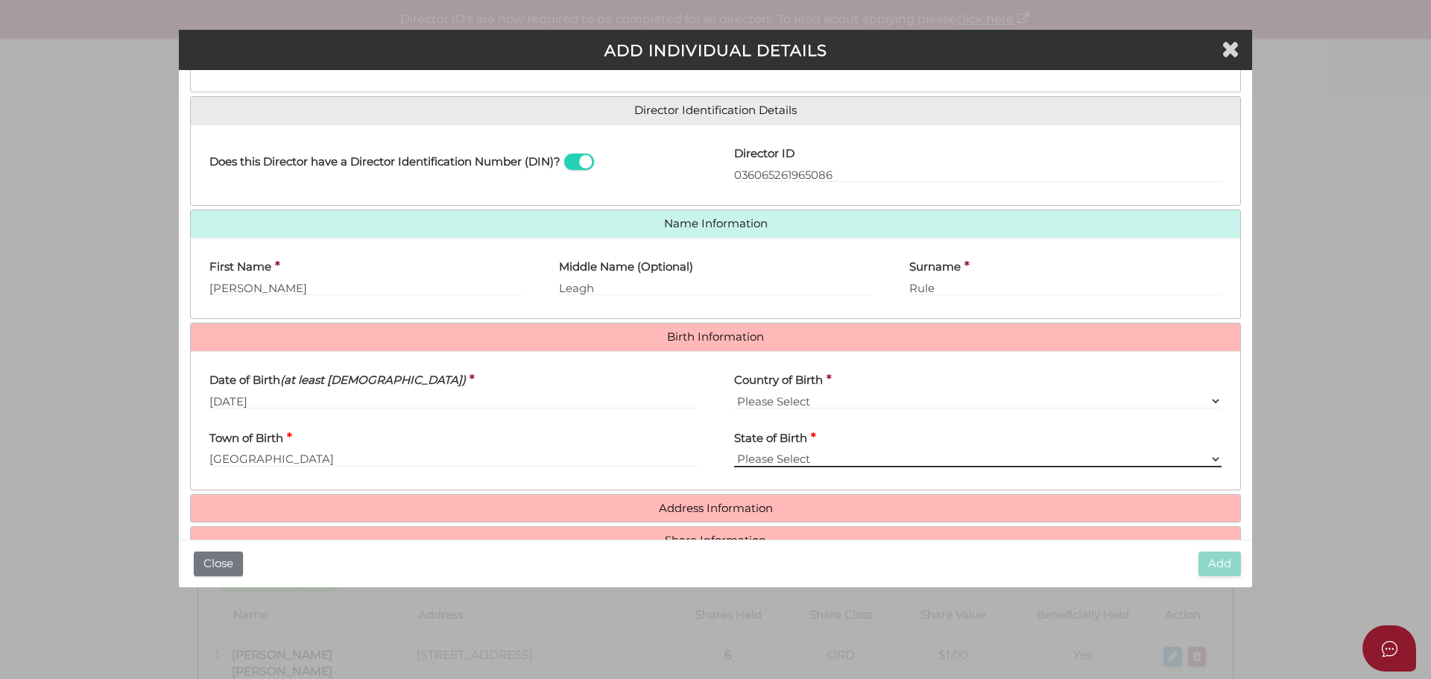
select select "VIC"
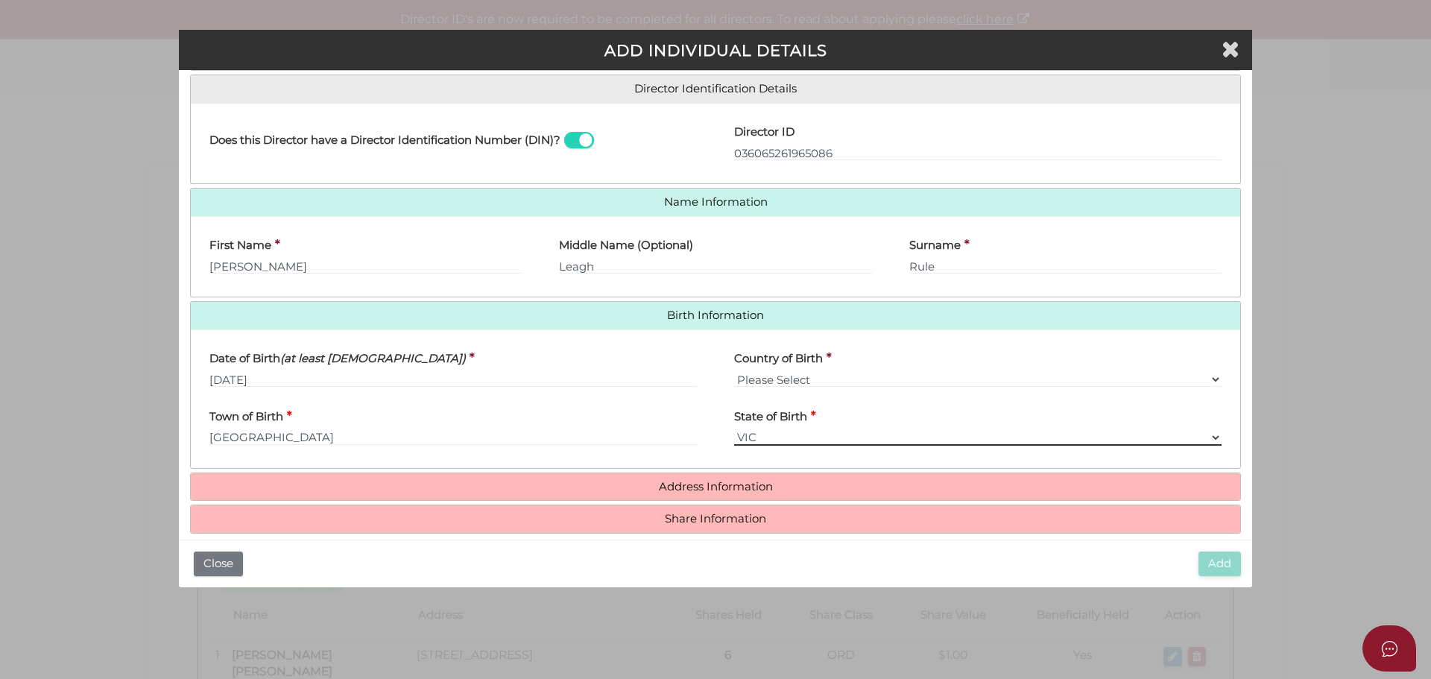
scroll to position [248, 0]
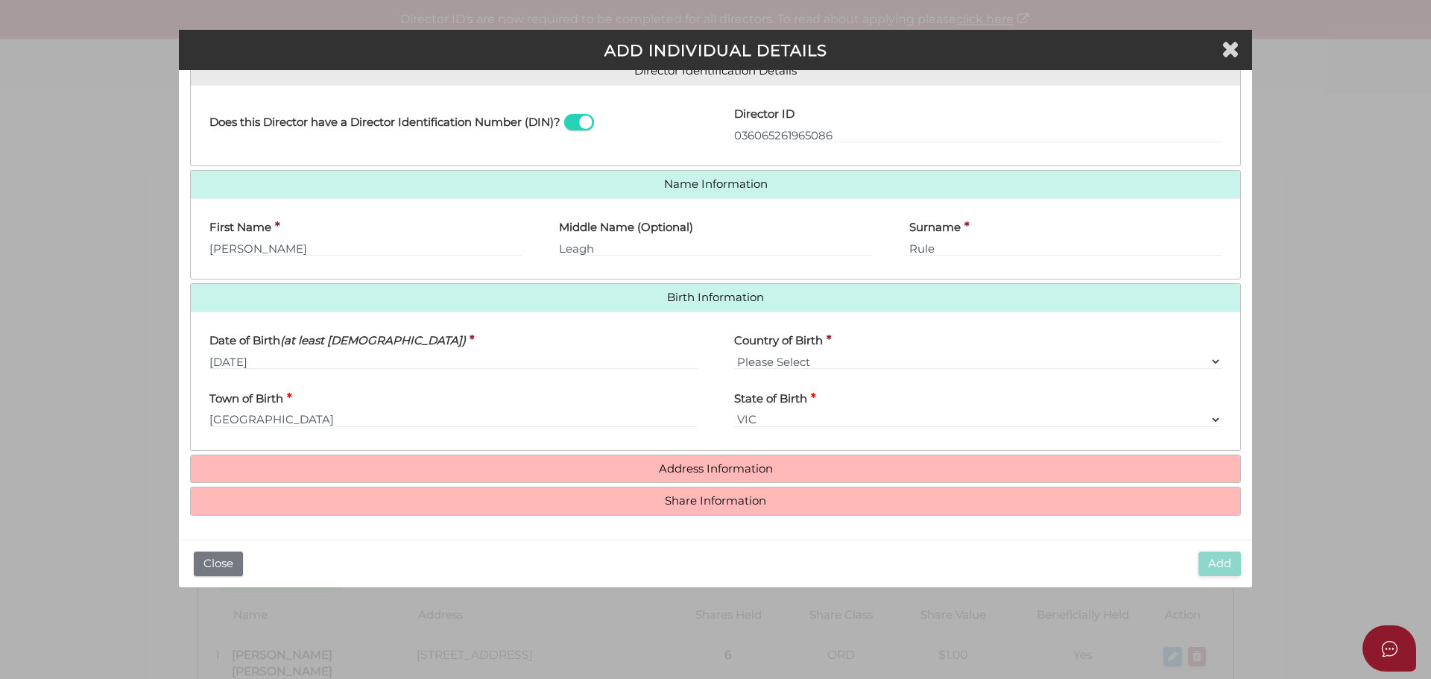
click at [633, 478] on h4 "Address Information" at bounding box center [715, 469] width 1049 height 28
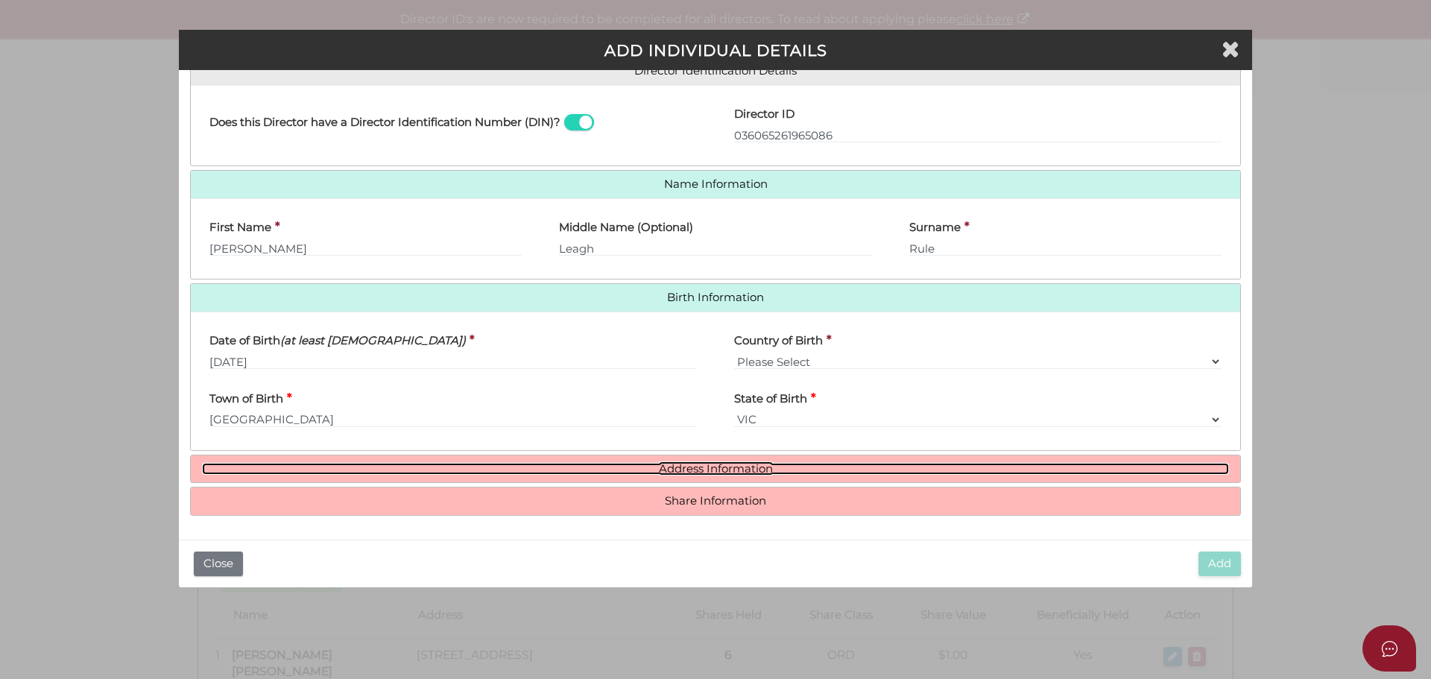
click at [609, 473] on link "Address Information" at bounding box center [715, 469] width 1027 height 13
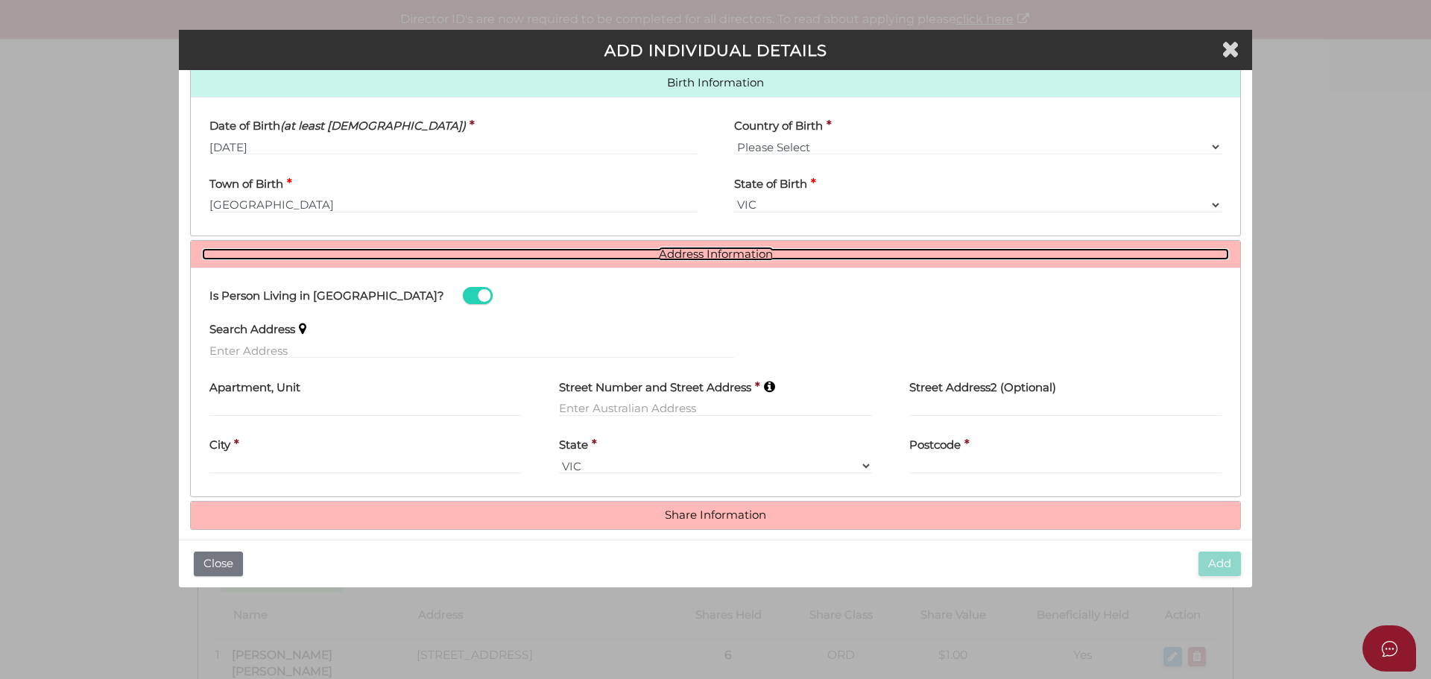
scroll to position [476, 0]
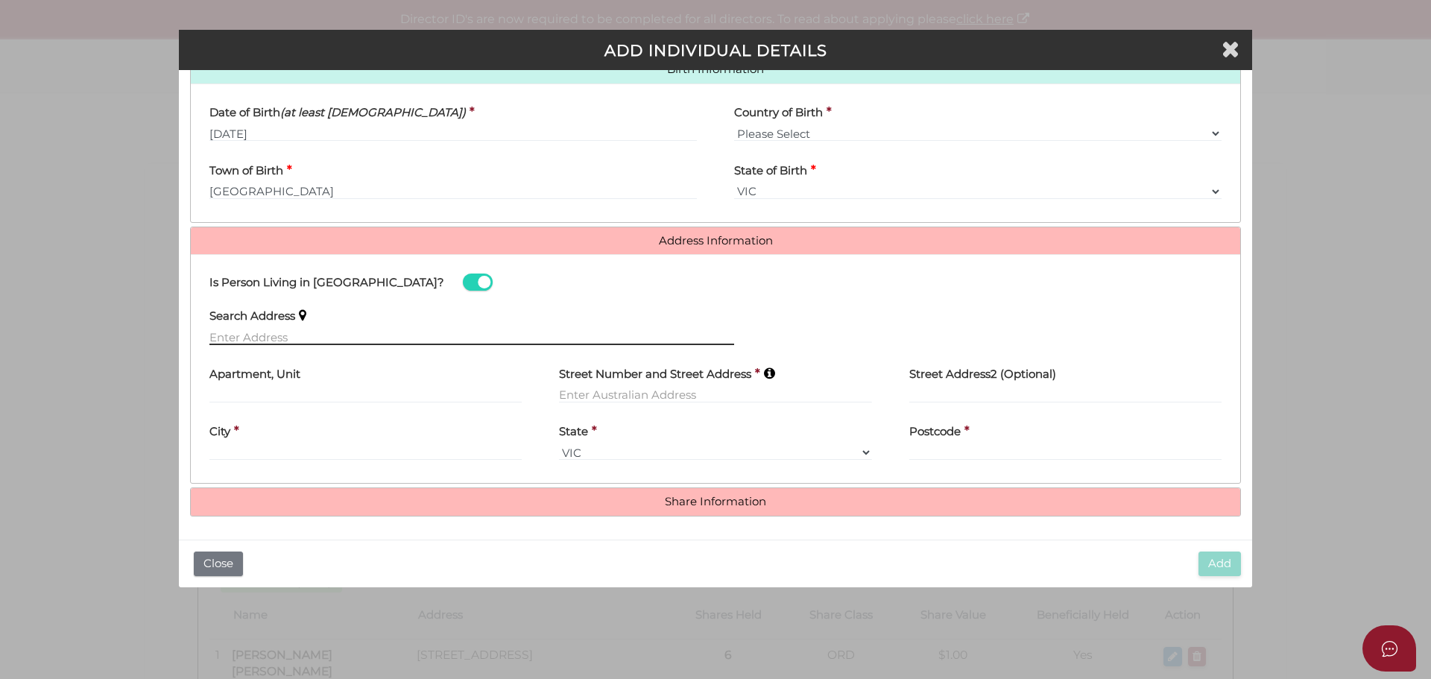
click at [265, 333] on input "text" at bounding box center [471, 337] width 525 height 16
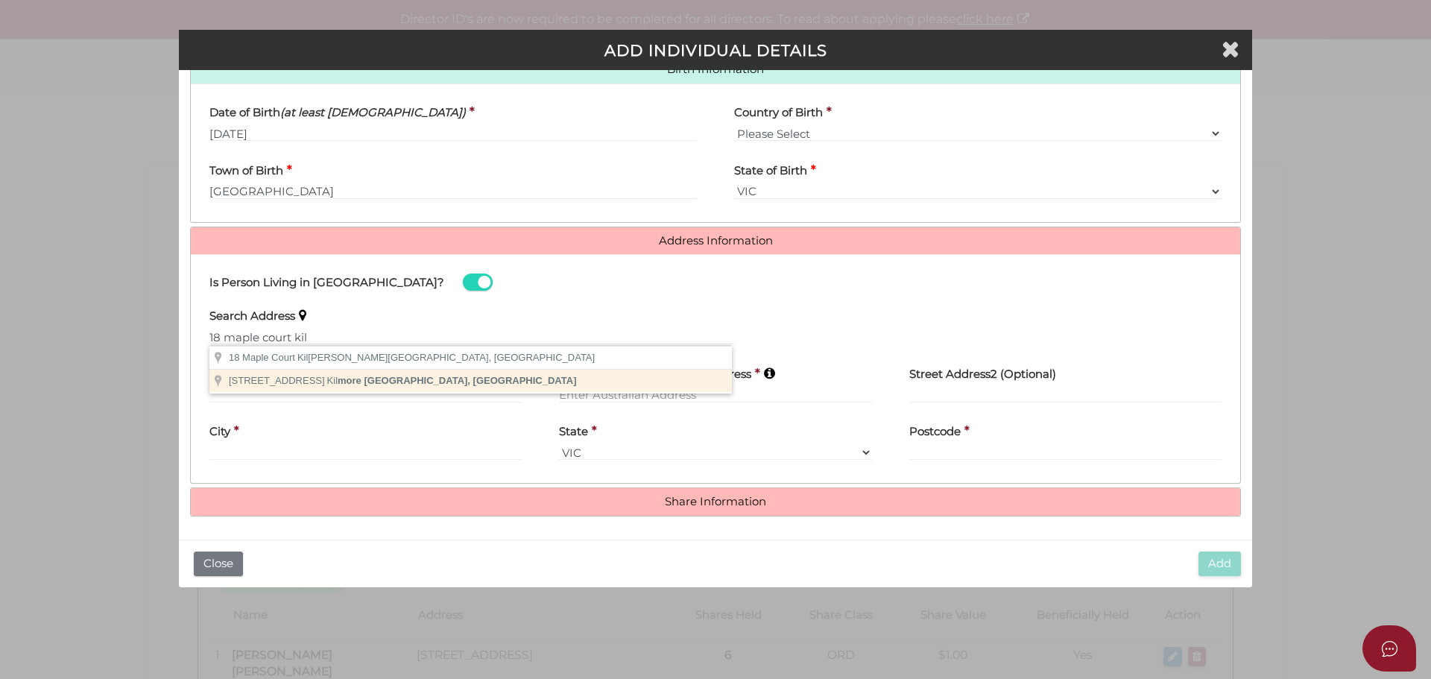
type input "18 Maple Court, Kilmore VIC, Australia"
type input "18 Maple Court"
type input "Kilmore"
select select "VIC"
type input "3764"
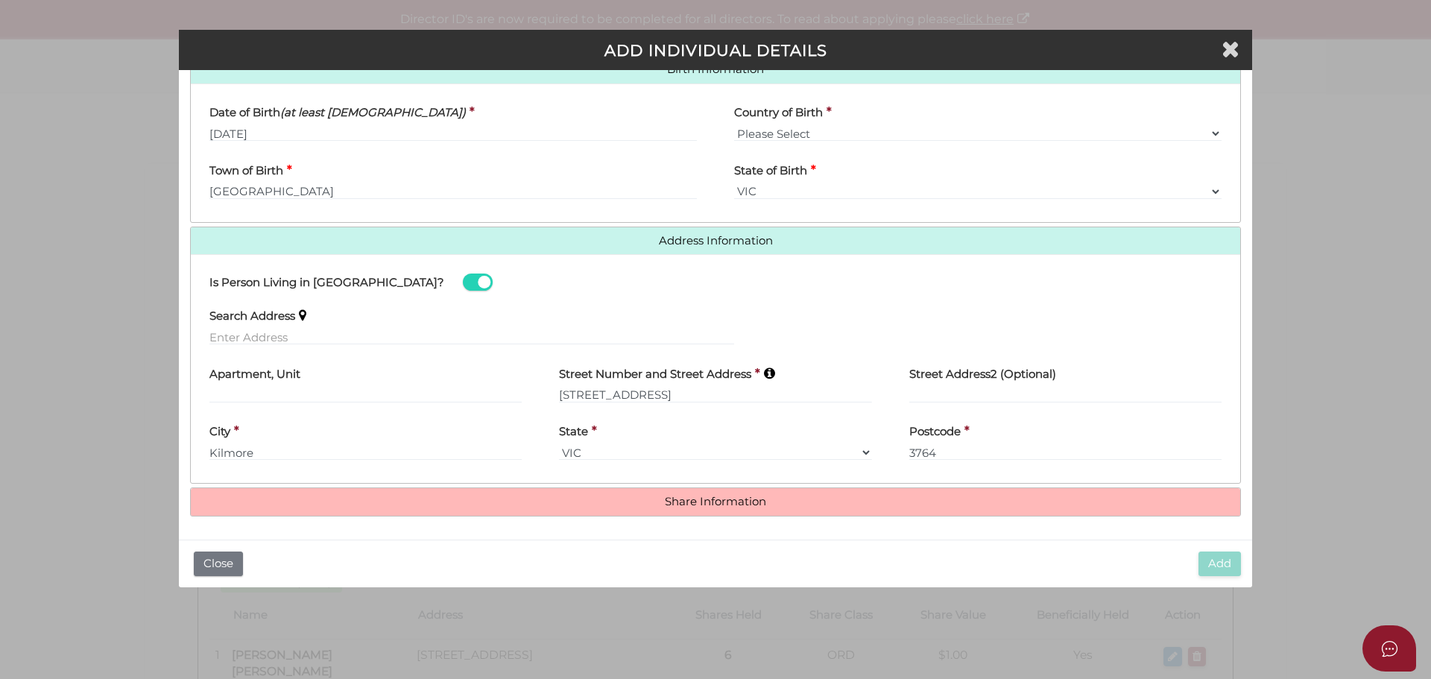
drag, startPoint x: 304, startPoint y: 328, endPoint x: 308, endPoint y: 338, distance: 10.4
click at [306, 332] on div "Search Address" at bounding box center [471, 322] width 525 height 47
click at [310, 337] on input "text" at bounding box center [471, 337] width 525 height 16
click at [297, 446] on div "City * Kilmore" at bounding box center [365, 437] width 312 height 47
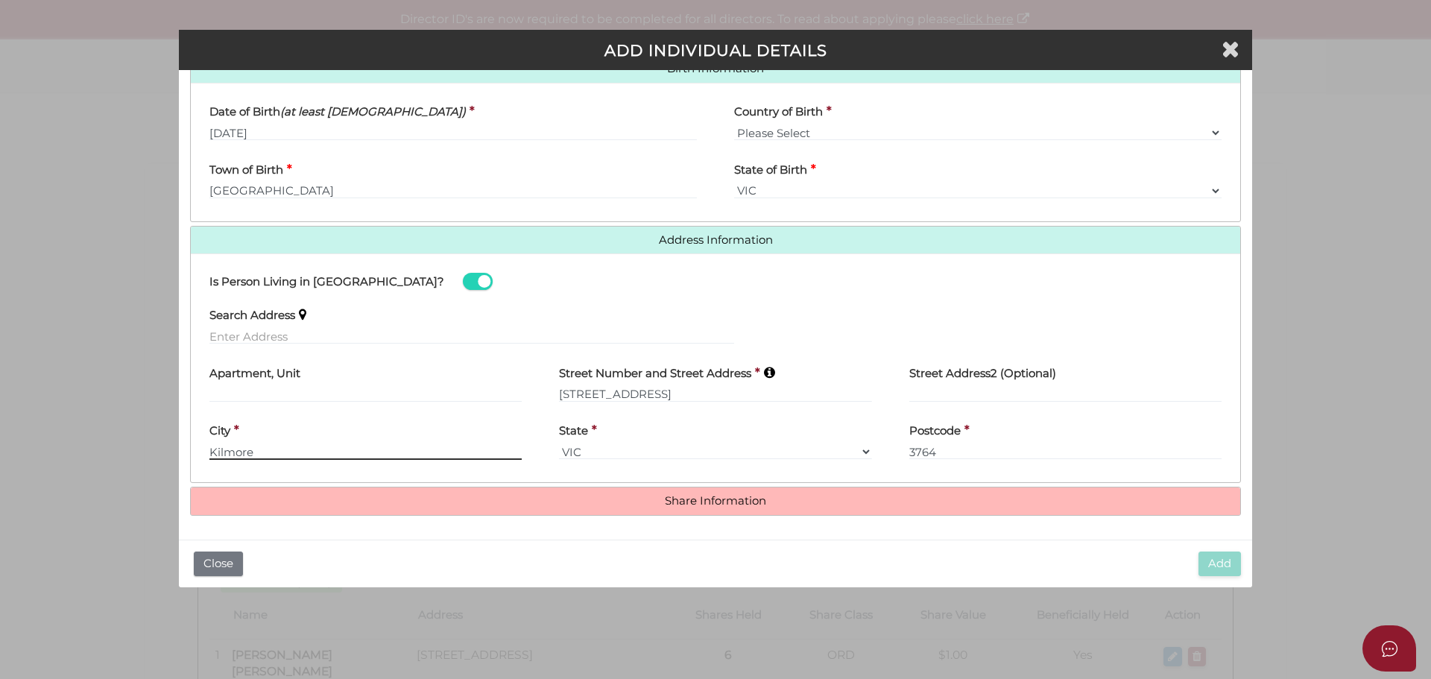
drag, startPoint x: 280, startPoint y: 450, endPoint x: 223, endPoint y: 452, distance: 57.4
click at [223, 452] on input "Kilmore" at bounding box center [365, 451] width 312 height 16
type input "Kilsyth"
type input "3137"
click at [666, 512] on h4 "Share Information" at bounding box center [715, 501] width 1049 height 28
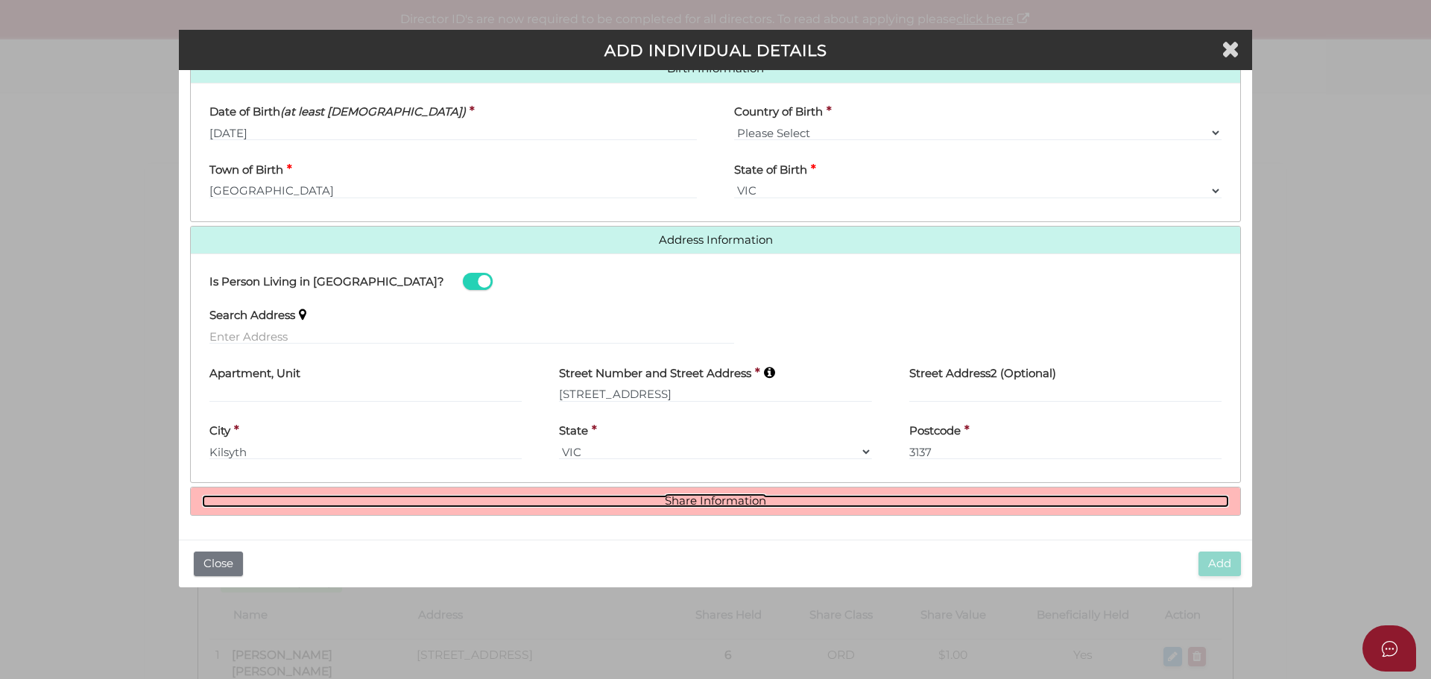
click at [667, 501] on link "Share Information" at bounding box center [715, 501] width 1027 height 13
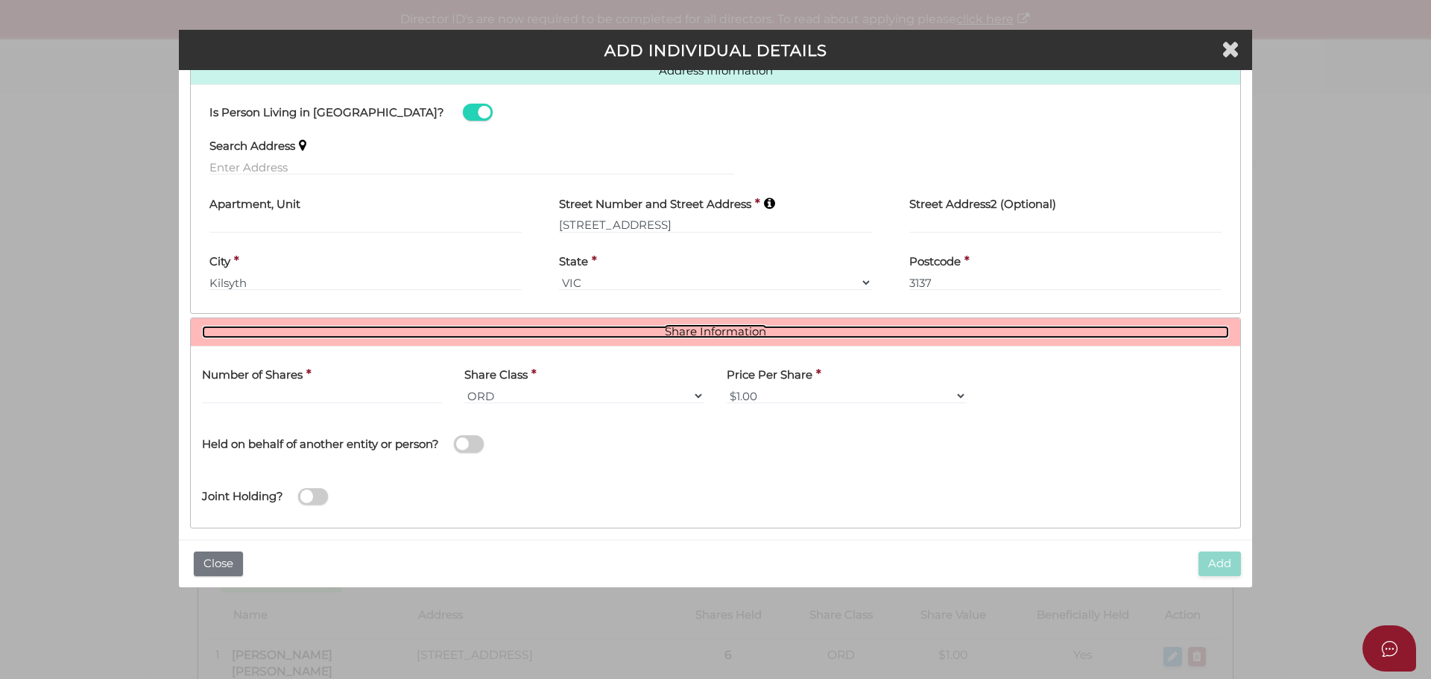
scroll to position [659, 0]
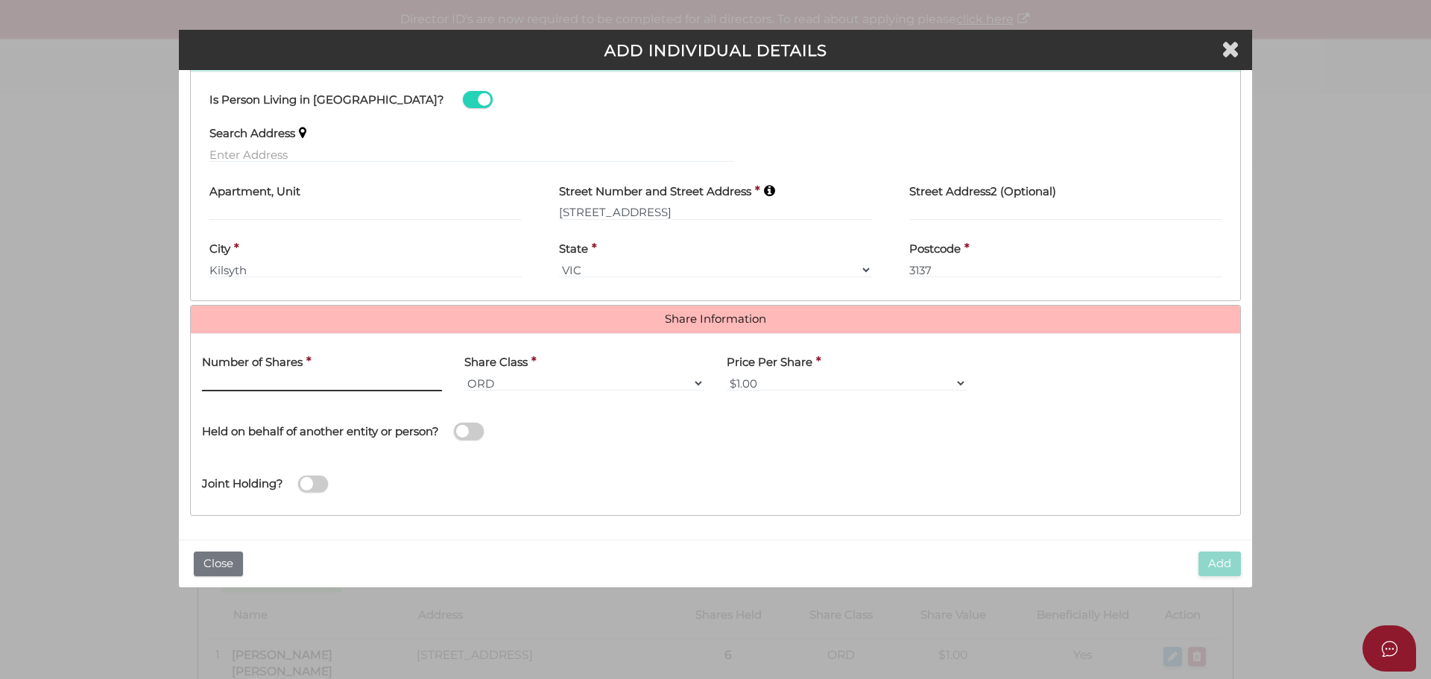
click at [329, 390] on input "text" at bounding box center [322, 383] width 240 height 16
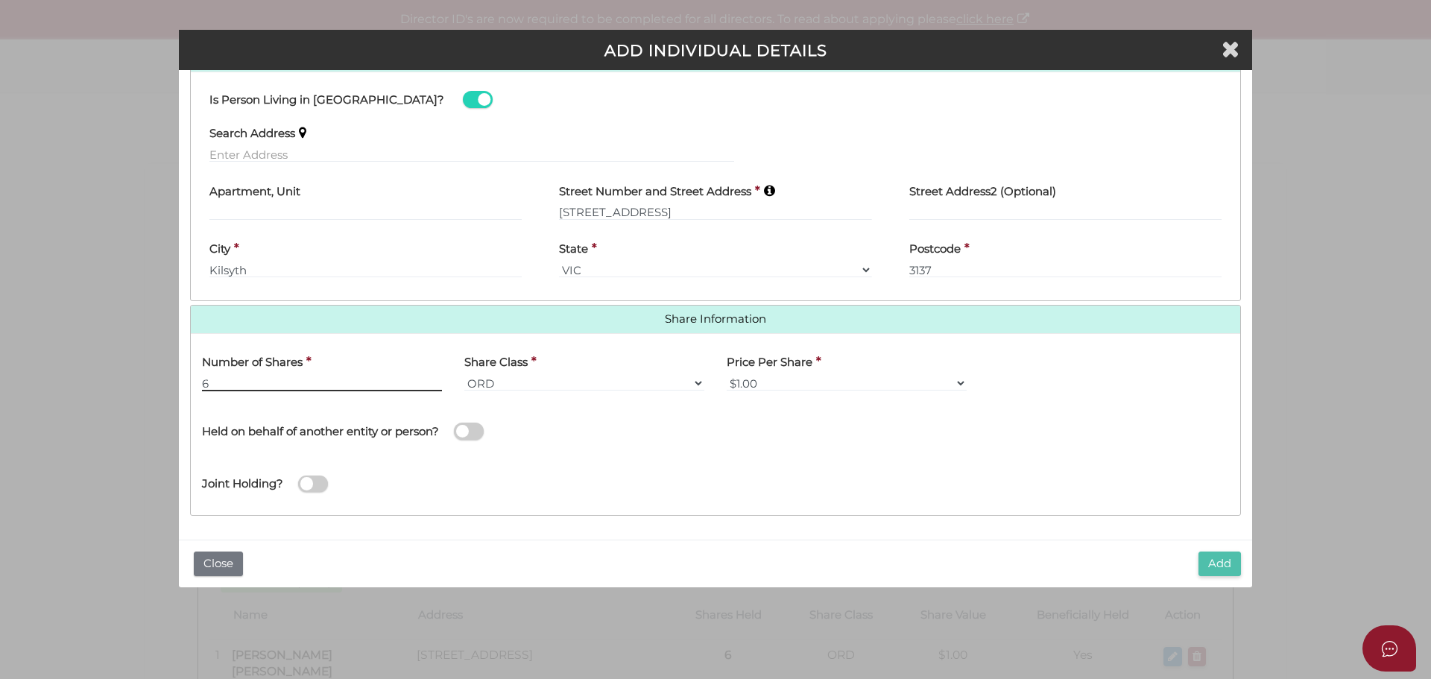
type input "6"
click at [1221, 564] on button "Add" at bounding box center [1219, 563] width 42 height 25
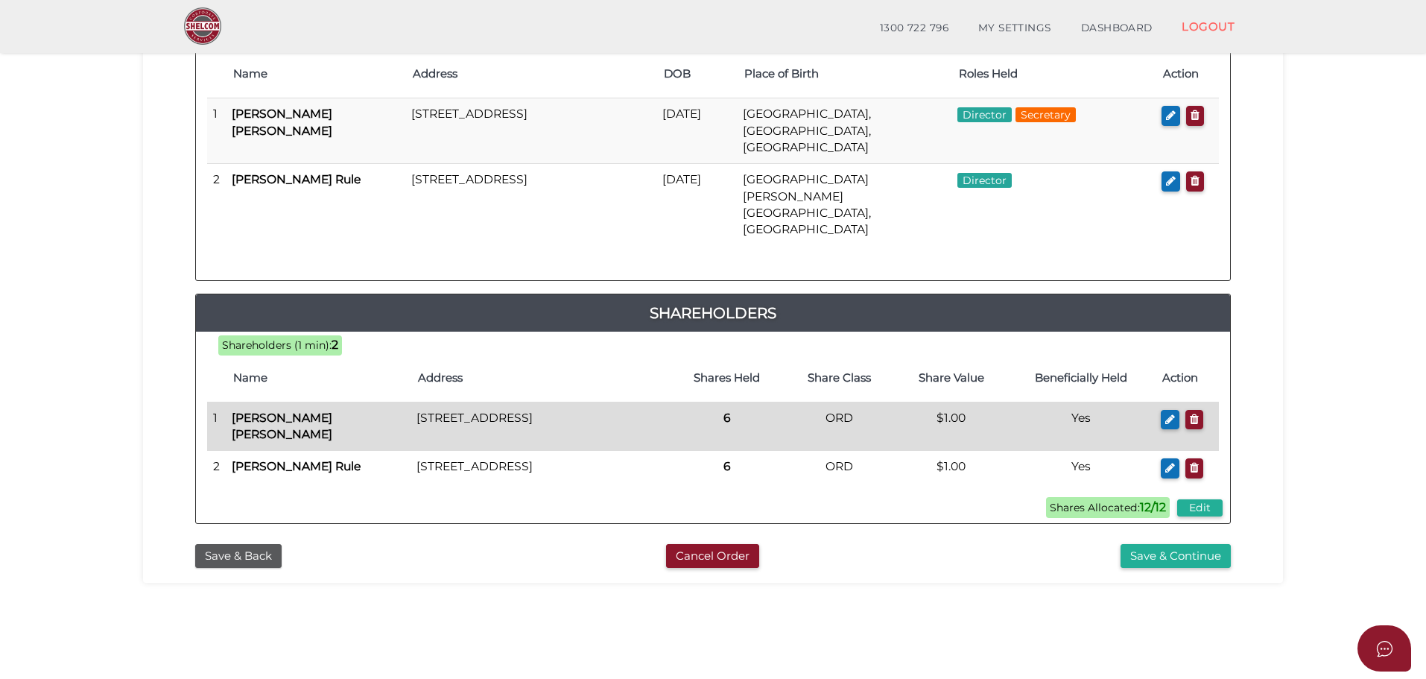
scroll to position [344, 0]
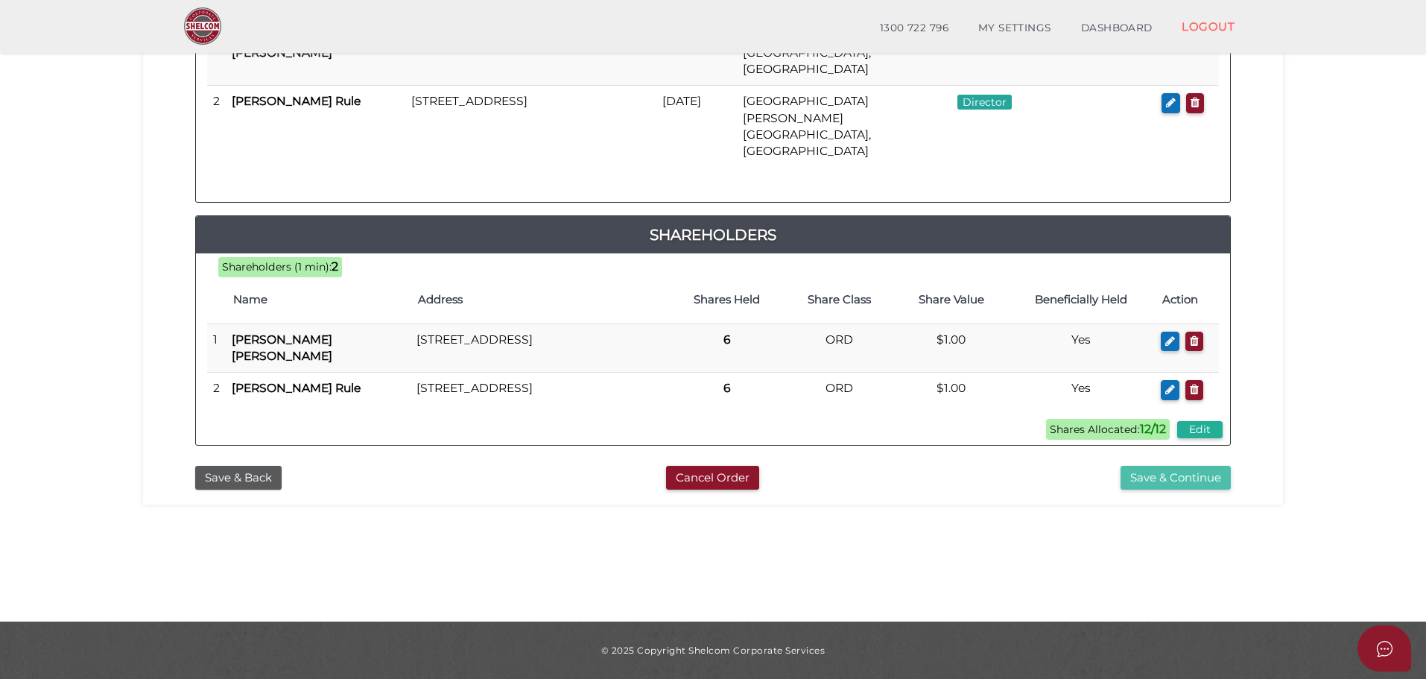
click at [1189, 466] on button "Save & Continue" at bounding box center [1176, 478] width 110 height 25
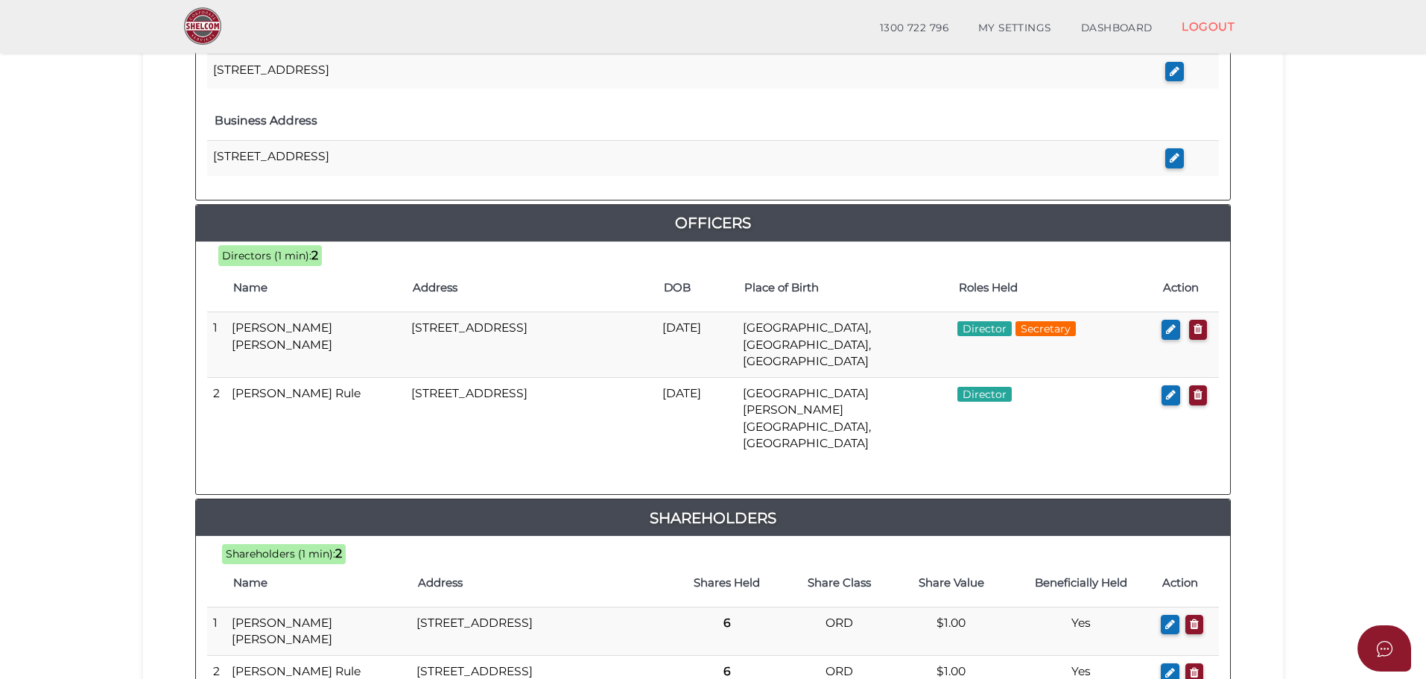
scroll to position [711, 0]
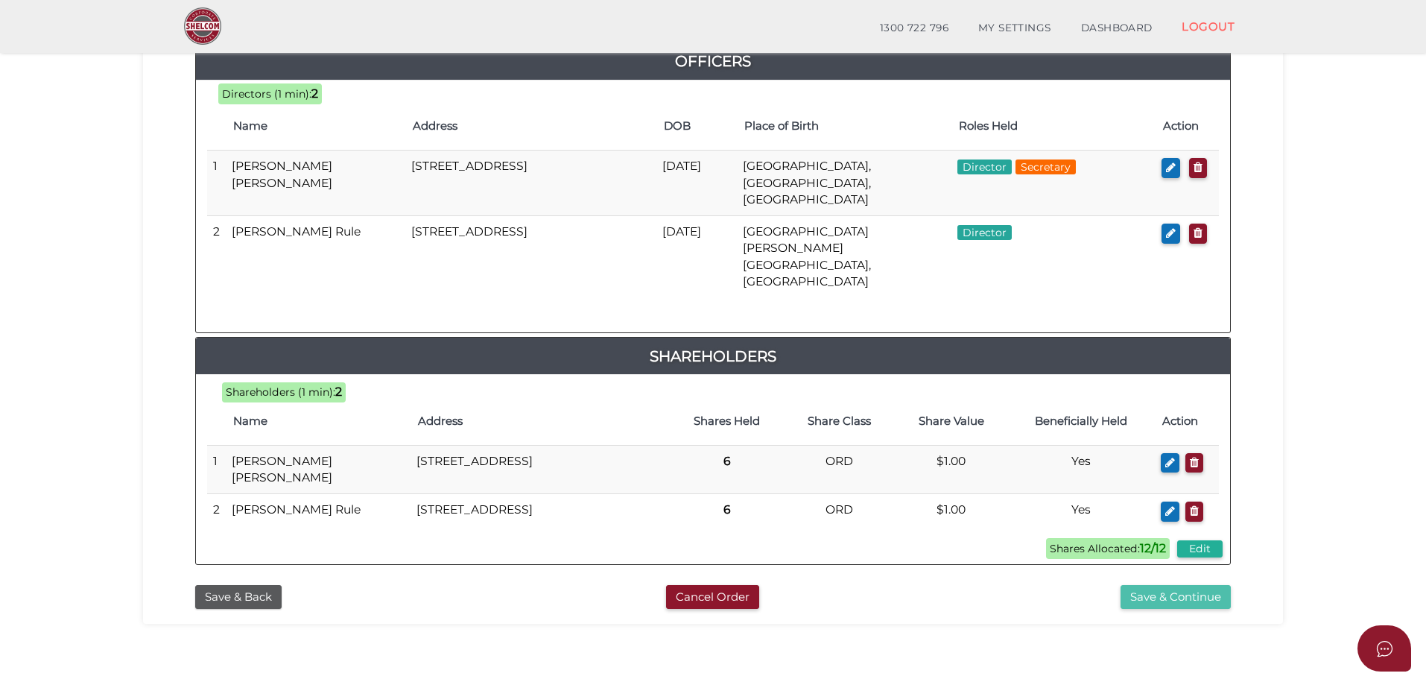
click at [1183, 585] on button "Save & Continue" at bounding box center [1176, 597] width 110 height 25
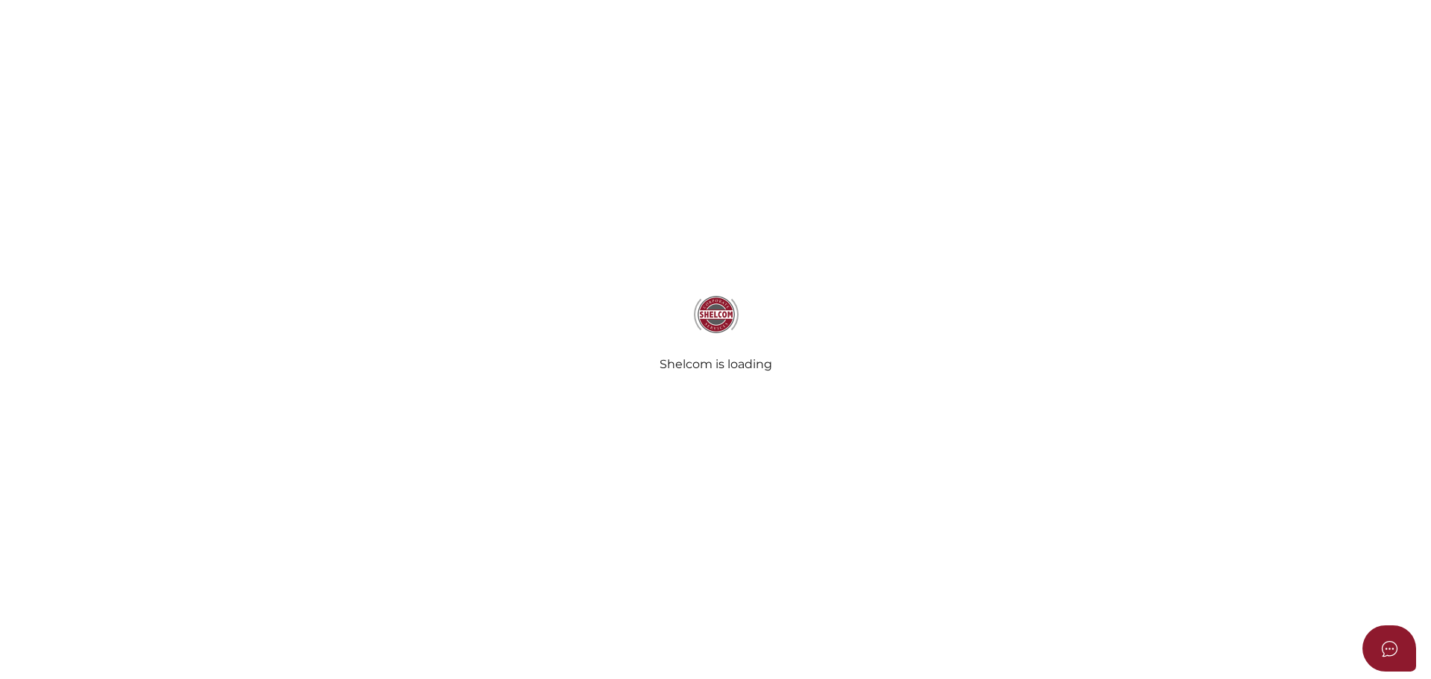
select select "Comb Binding"
select select "No"
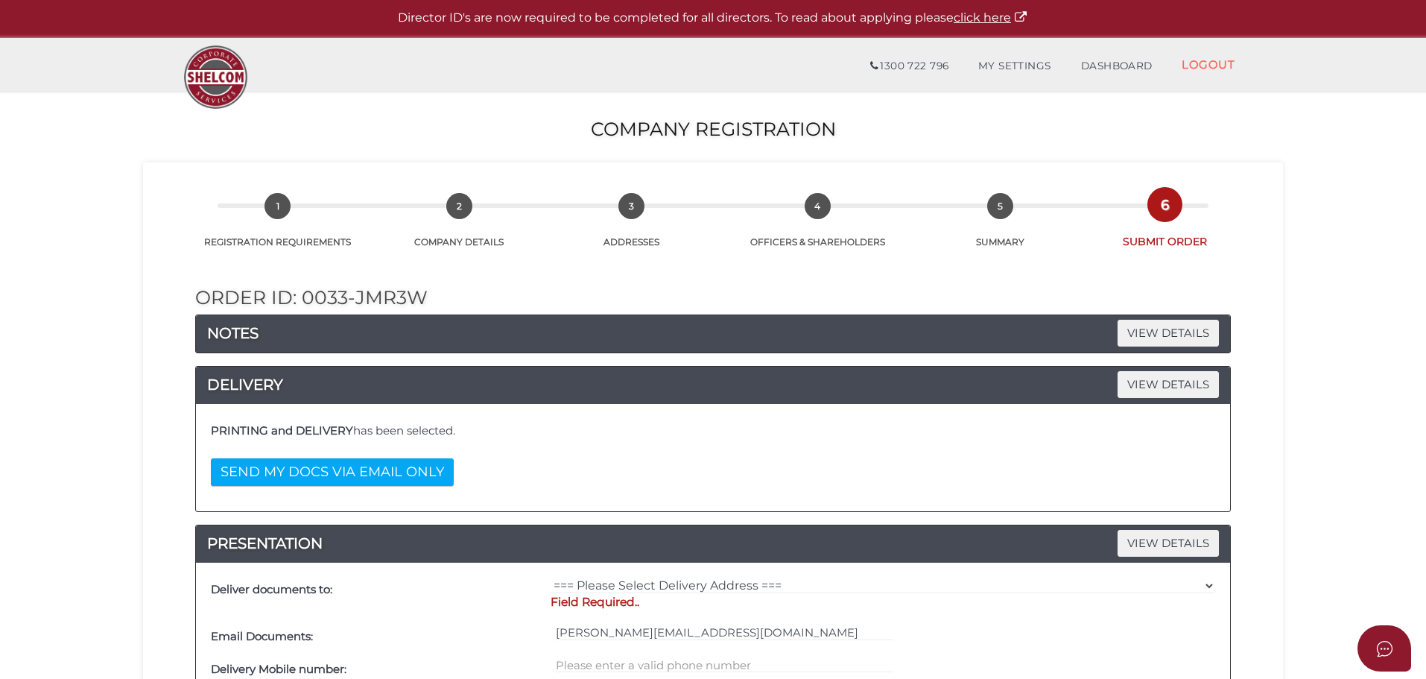
scroll to position [594, 0]
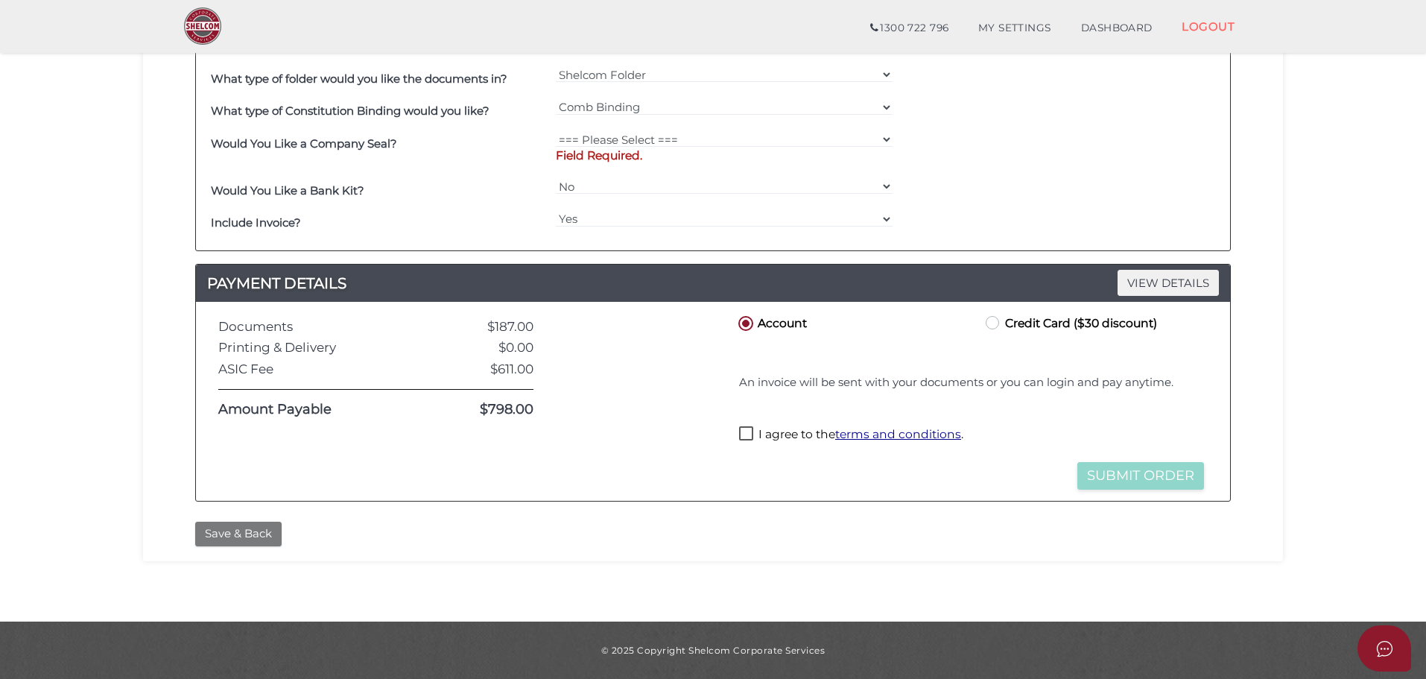
click at [256, 537] on button "Save & Back" at bounding box center [238, 534] width 86 height 25
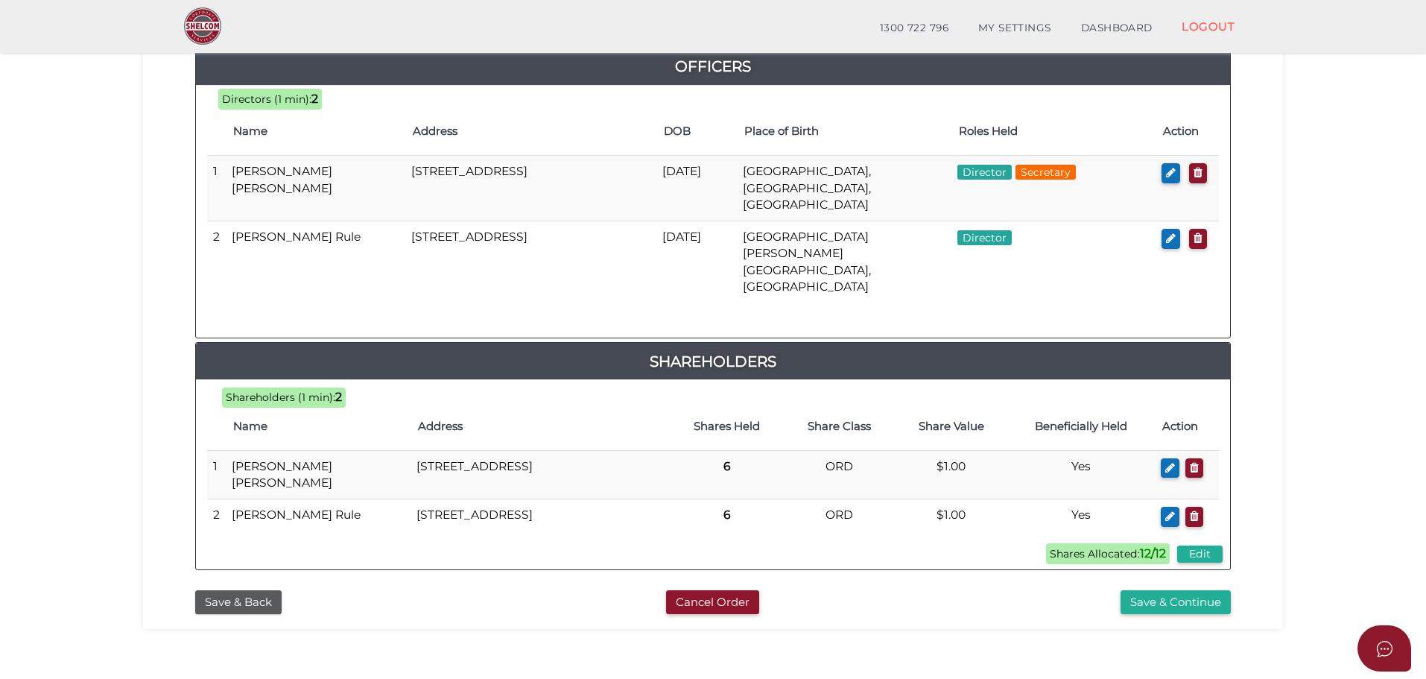
scroll to position [711, 0]
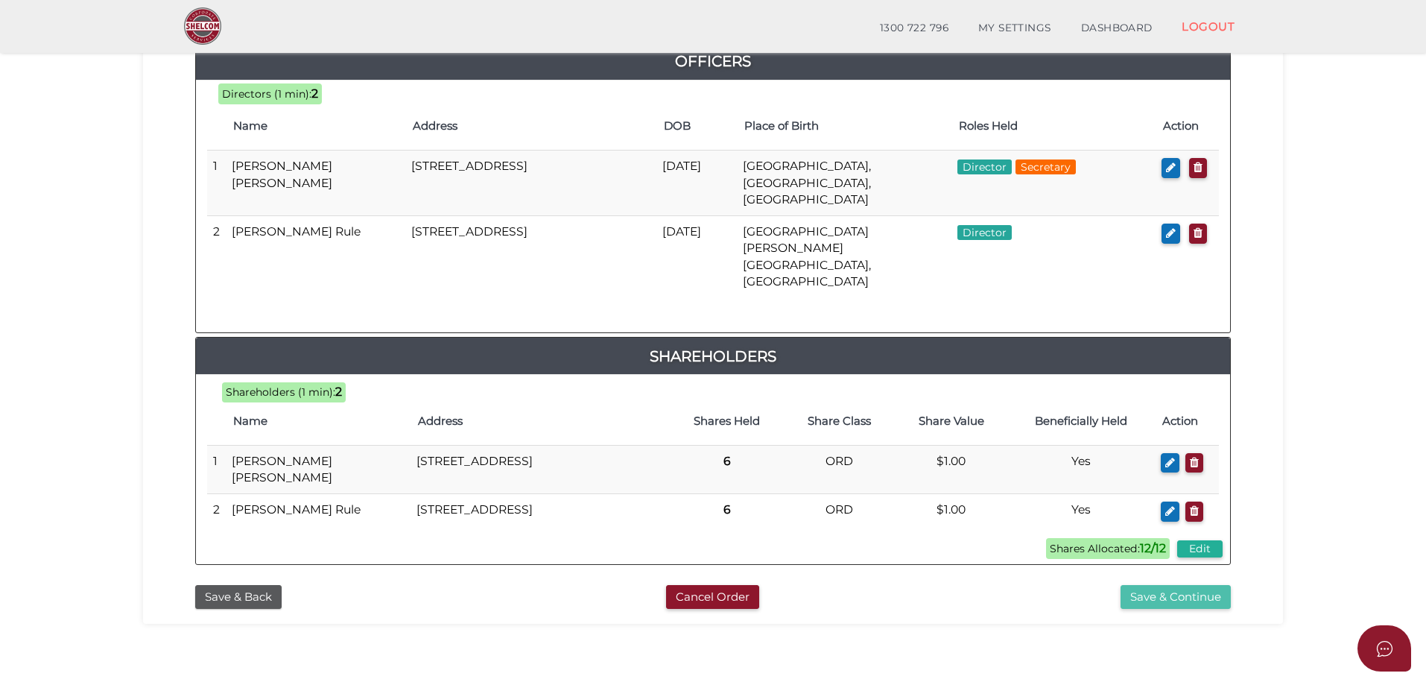
click at [1165, 585] on button "Save & Continue" at bounding box center [1176, 597] width 110 height 25
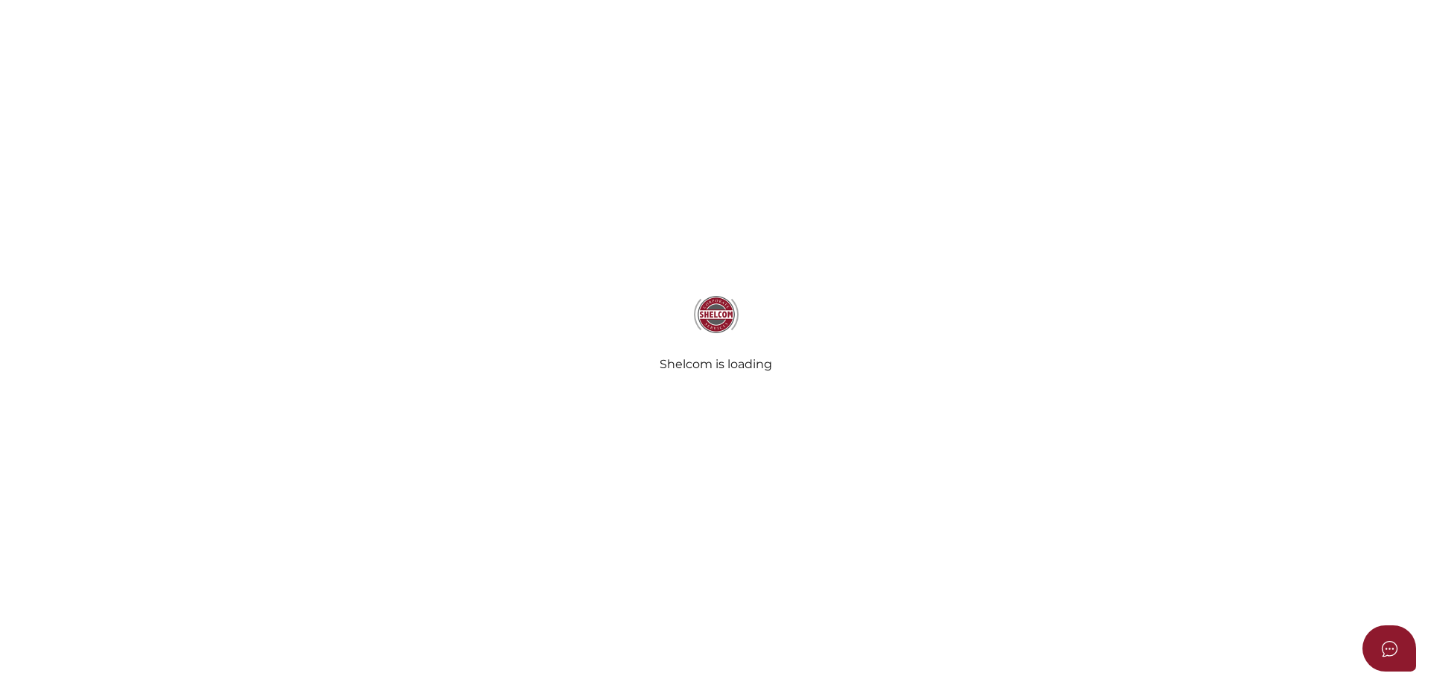
select select "Comb Binding"
select select "No"
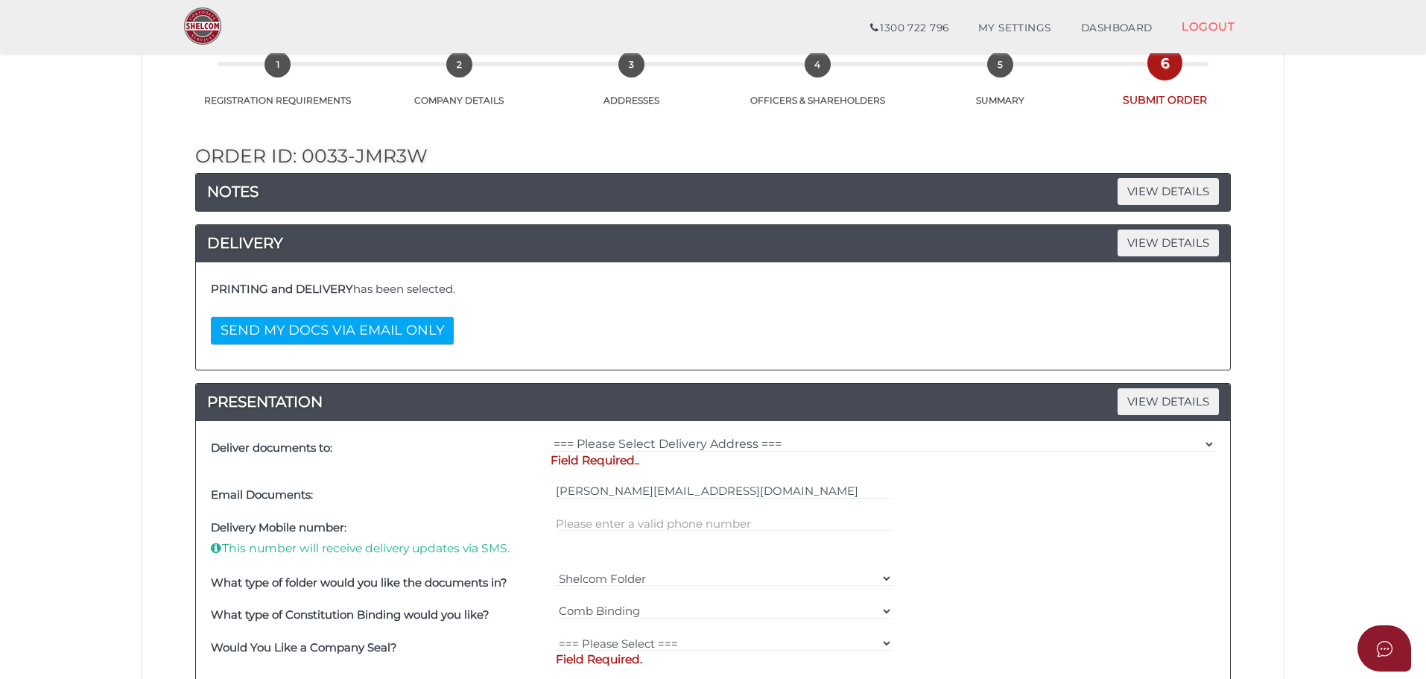
scroll to position [298, 0]
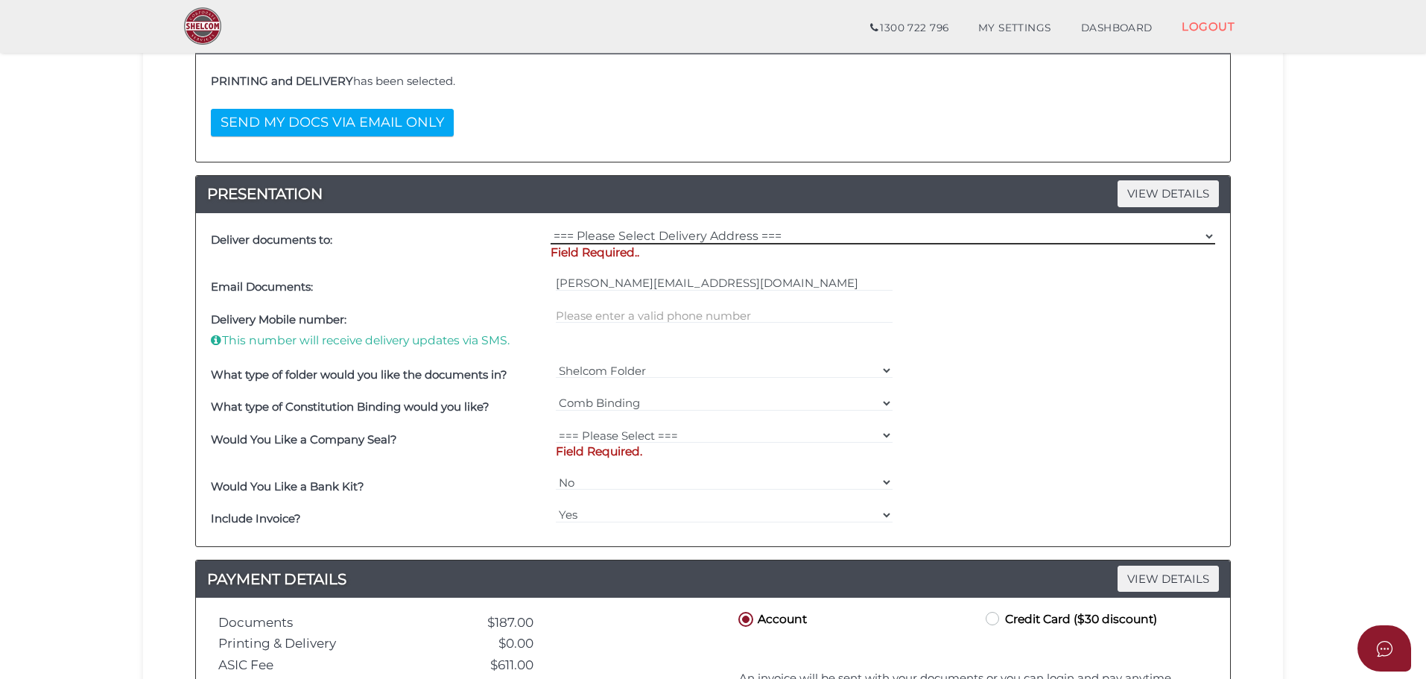
click at [682, 241] on select "=== Please Select Delivery Address === (User Address - [PERSON_NAME]) [STREET_A…" at bounding box center [883, 236] width 665 height 16
select select "Other"
click at [551, 228] on select "=== Please Select Delivery Address === (User Address - Benjamin Cranage) 120 Ev…" at bounding box center [883, 236] width 665 height 16
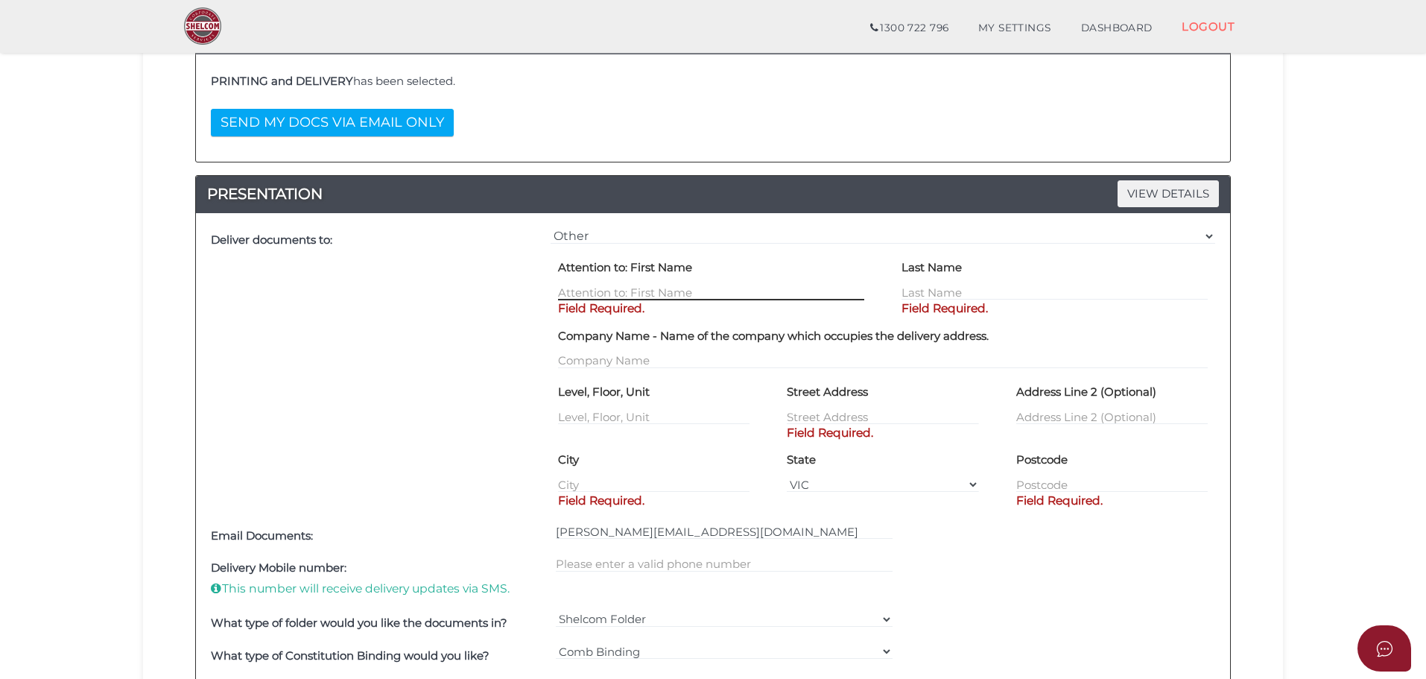
click at [610, 285] on input "text" at bounding box center [711, 292] width 306 height 16
type input "Rex"
type input "Jelbart"
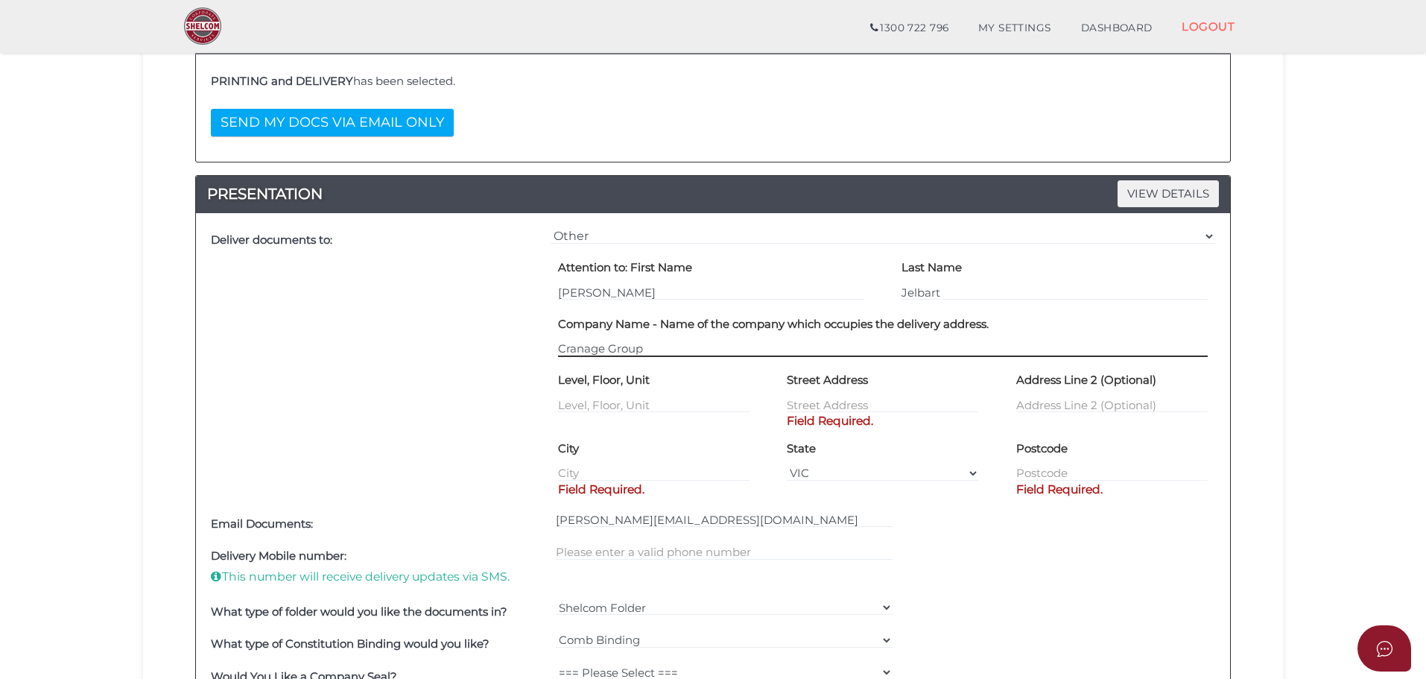
type input "Cranage Group"
type input "1"
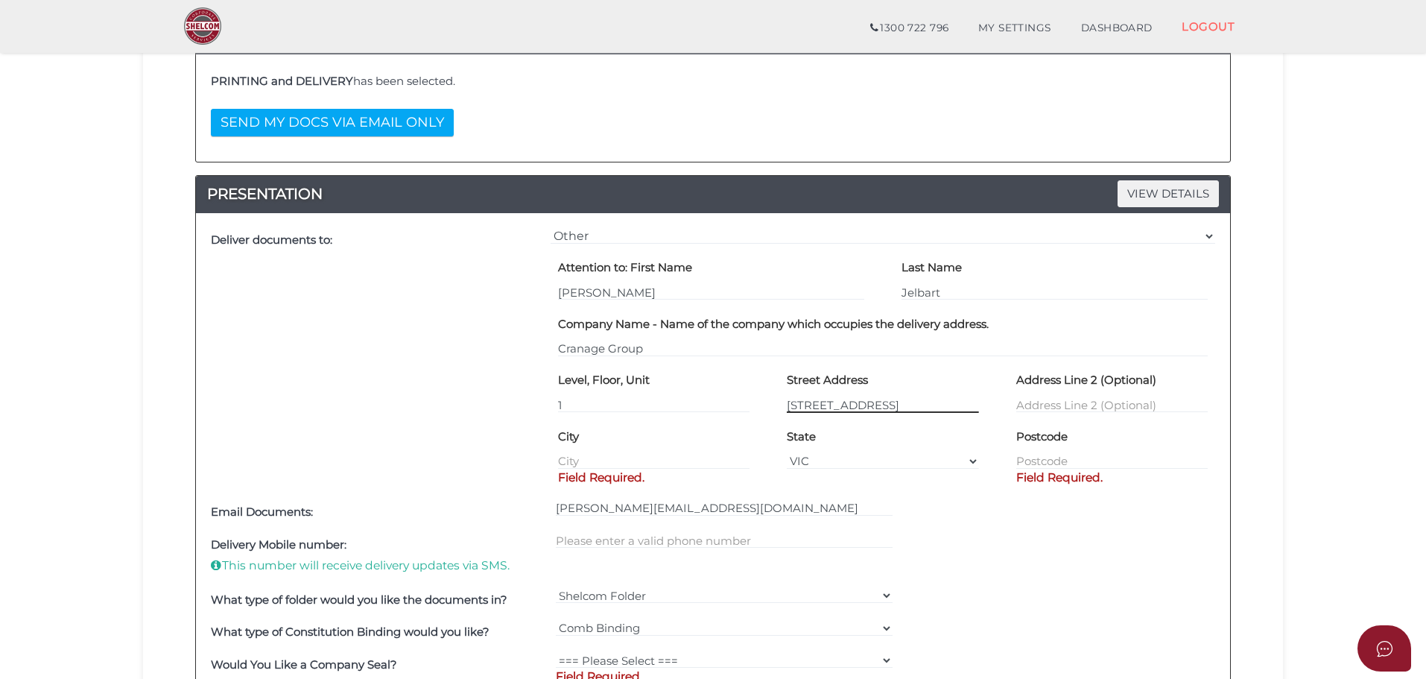
type input "4 riverside quay"
type input "Southbank"
type input "3006"
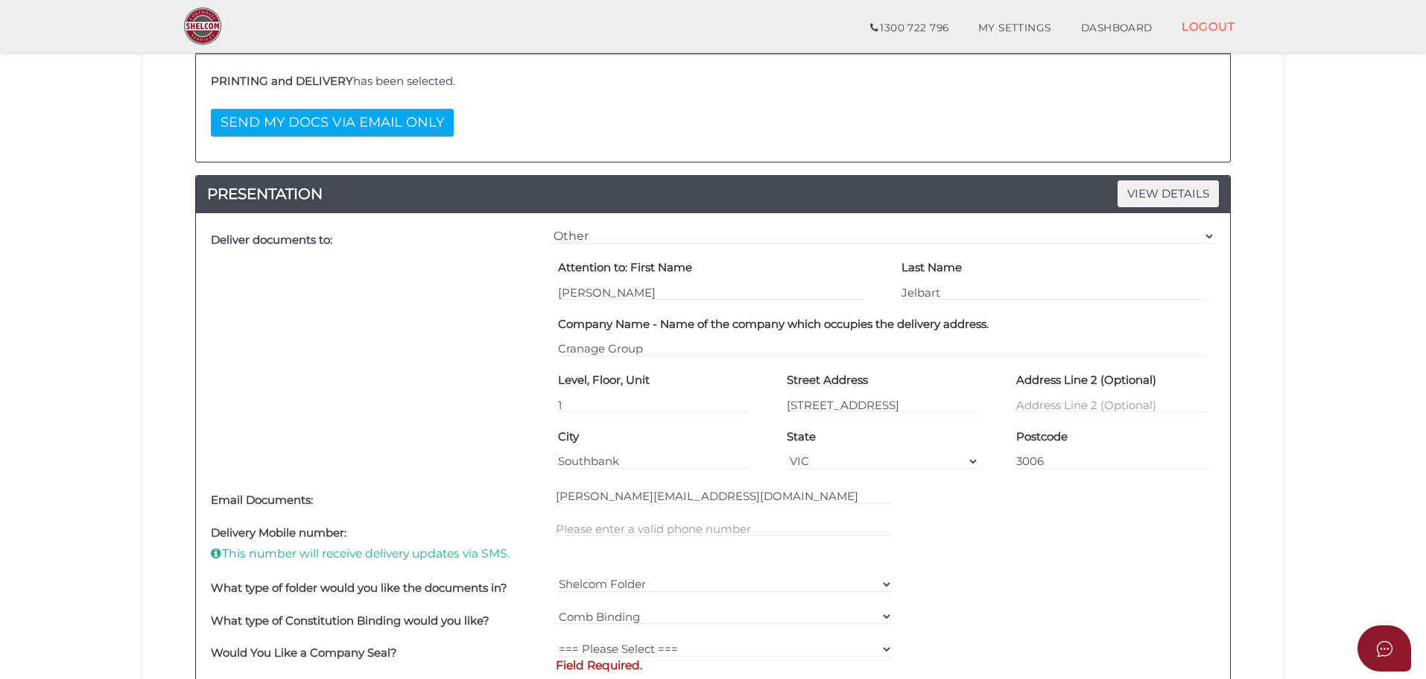
click at [53, 304] on section "Company Registration 56e14a53048afbe196d7493b4e2971f3 1 REGISTRATION REQUIREMEN…" at bounding box center [713, 436] width 1426 height 1390
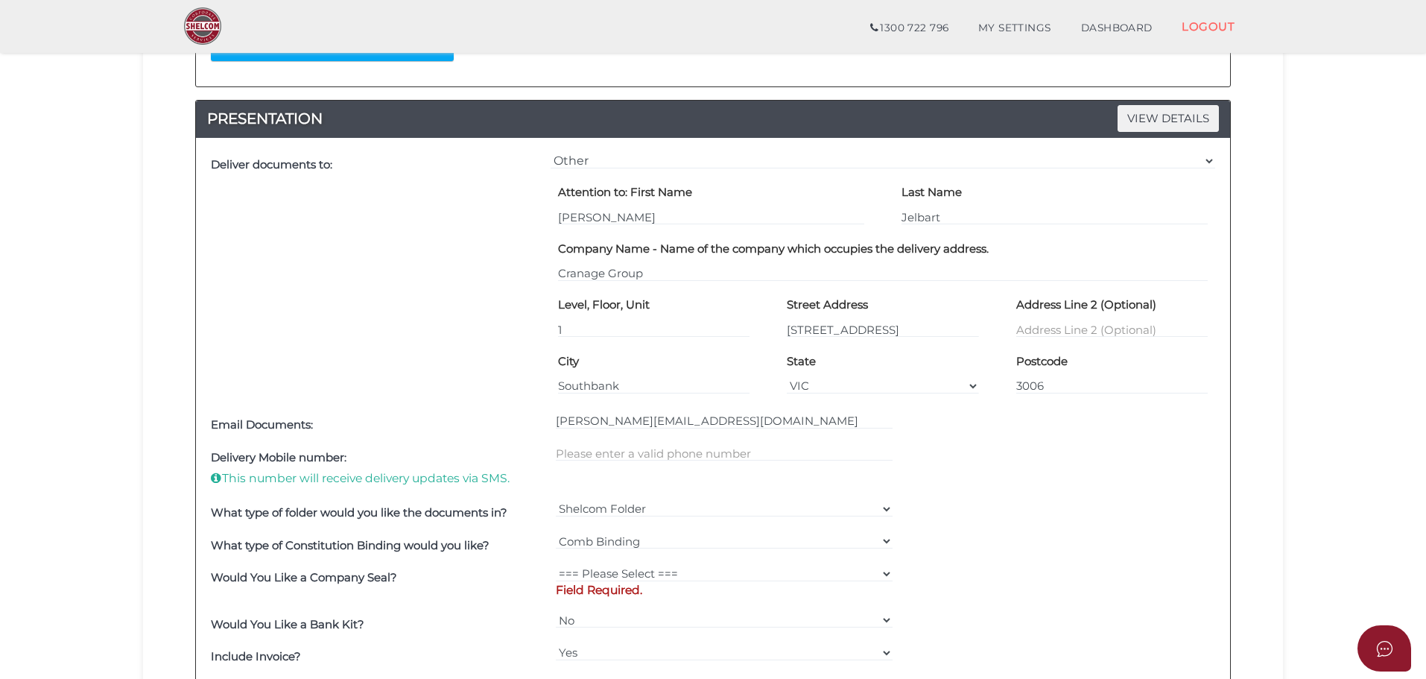
scroll to position [596, 0]
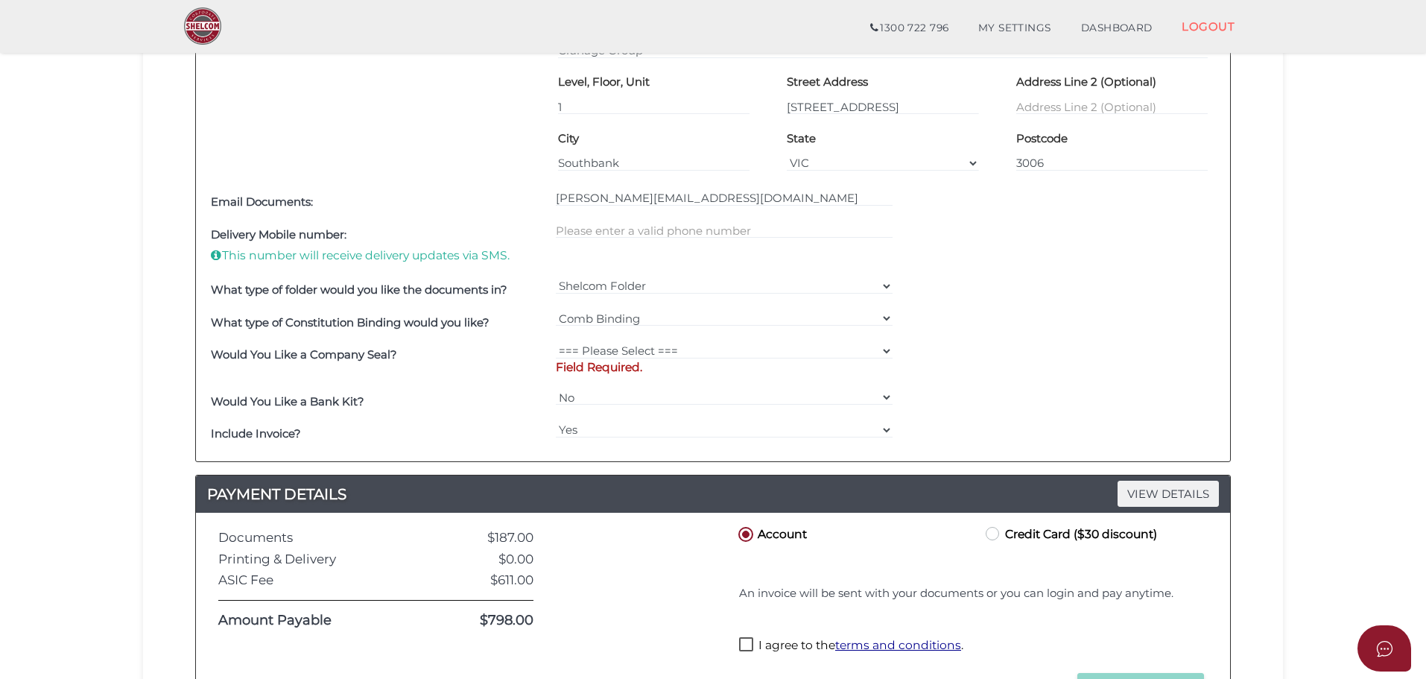
click at [612, 339] on div "=== Please Select === Fold Seal $50 No Seal Field Required." at bounding box center [724, 362] width 345 height 47
click at [612, 348] on select "=== Please Select === Fold Seal $50 No Seal" at bounding box center [725, 351] width 338 height 16
select select "0"
click at [556, 343] on select "=== Please Select === Fold Seal $50 No Seal" at bounding box center [725, 351] width 338 height 16
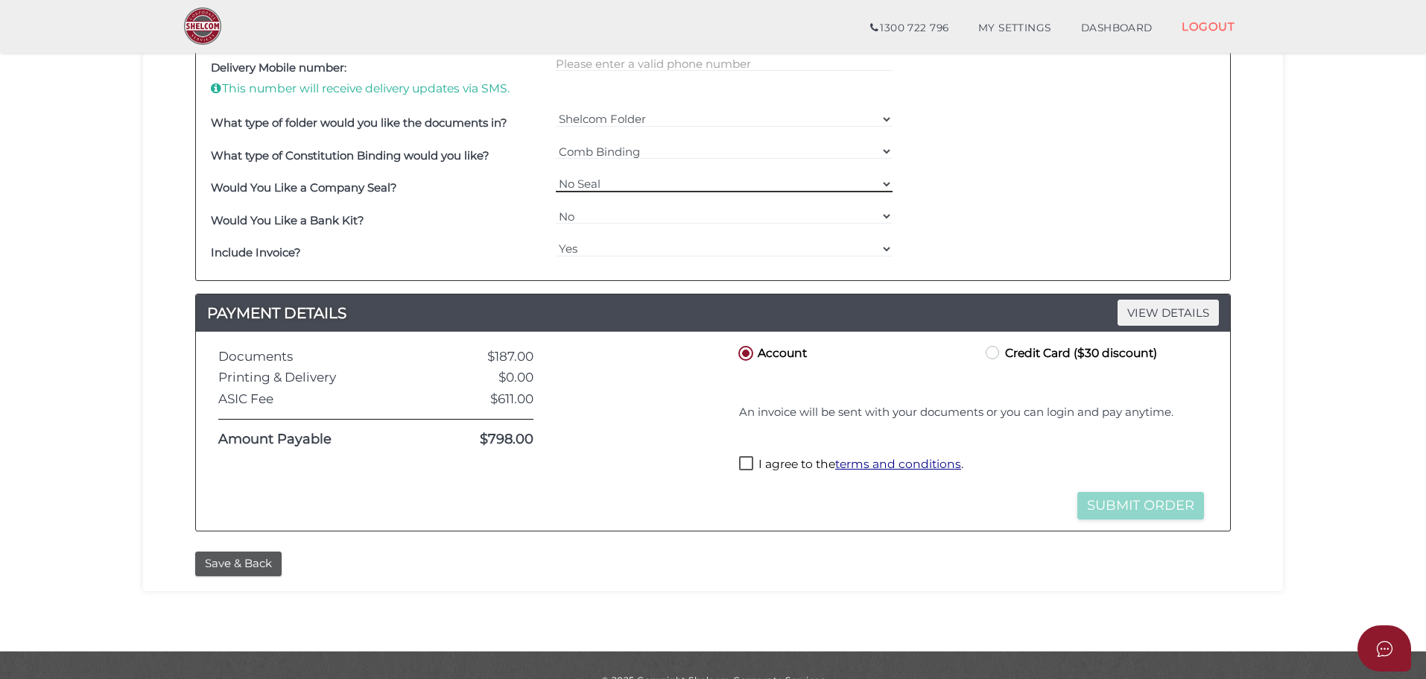
scroll to position [793, 0]
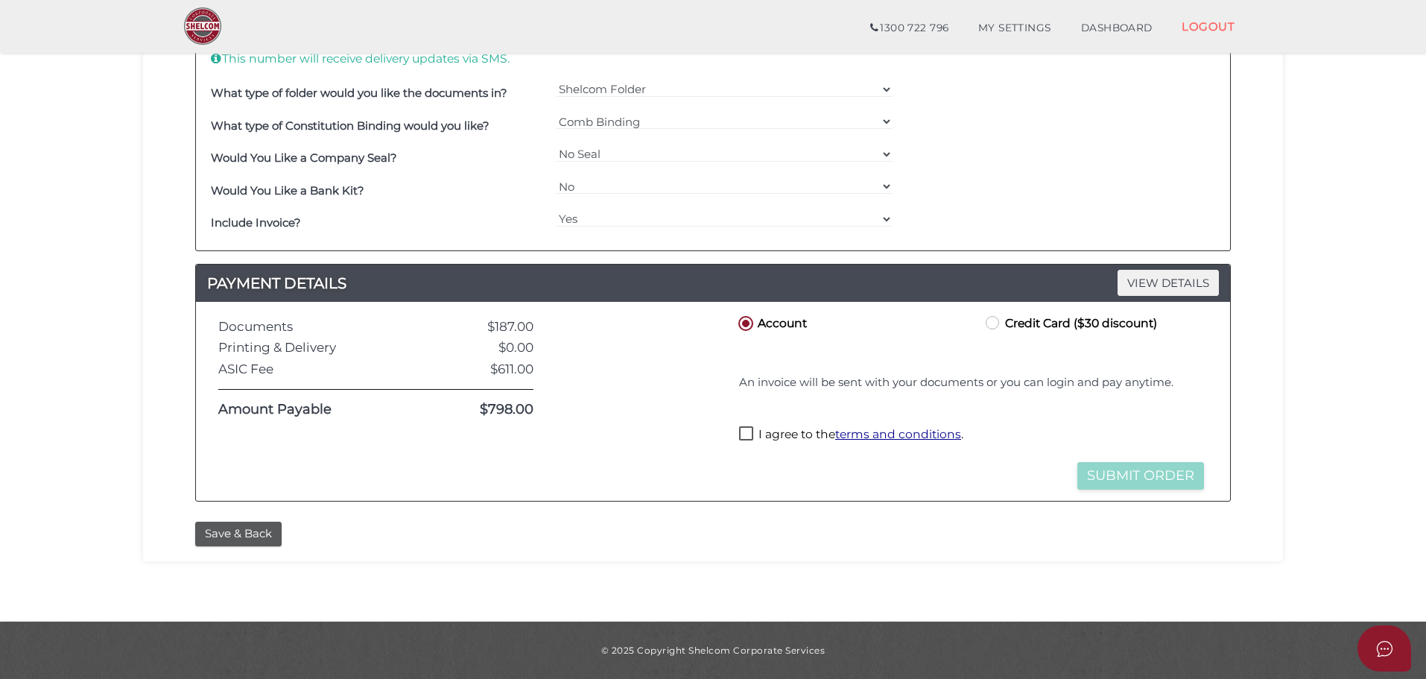
click at [753, 437] on label "I agree to the terms and conditions ." at bounding box center [851, 435] width 224 height 19
checkbox input "true"
click at [1153, 481] on button "Submit Order" at bounding box center [1140, 476] width 127 height 28
